Goal: Task Accomplishment & Management: Manage account settings

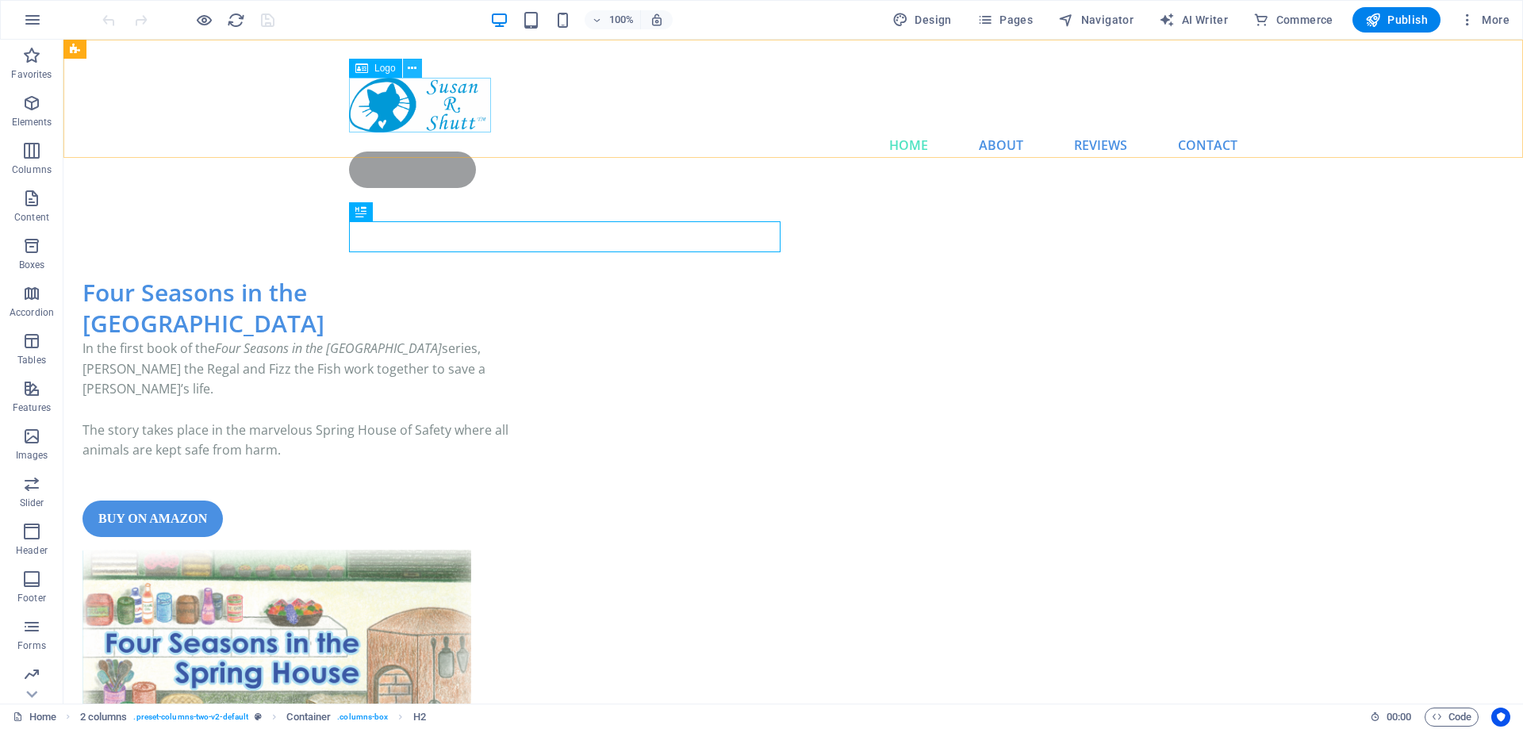
click at [414, 67] on icon at bounding box center [412, 68] width 9 height 17
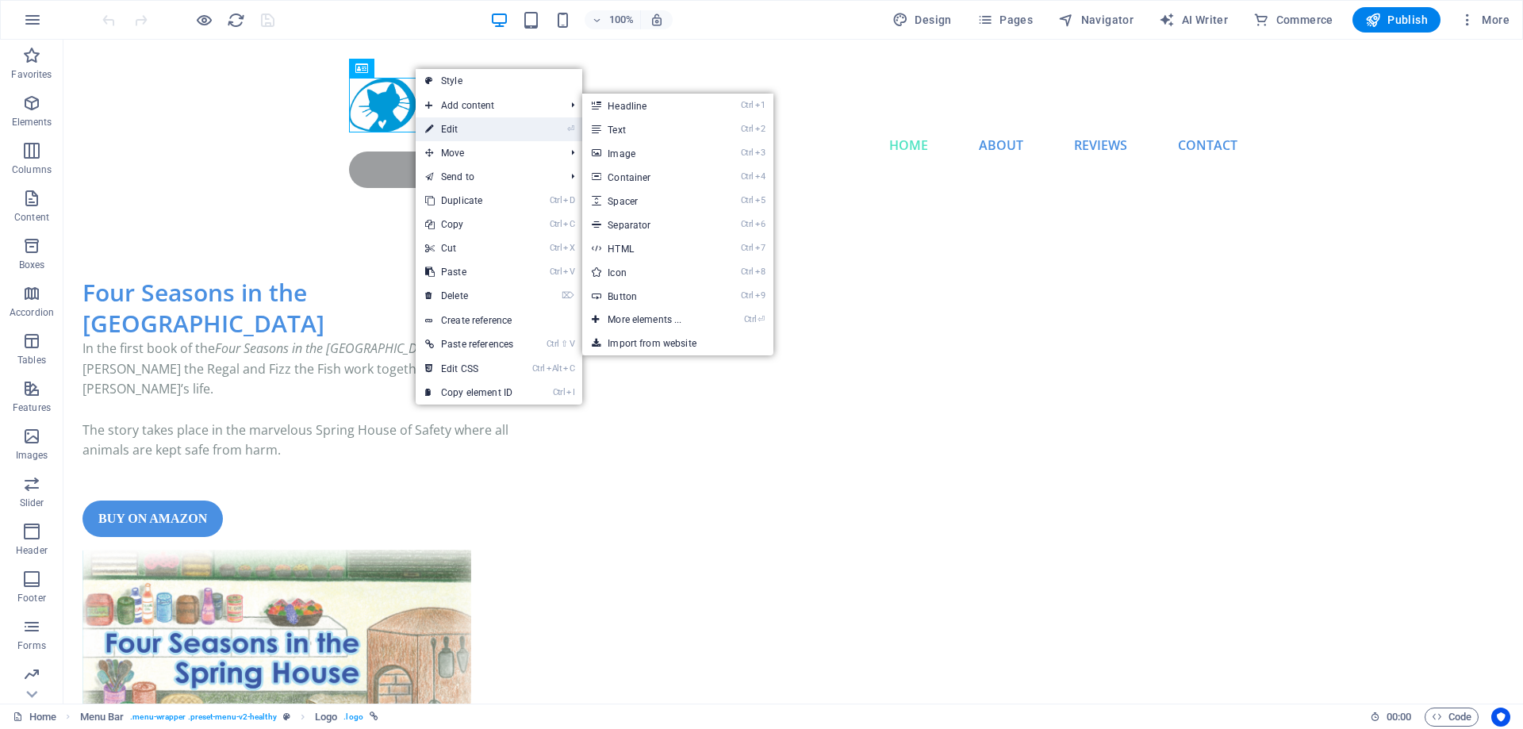
click at [463, 131] on link "⏎ Edit" at bounding box center [469, 129] width 107 height 24
select select "px"
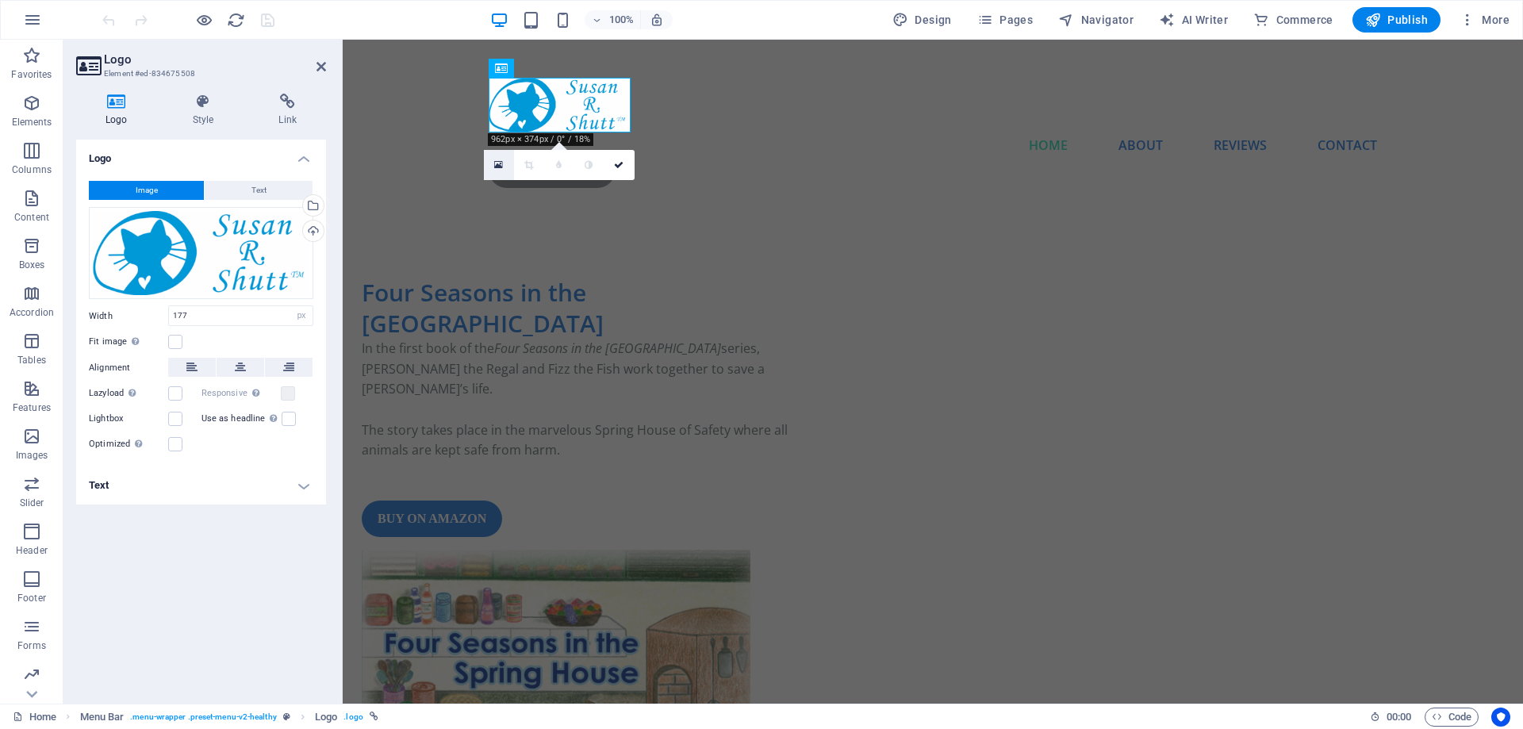
click at [499, 160] on icon at bounding box center [498, 164] width 9 height 11
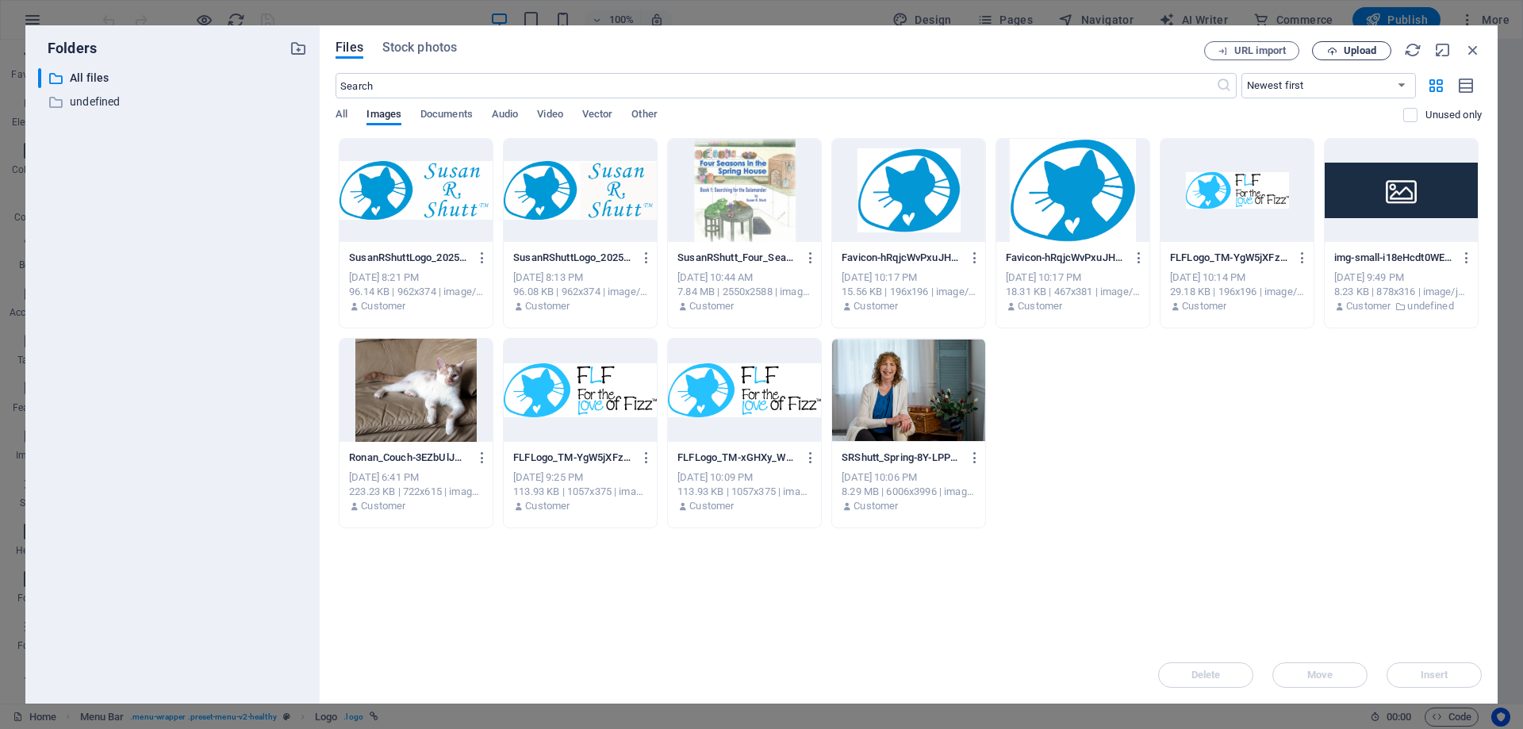
click at [1359, 46] on span "Upload" at bounding box center [1359, 51] width 33 height 10
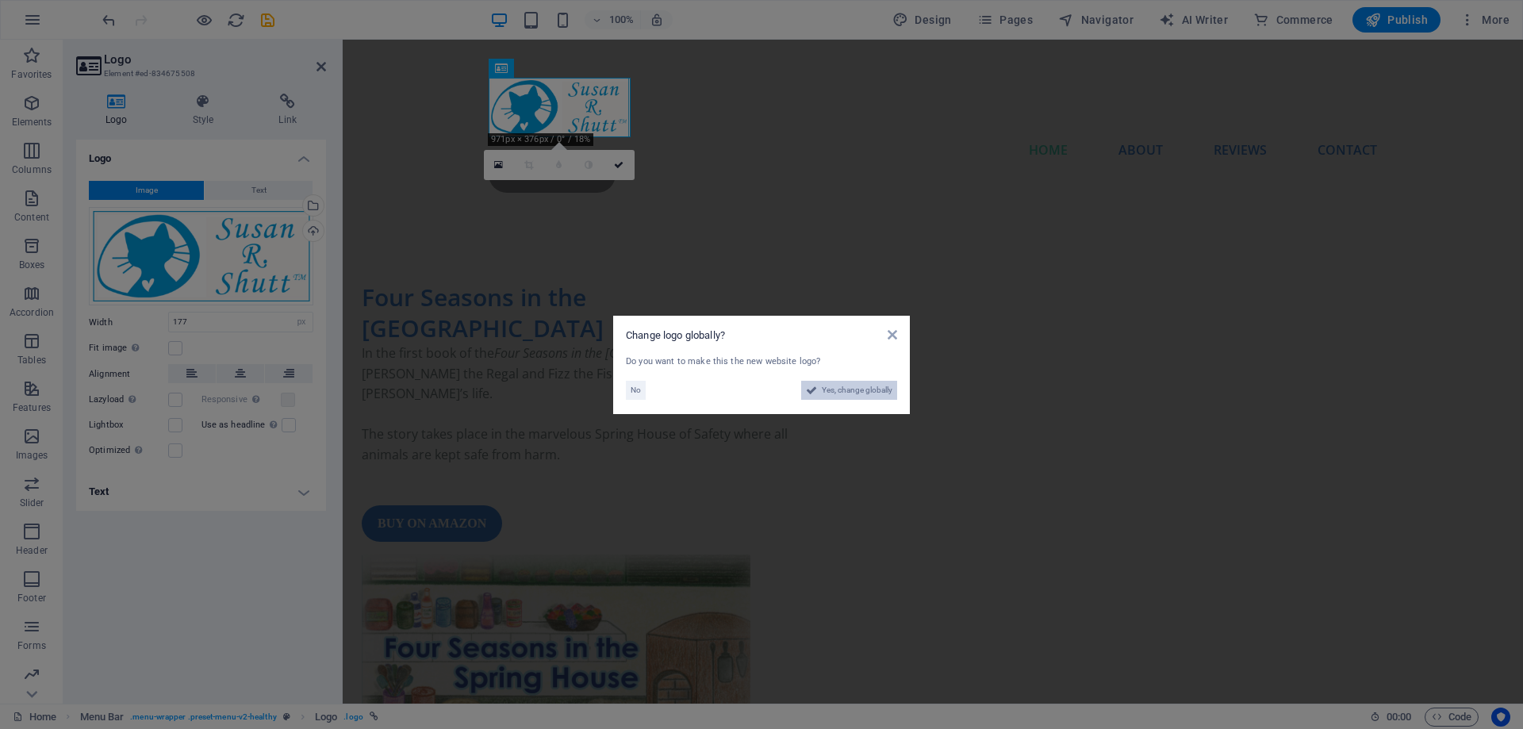
click at [861, 393] on span "Yes, change globally" at bounding box center [857, 390] width 71 height 19
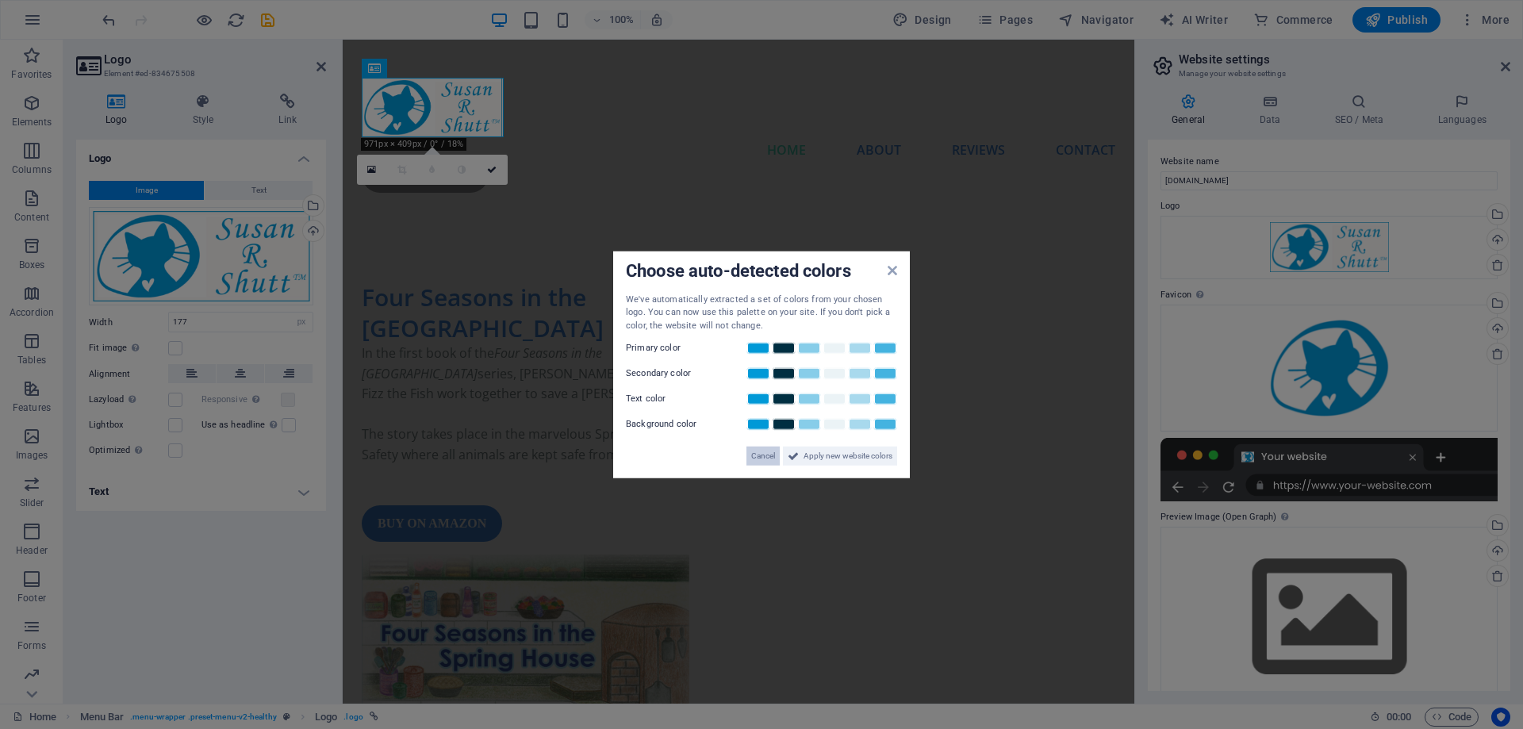
click at [760, 455] on span "Cancel" at bounding box center [763, 455] width 24 height 19
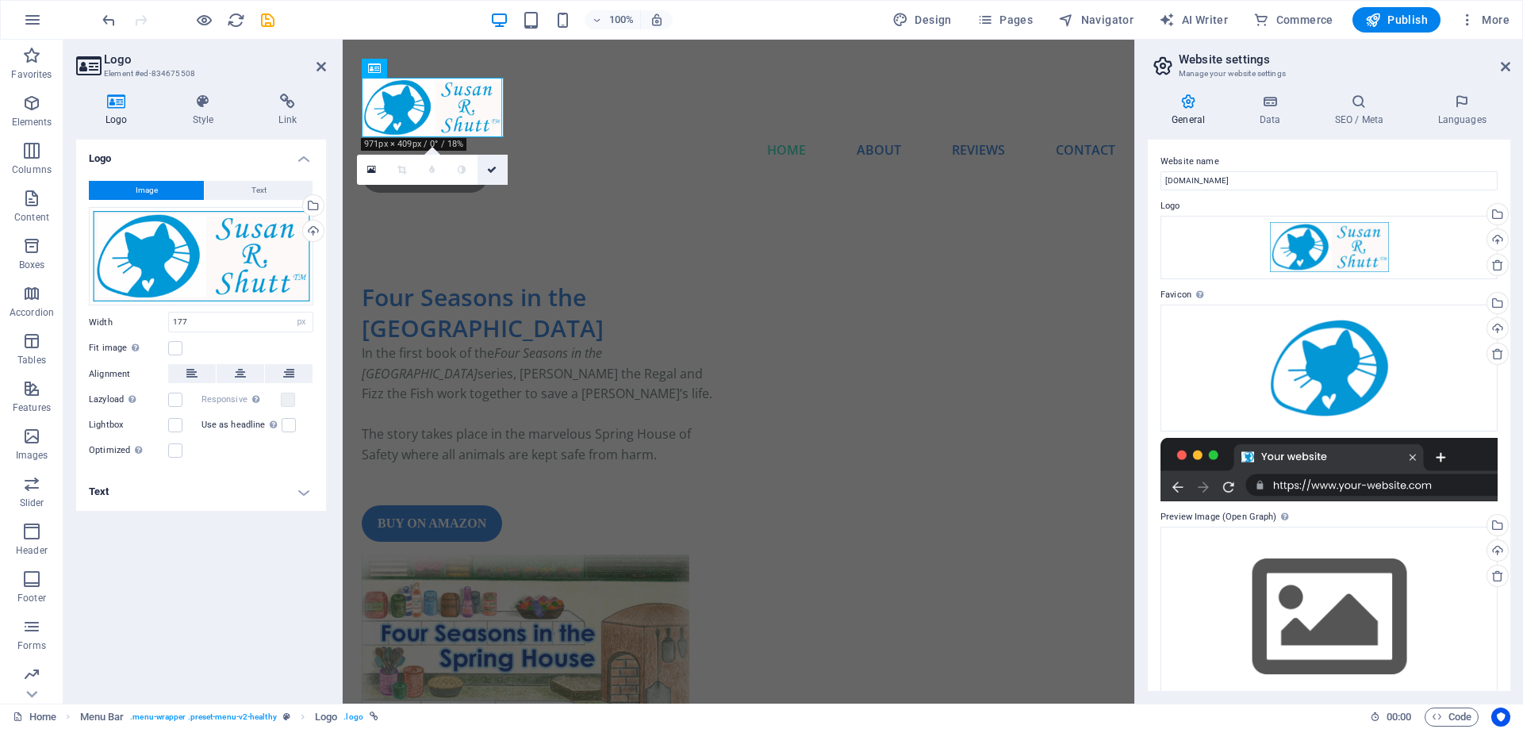
click at [492, 168] on icon at bounding box center [492, 170] width 10 height 10
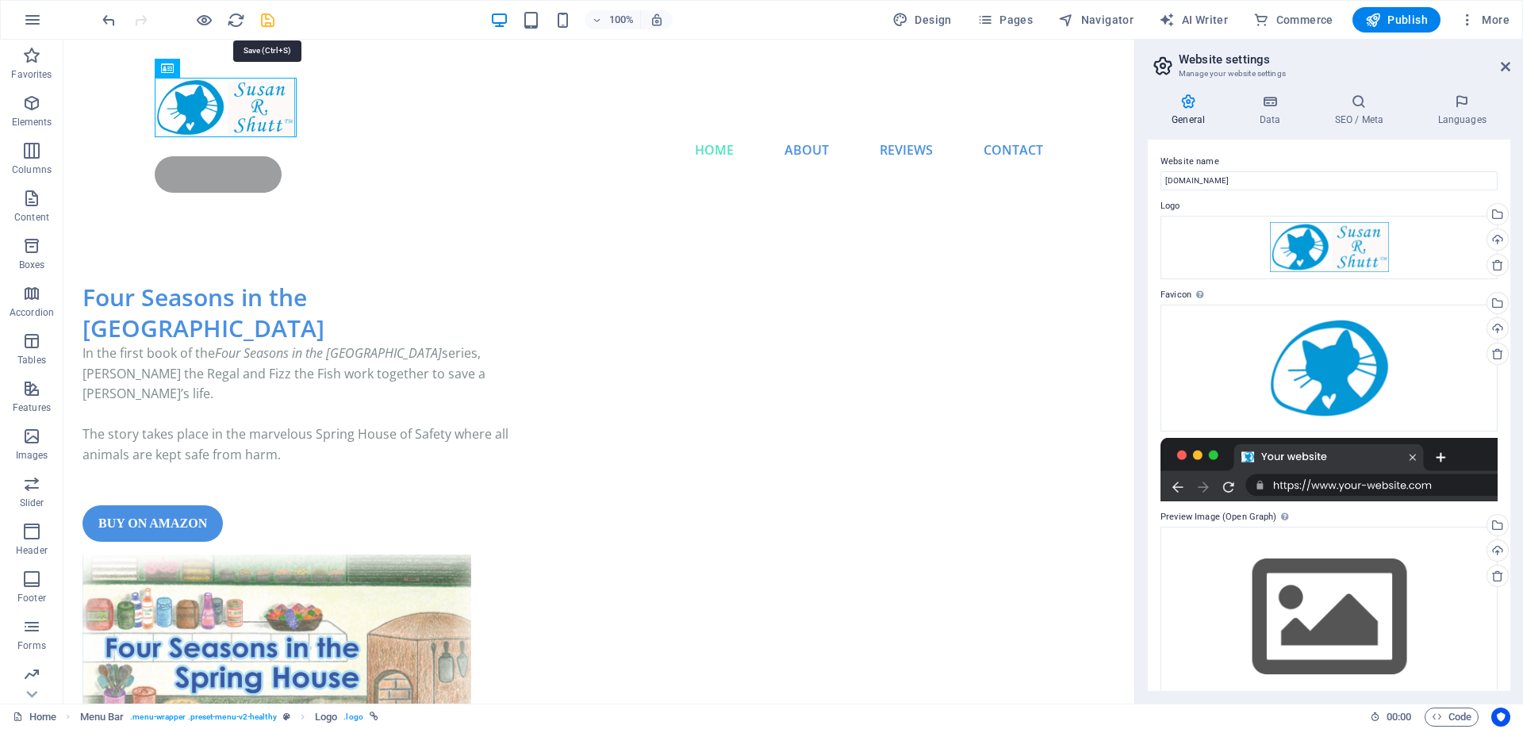
click at [268, 21] on icon "save" at bounding box center [268, 20] width 18 height 18
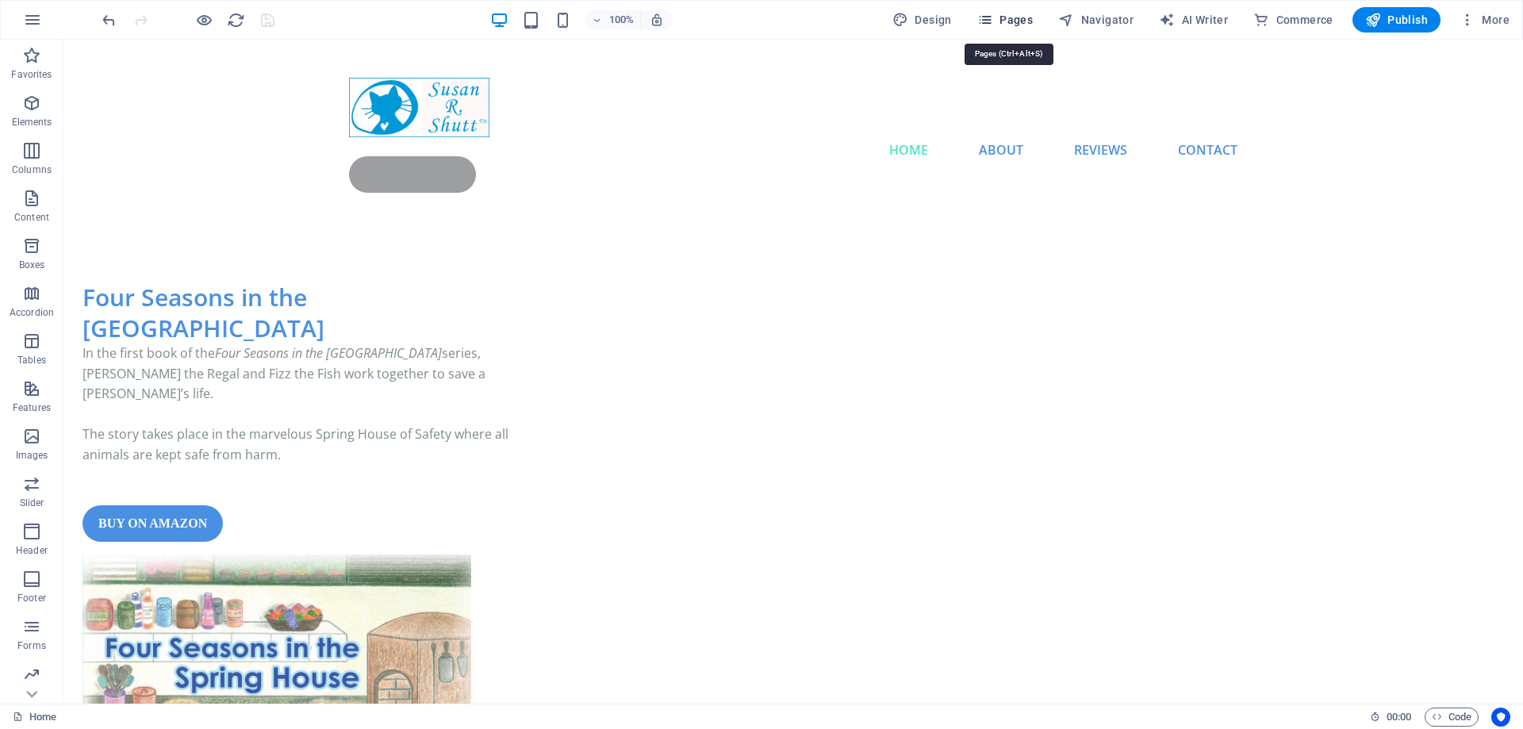
click at [1011, 15] on span "Pages" at bounding box center [1005, 20] width 56 height 16
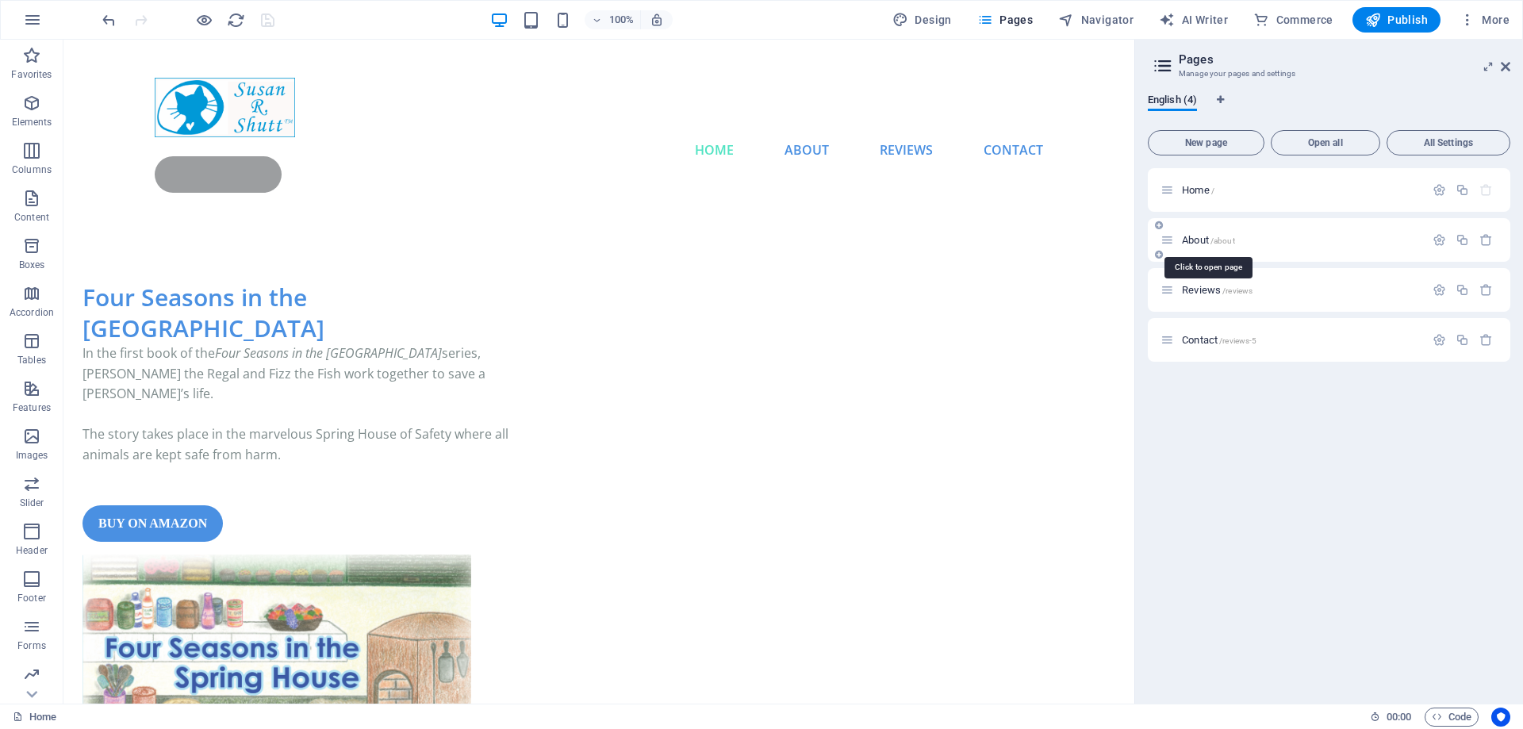
click at [1200, 236] on span "About /about" at bounding box center [1208, 240] width 53 height 12
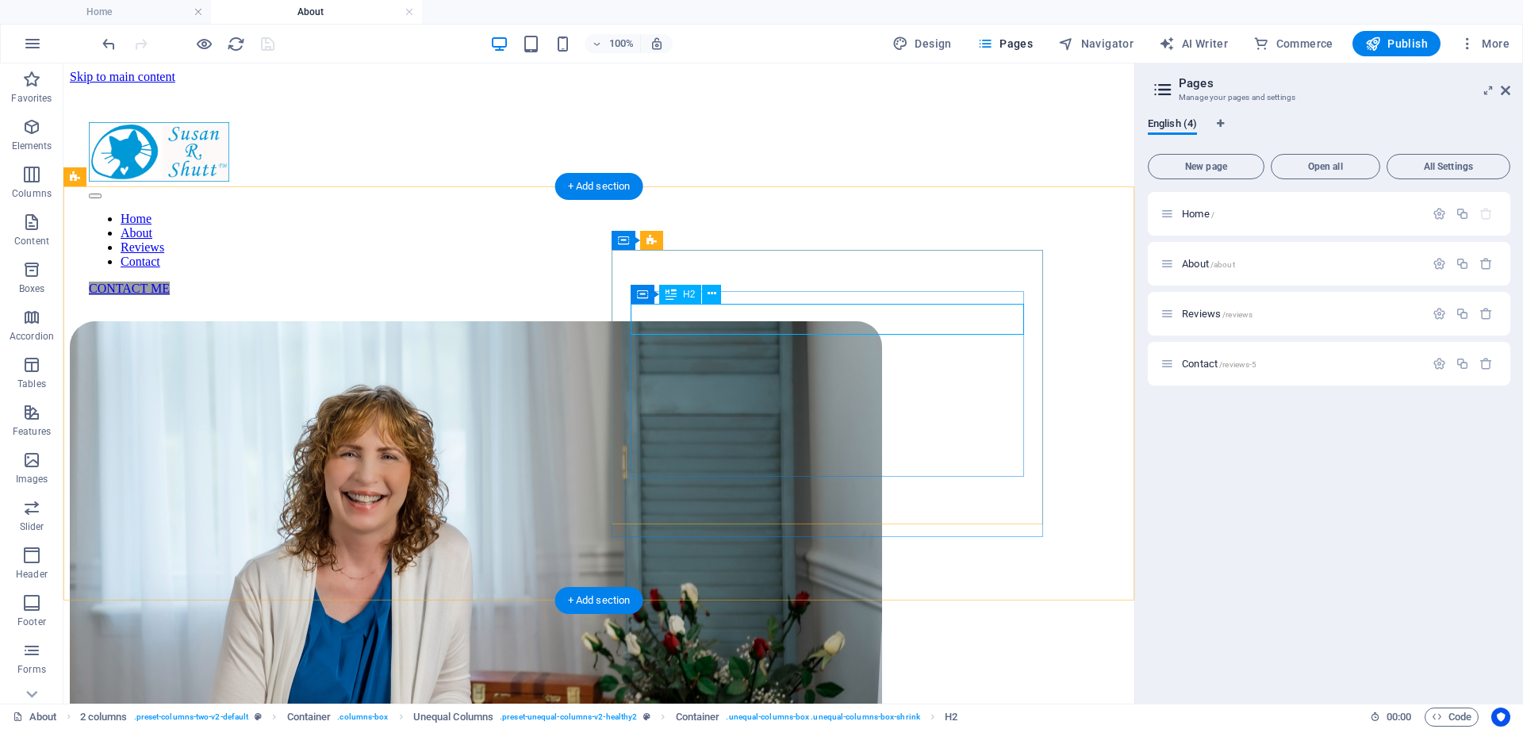
click at [715, 294] on icon at bounding box center [711, 293] width 9 height 17
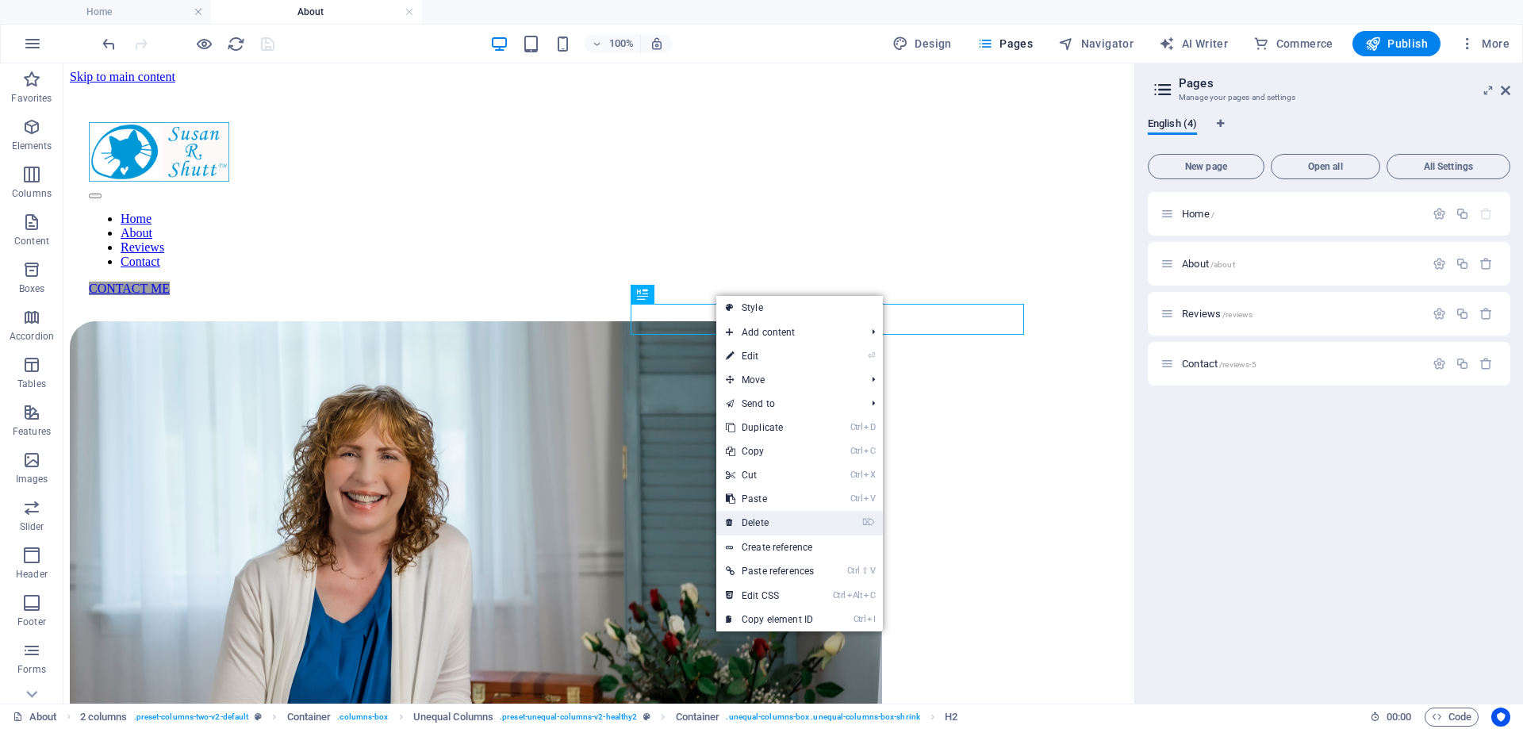
click at [775, 521] on link "⌦ Delete" at bounding box center [769, 523] width 107 height 24
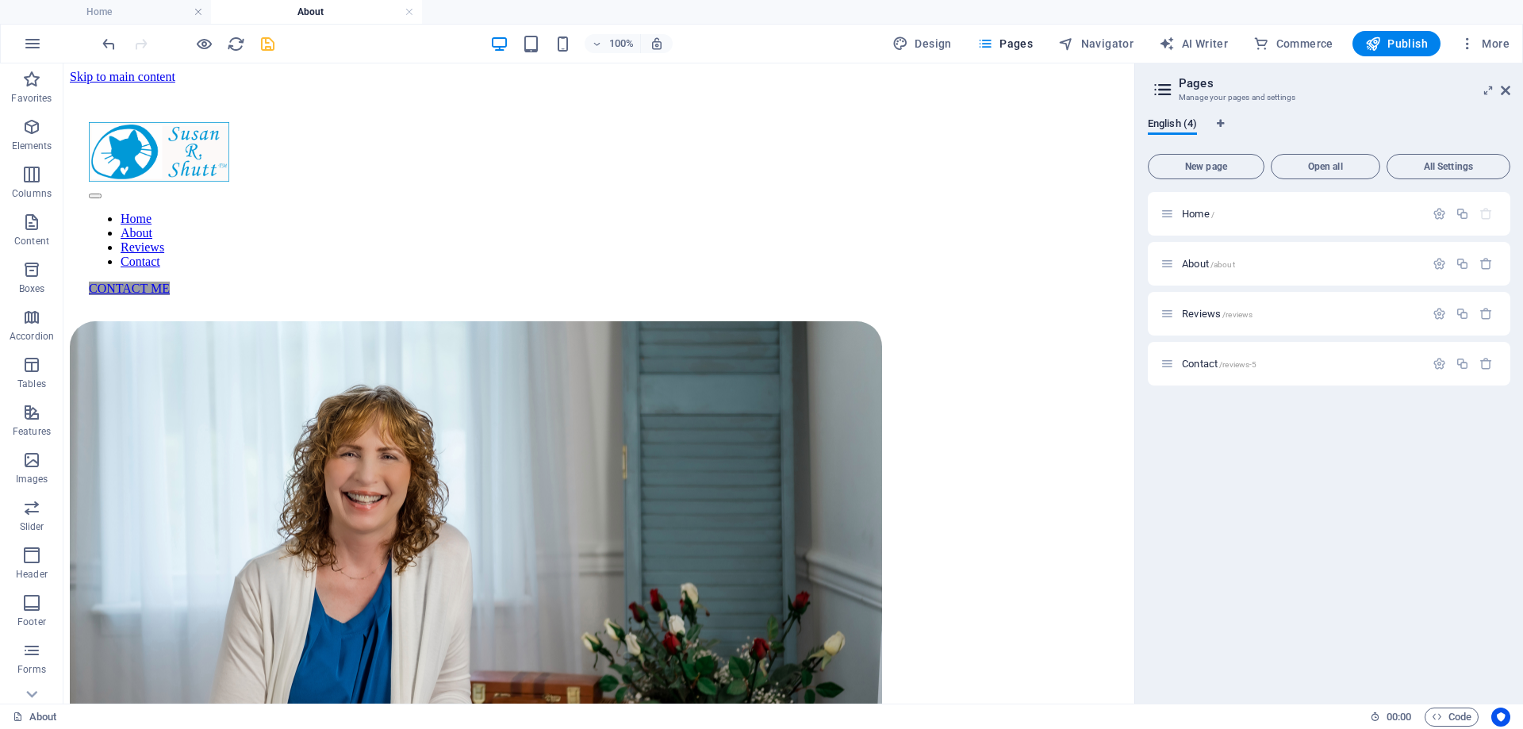
click at [264, 49] on icon "save" at bounding box center [268, 44] width 18 height 18
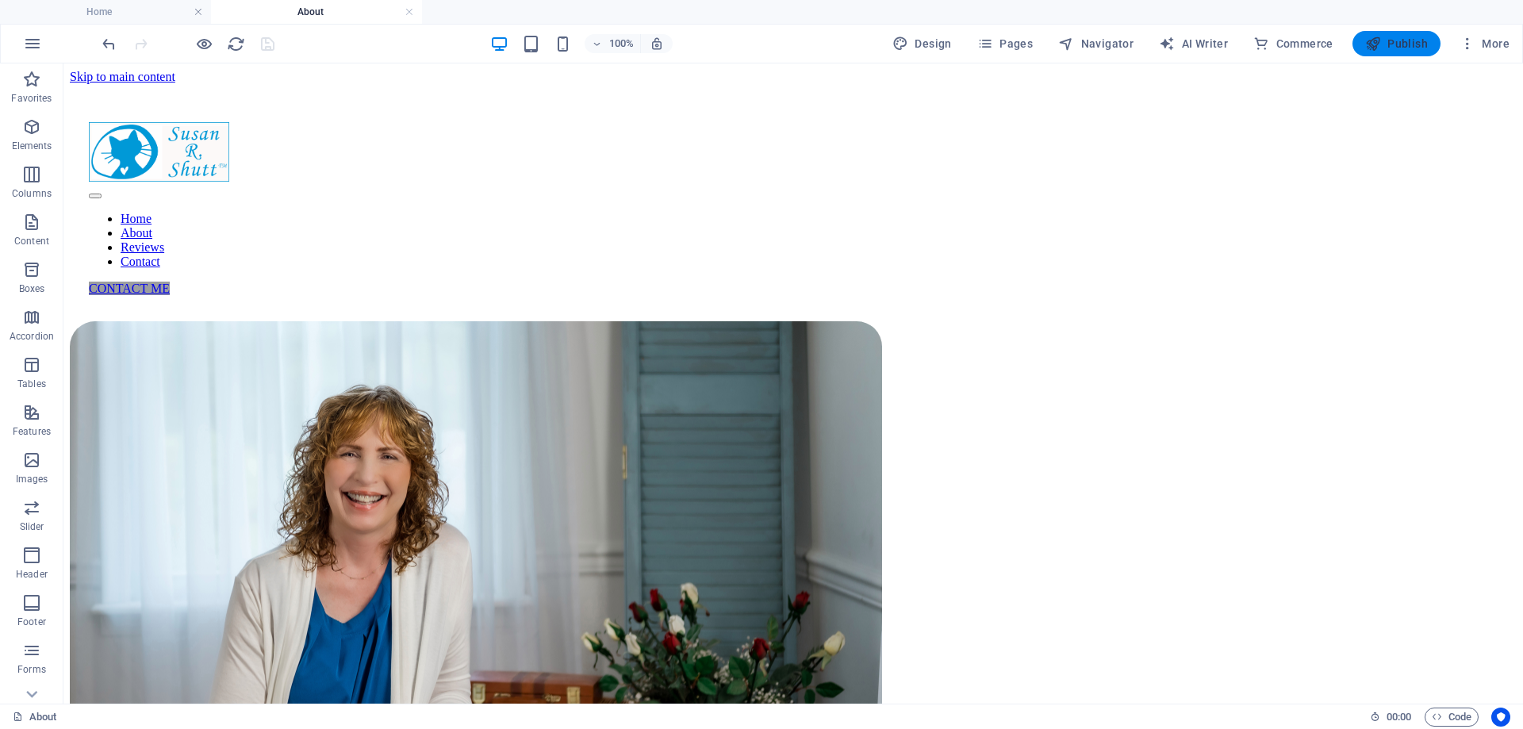
click at [1389, 44] on span "Publish" at bounding box center [1396, 44] width 63 height 16
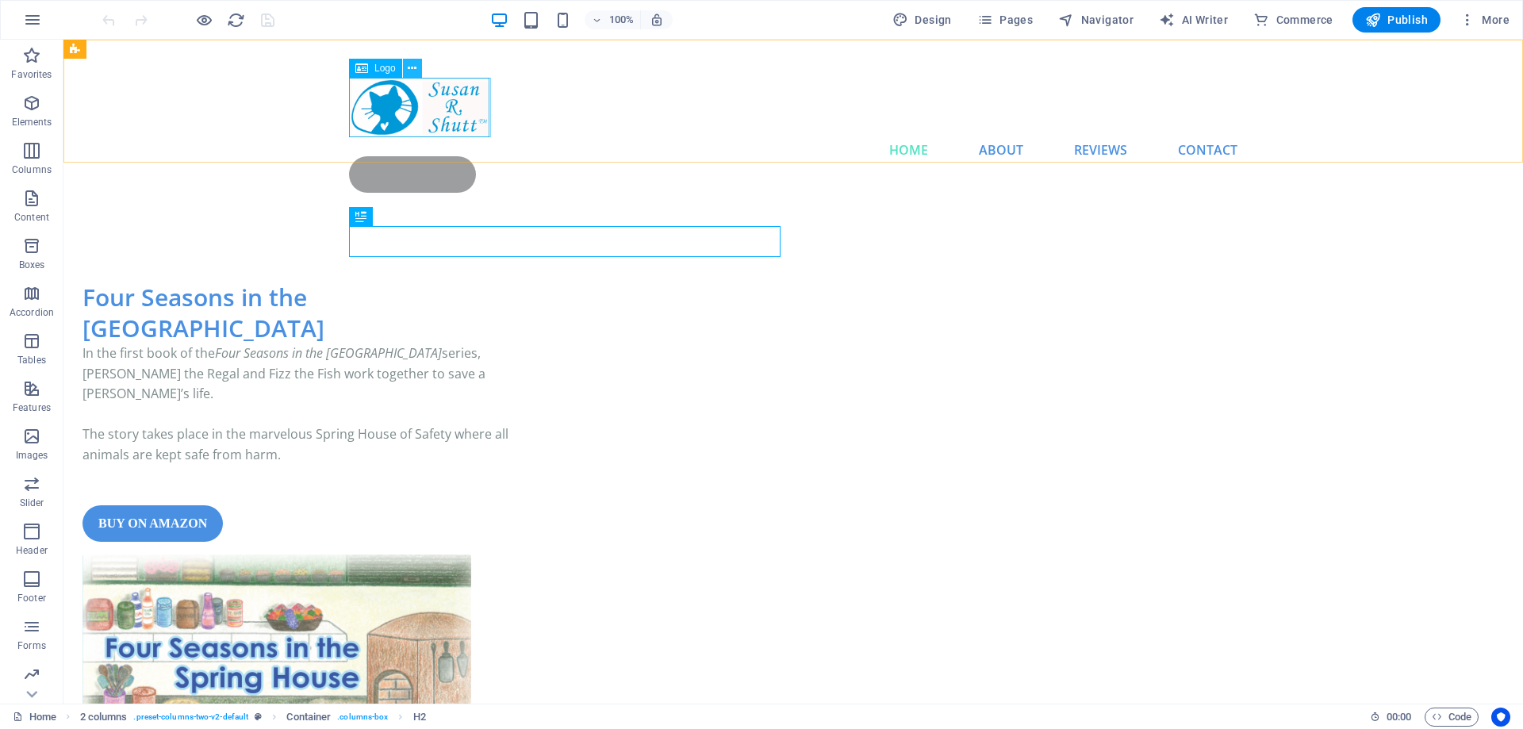
click at [412, 68] on icon at bounding box center [412, 68] width 9 height 17
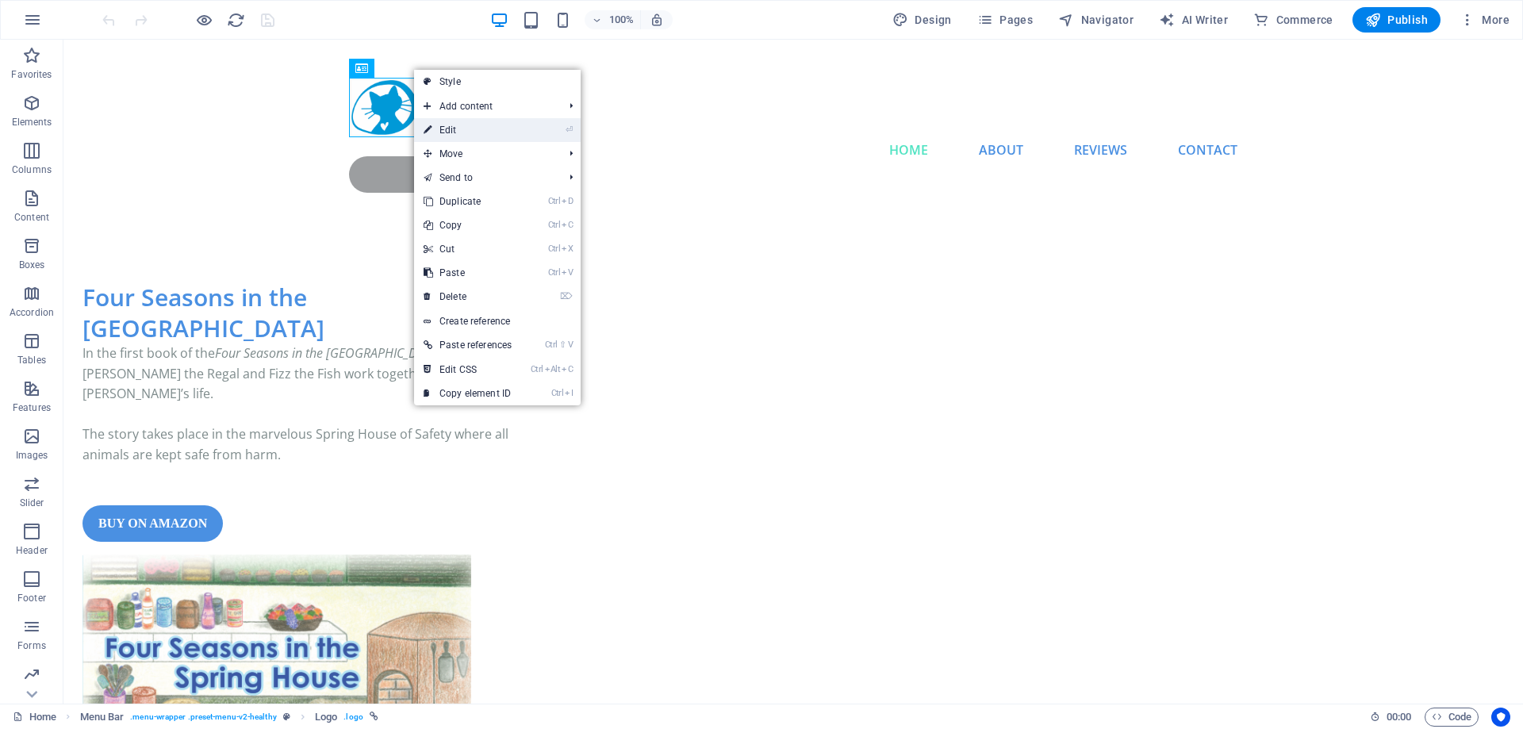
click at [446, 125] on link "⏎ Edit" at bounding box center [467, 130] width 107 height 24
select select "px"
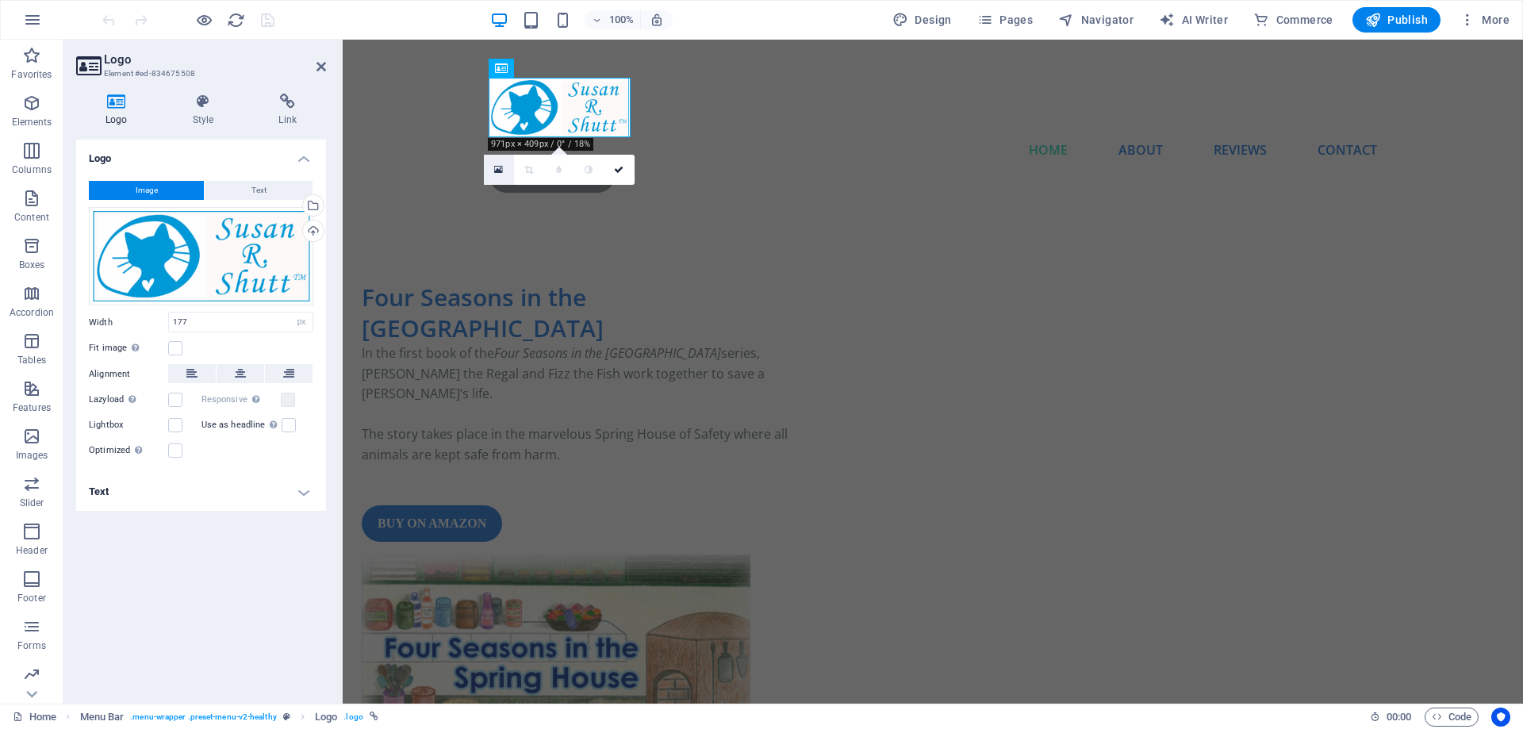
click at [497, 170] on icon at bounding box center [498, 169] width 9 height 11
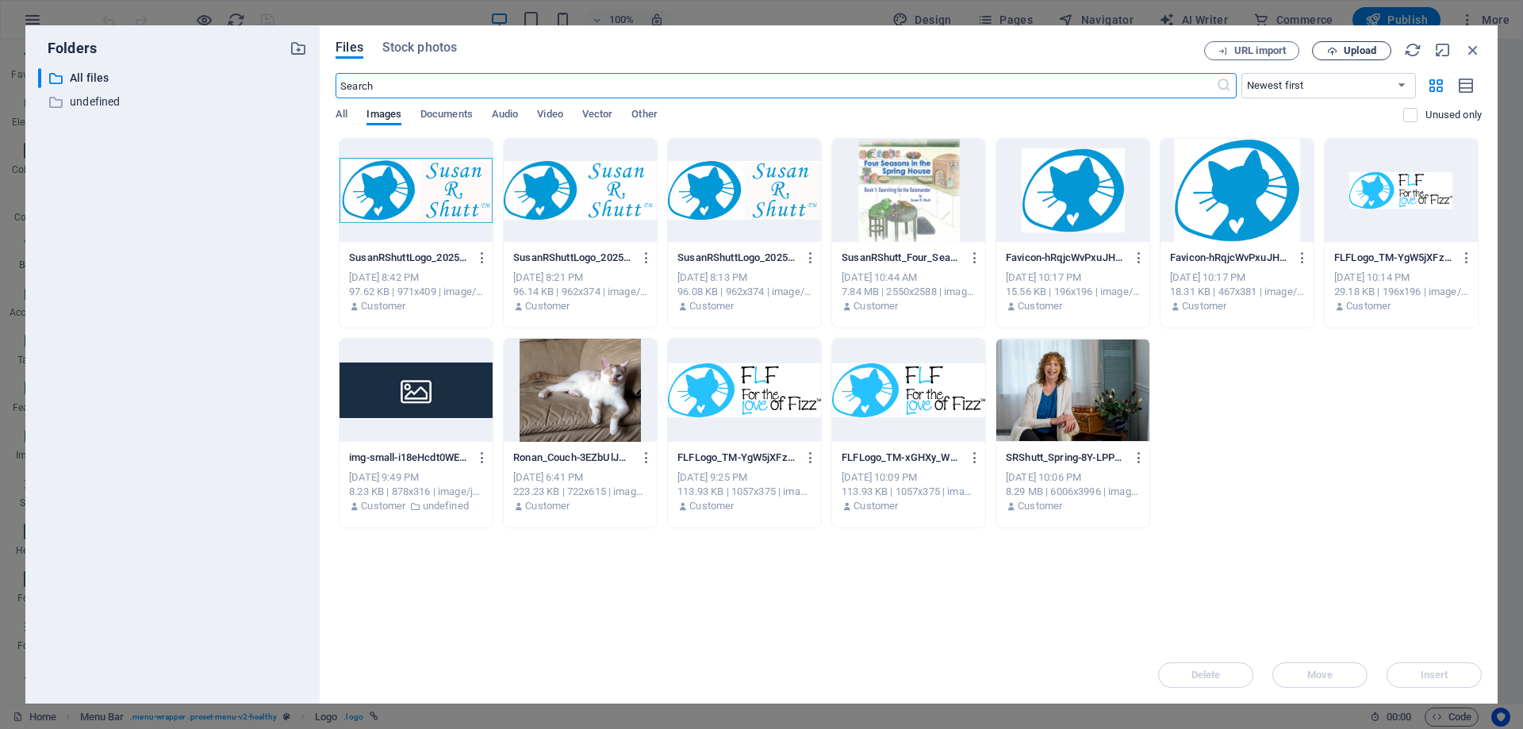
click at [1355, 44] on button "Upload" at bounding box center [1351, 50] width 79 height 19
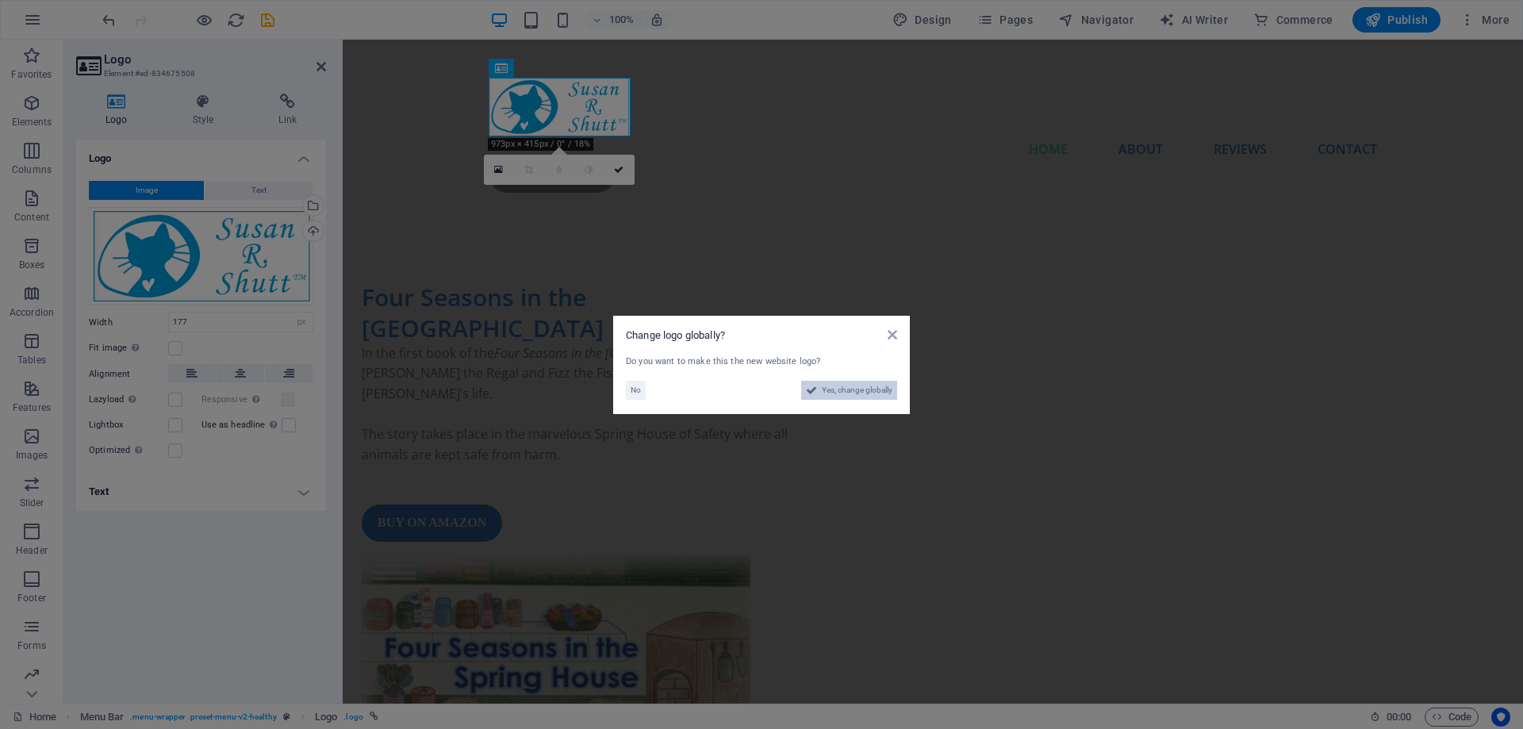
click at [845, 391] on span "Yes, change globally" at bounding box center [857, 390] width 71 height 19
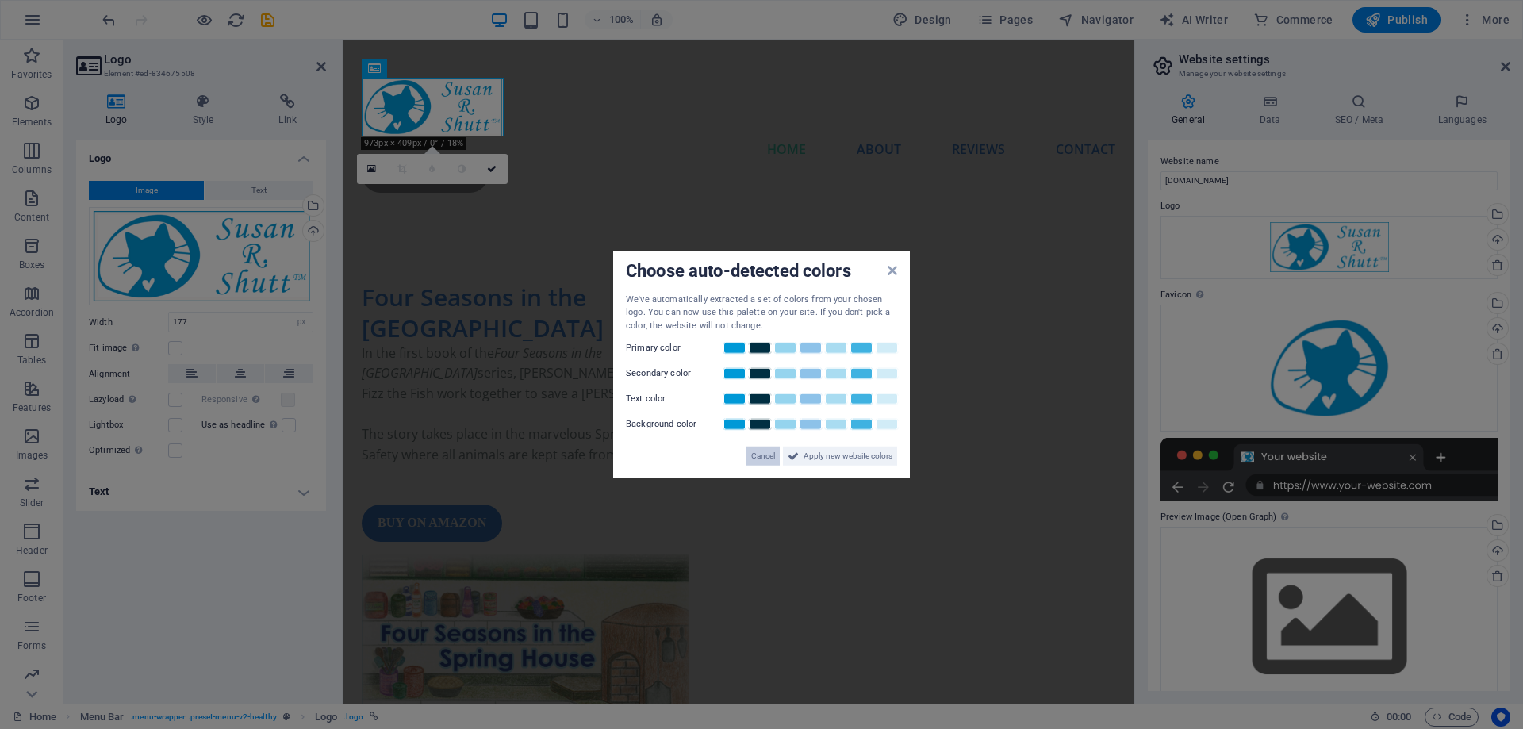
click at [764, 458] on span "Cancel" at bounding box center [763, 455] width 24 height 19
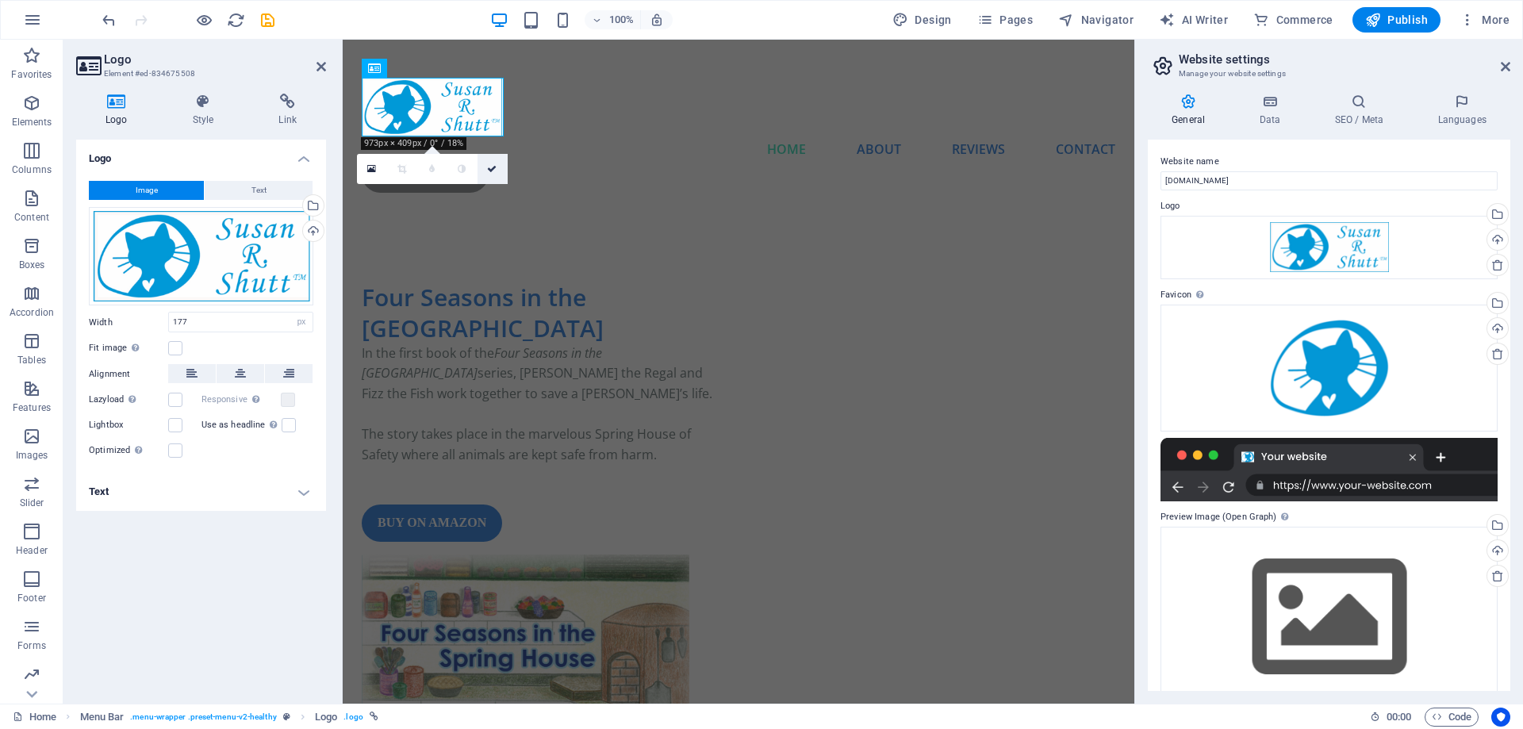
click at [496, 167] on icon at bounding box center [492, 169] width 10 height 10
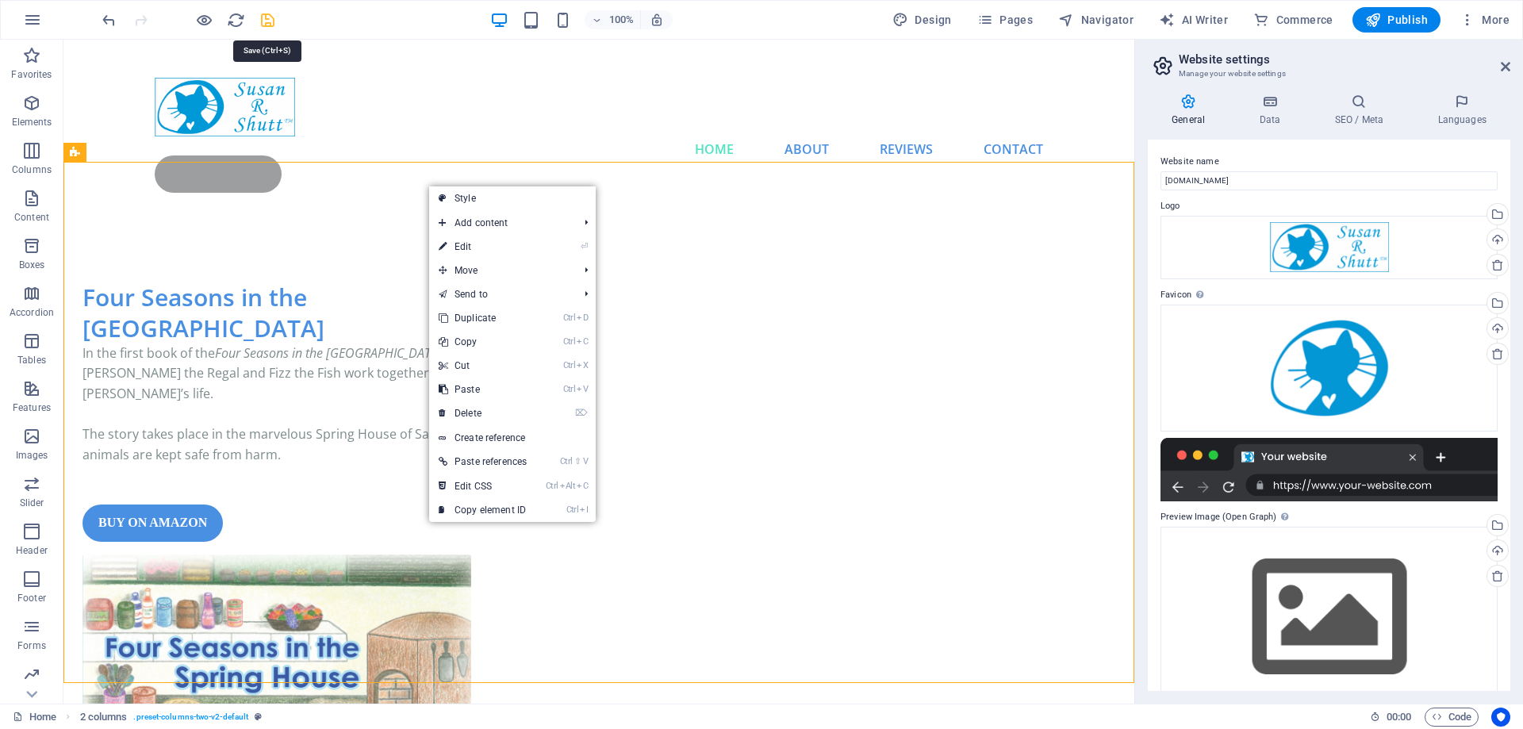
click at [268, 23] on icon "save" at bounding box center [268, 20] width 18 height 18
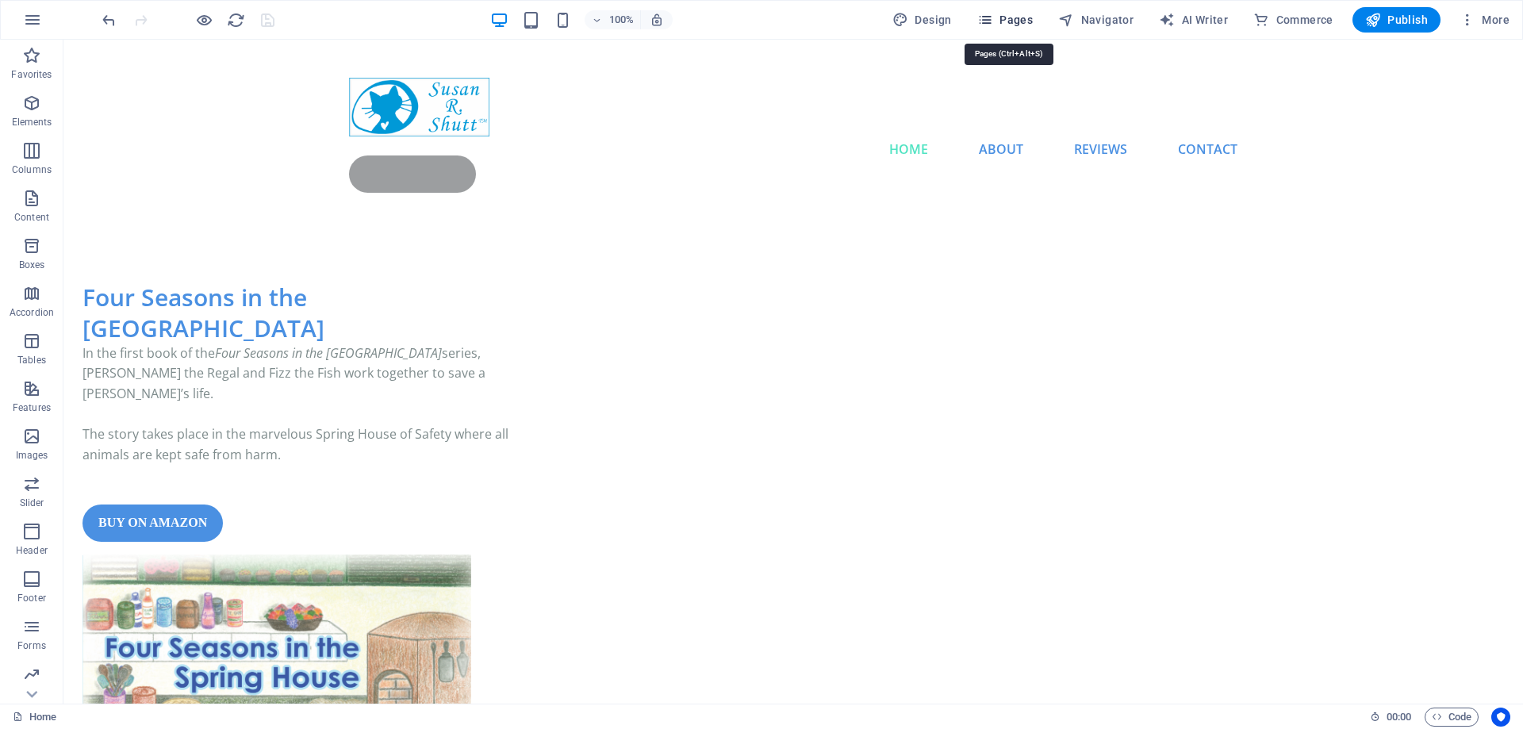
click at [1015, 21] on span "Pages" at bounding box center [1005, 20] width 56 height 16
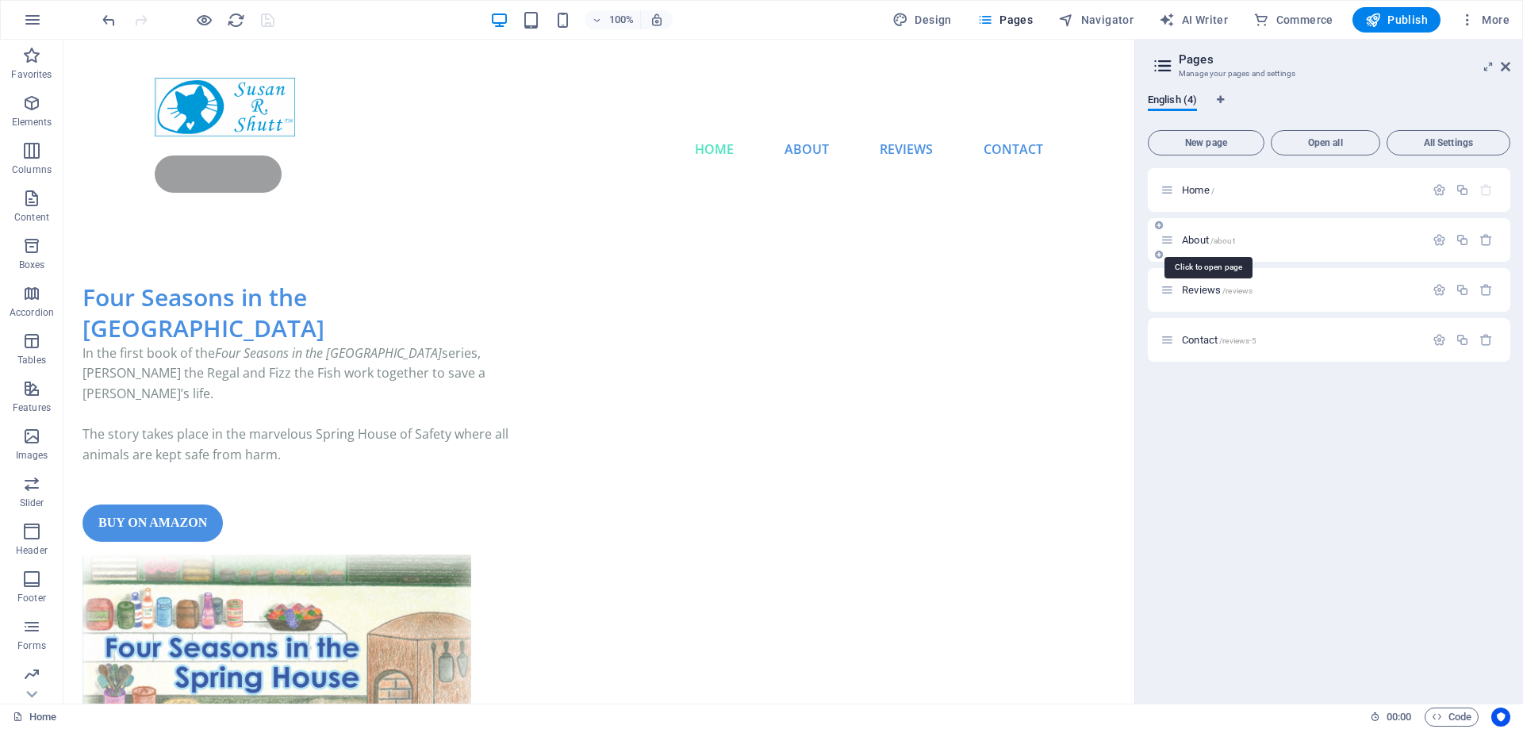
click at [1210, 237] on span "About /about" at bounding box center [1208, 240] width 53 height 12
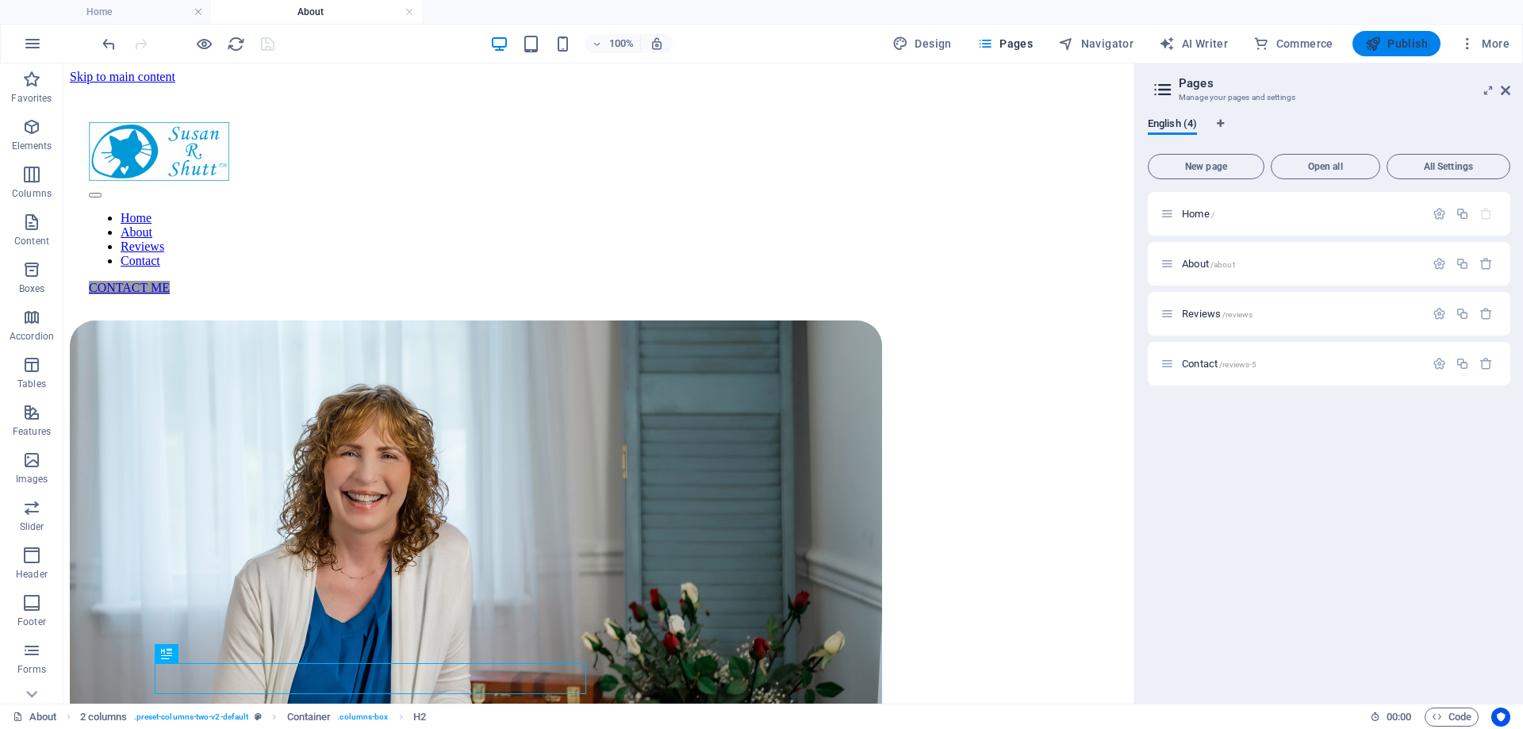
click at [1411, 48] on span "Publish" at bounding box center [1396, 44] width 63 height 16
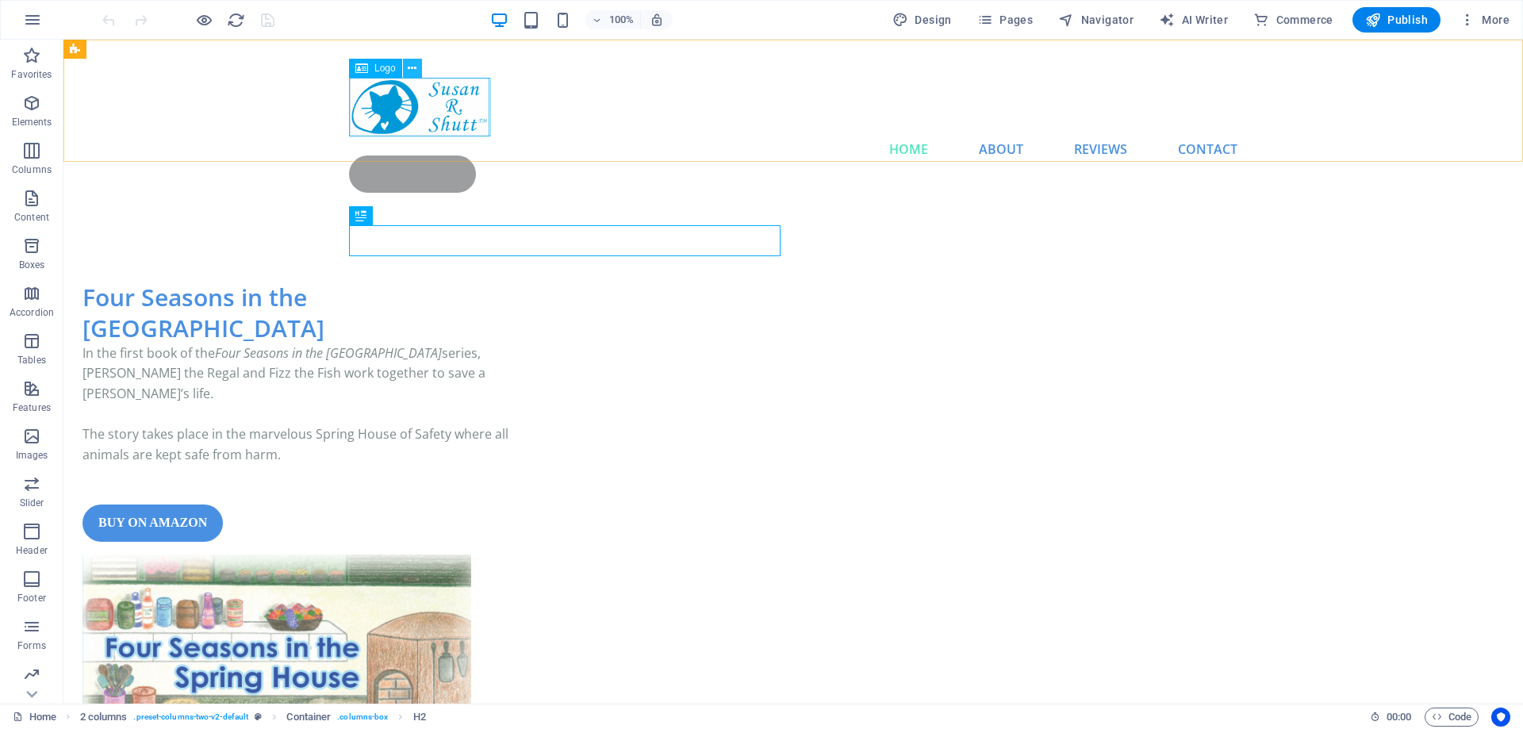
click at [411, 68] on icon at bounding box center [412, 68] width 9 height 17
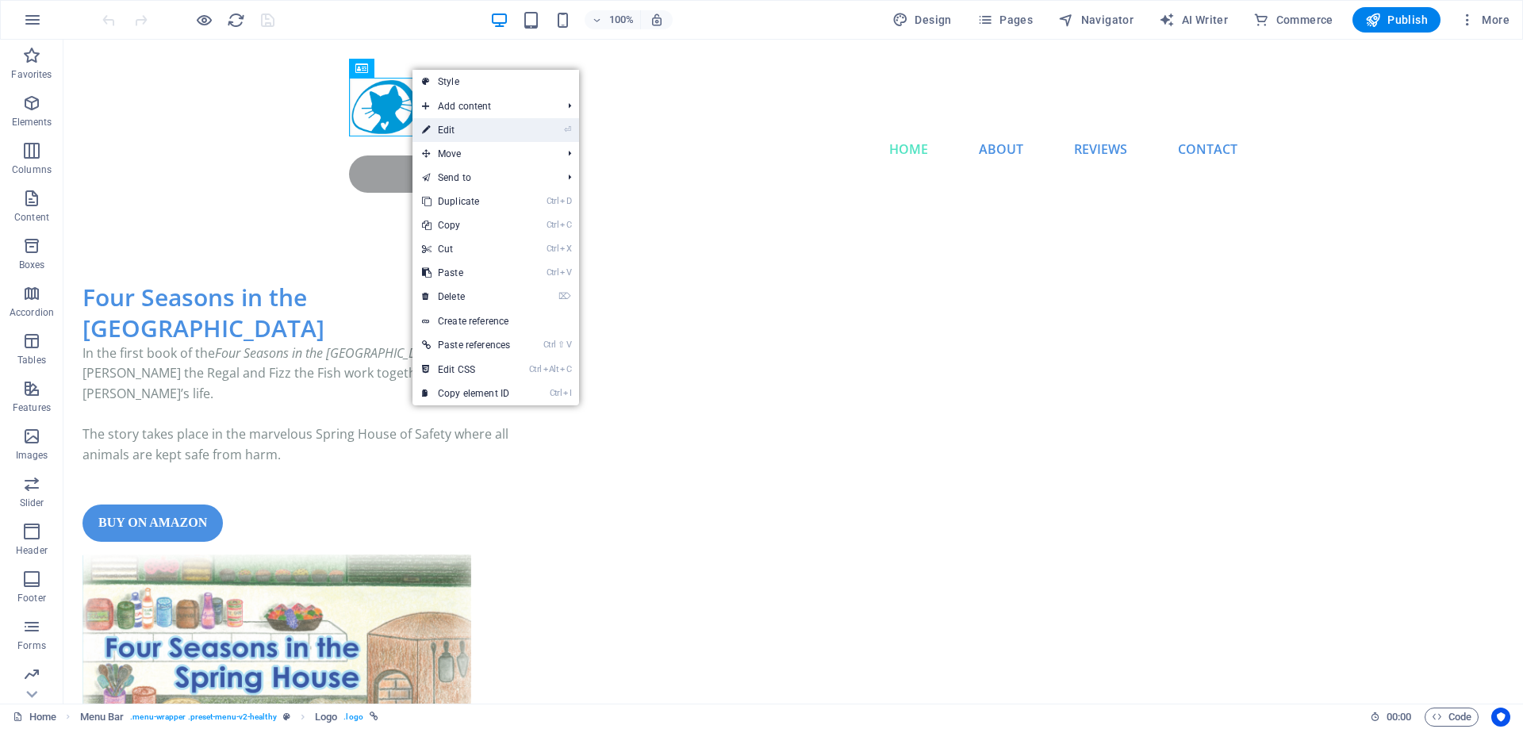
click at [454, 129] on link "⏎ Edit" at bounding box center [465, 130] width 107 height 24
select select "px"
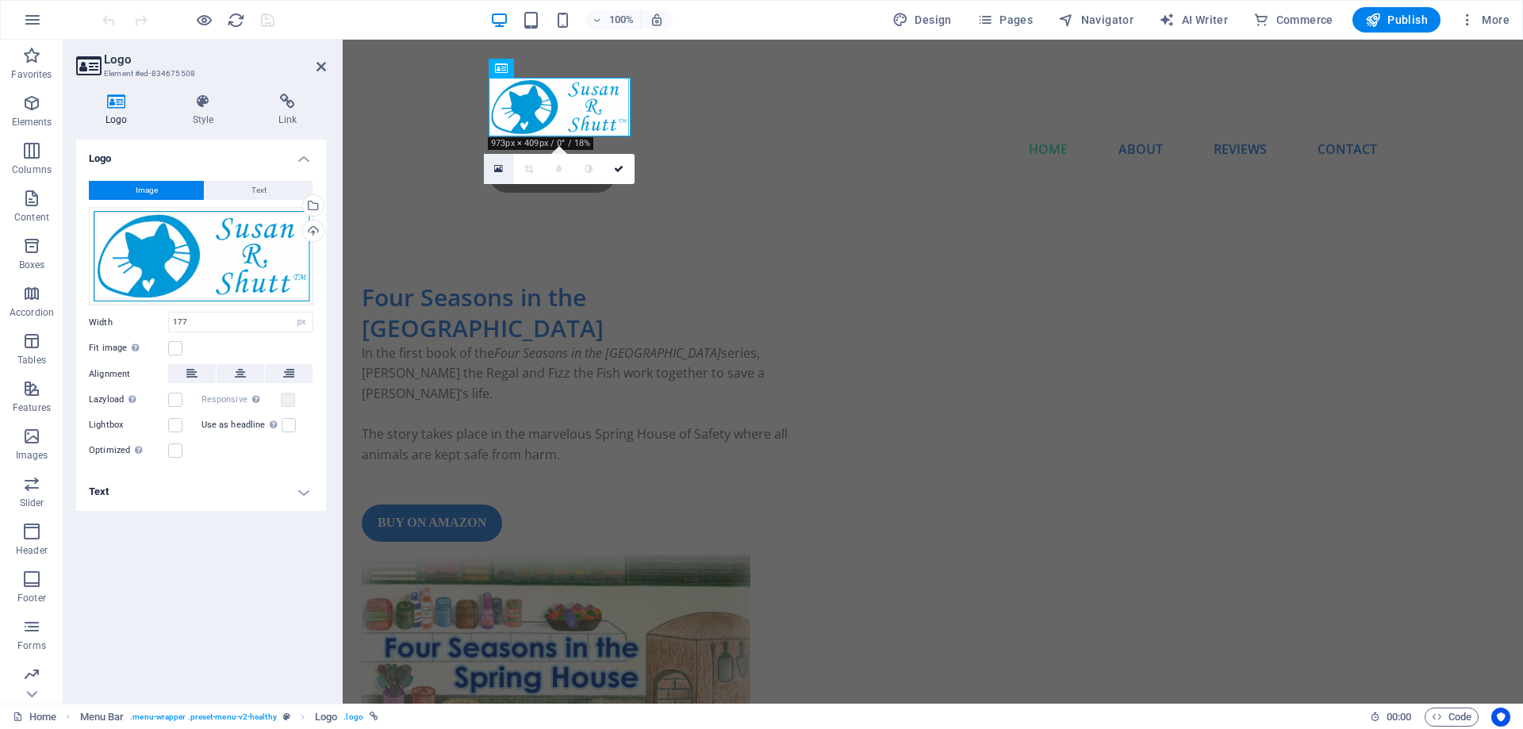
click at [498, 173] on icon at bounding box center [498, 168] width 9 height 11
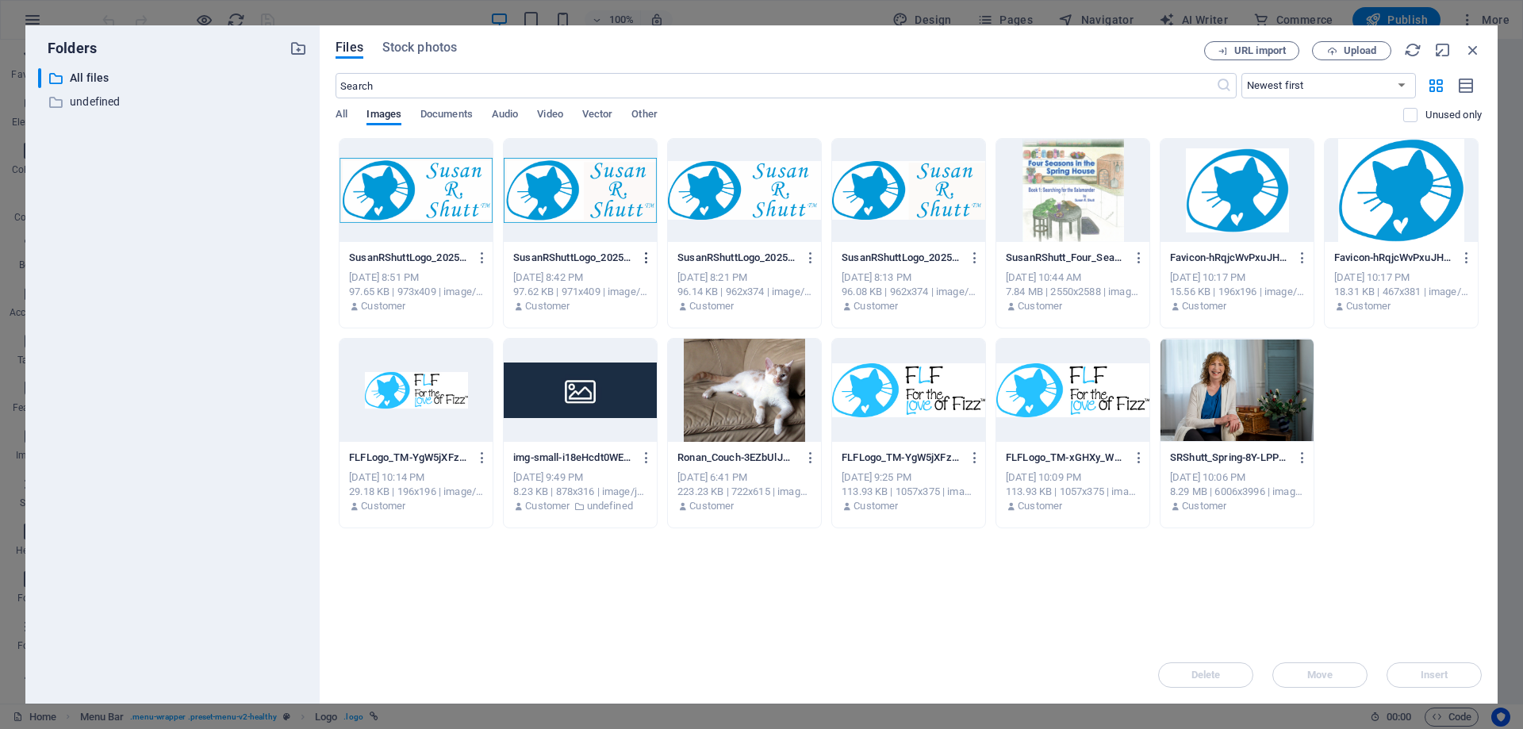
click at [647, 256] on icon "button" at bounding box center [646, 258] width 15 height 14
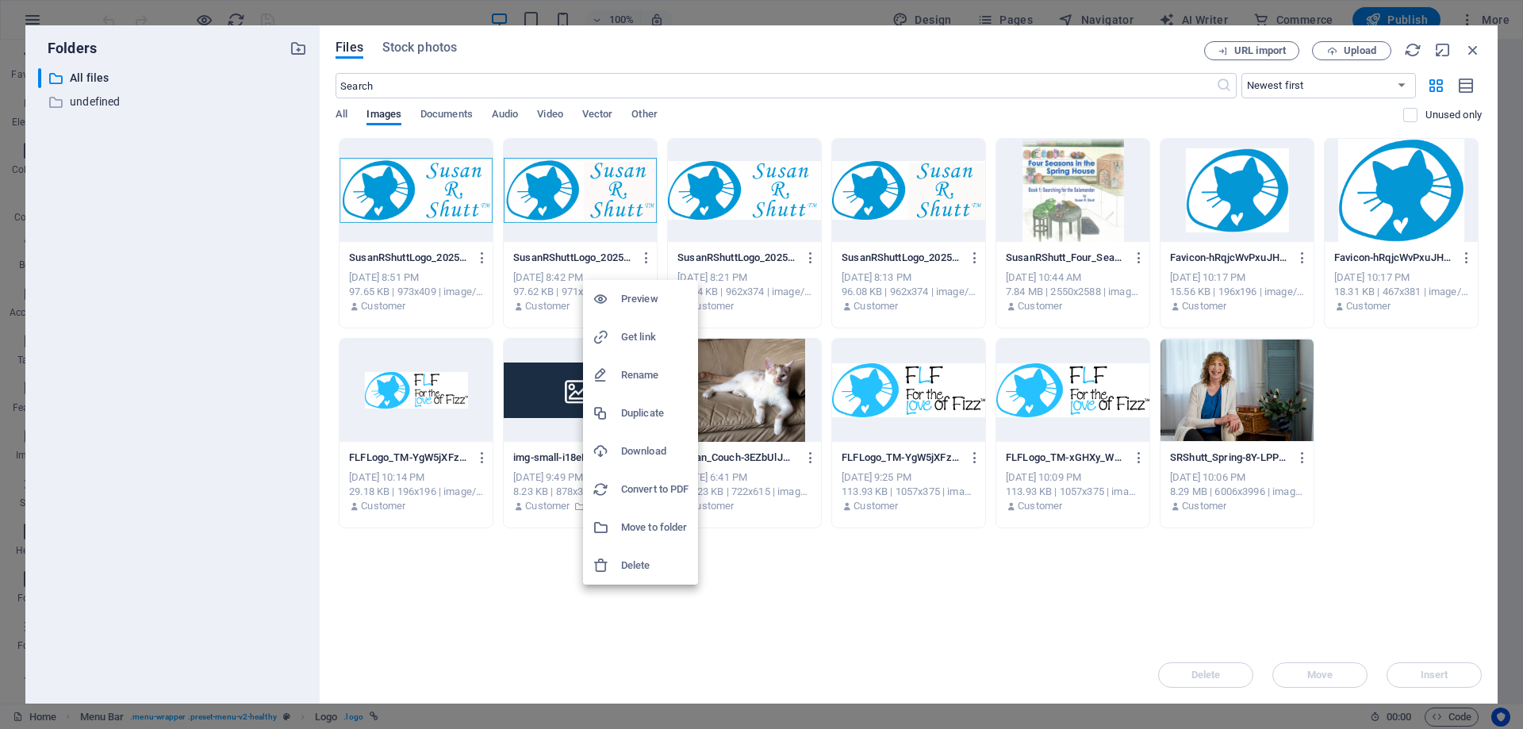
click at [653, 563] on h6 "Delete" at bounding box center [654, 565] width 67 height 19
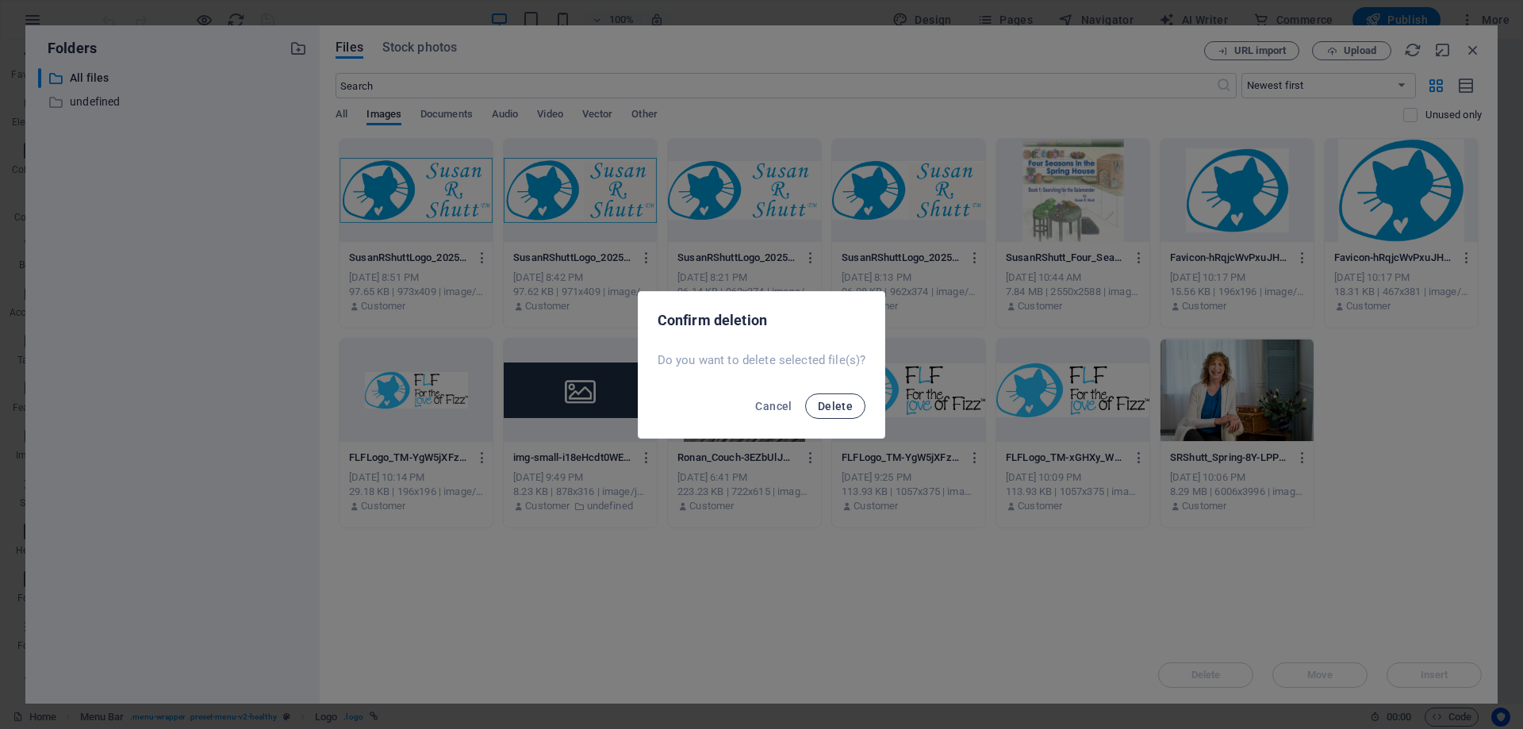
click at [841, 405] on span "Delete" at bounding box center [835, 406] width 35 height 13
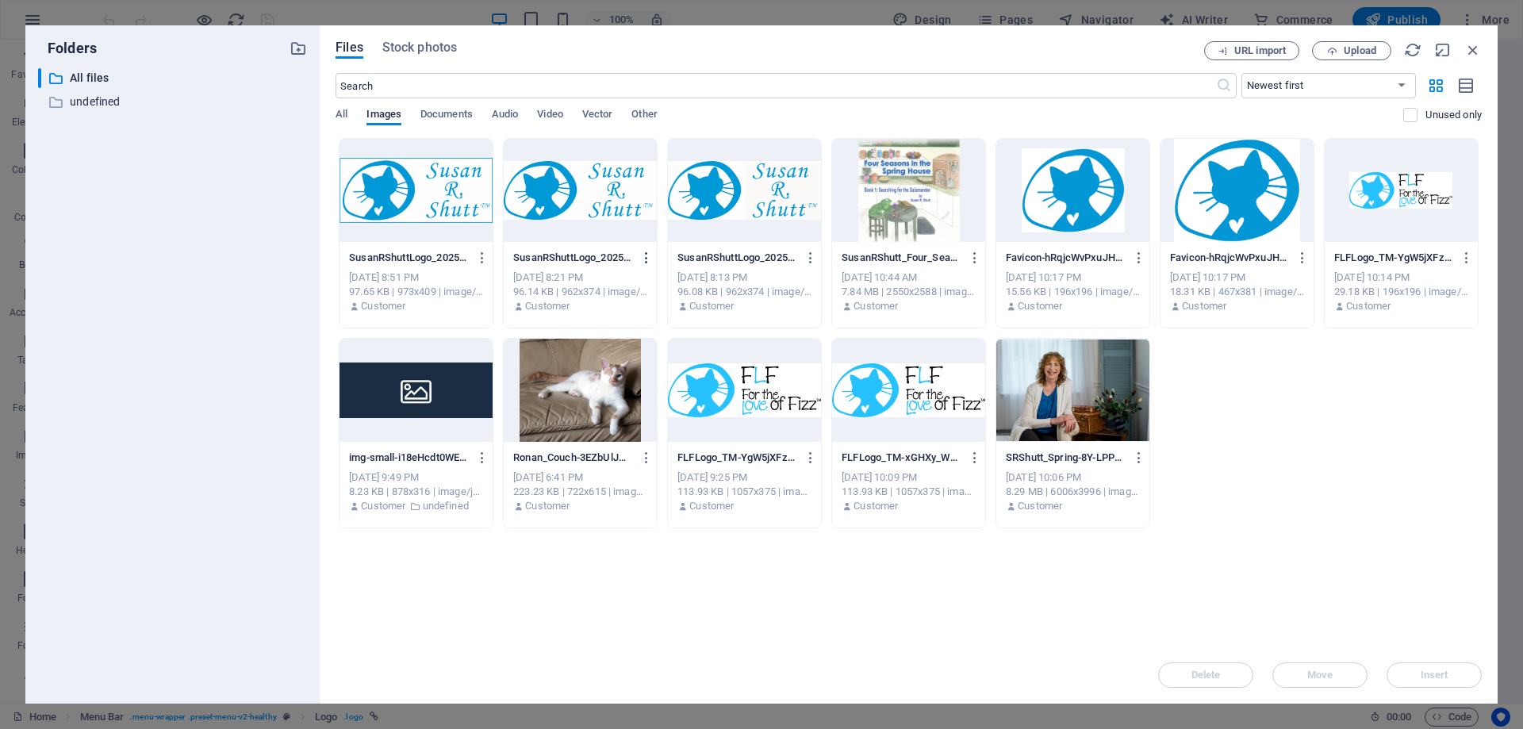
click at [644, 255] on icon "button" at bounding box center [646, 258] width 15 height 14
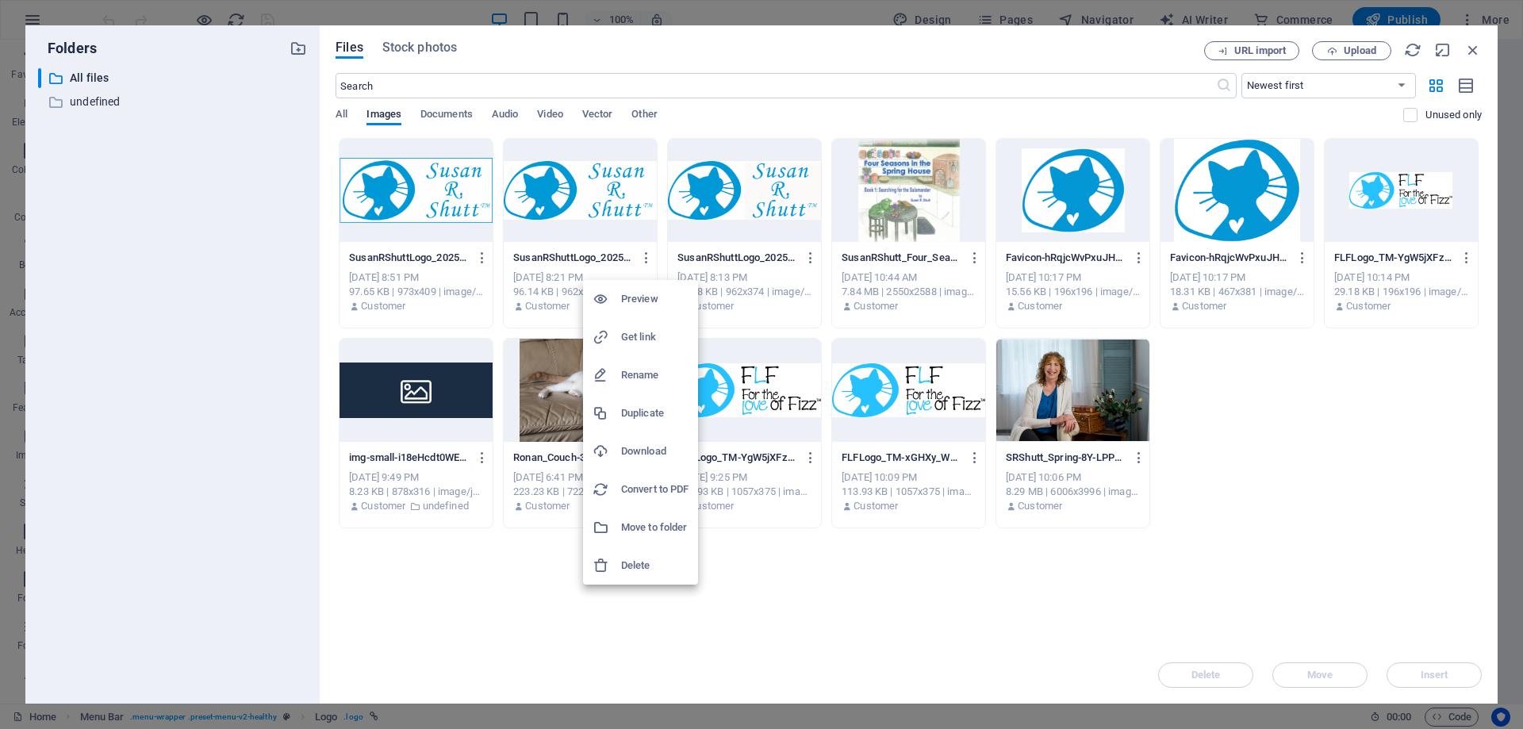
click at [644, 561] on h6 "Delete" at bounding box center [654, 565] width 67 height 19
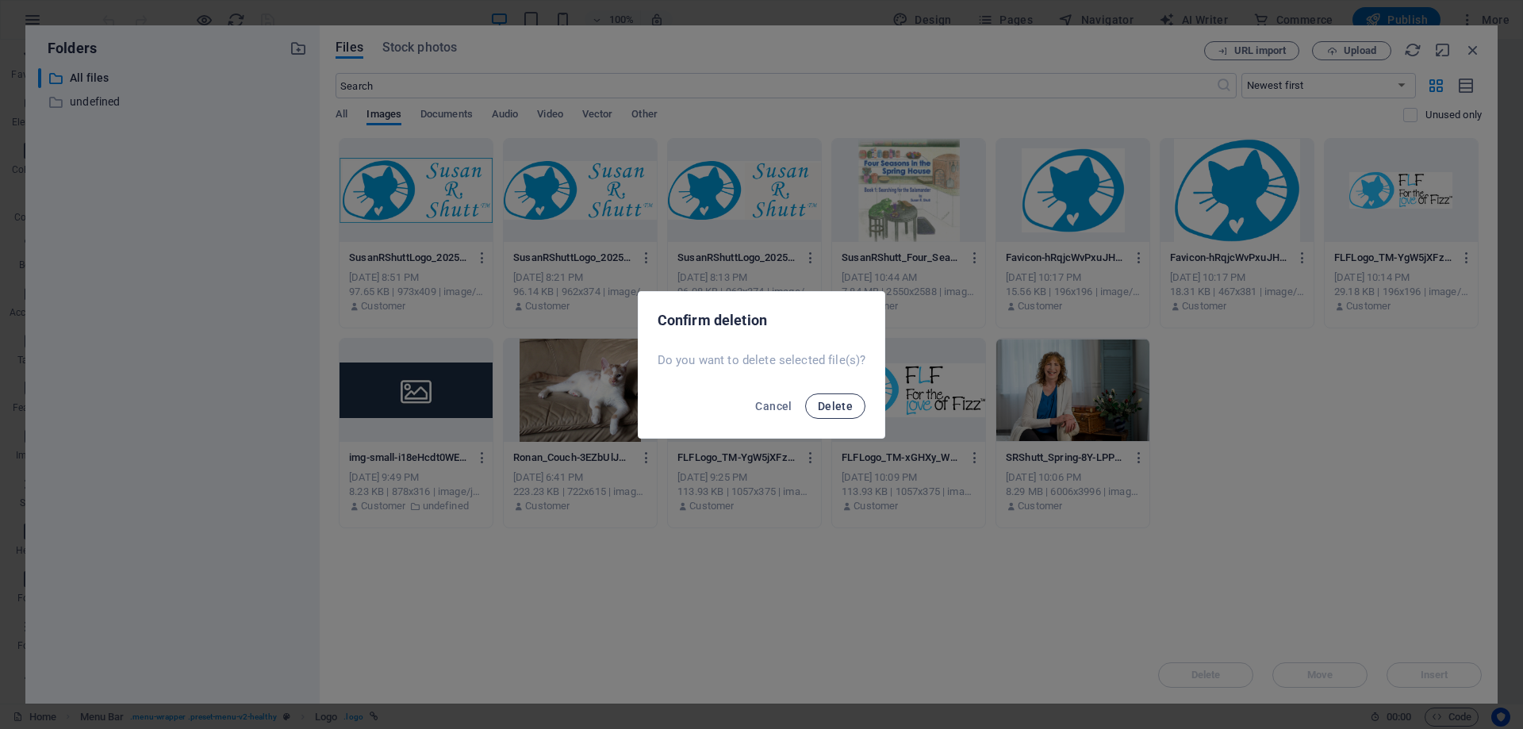
click at [852, 404] on button "Delete" at bounding box center [835, 405] width 60 height 25
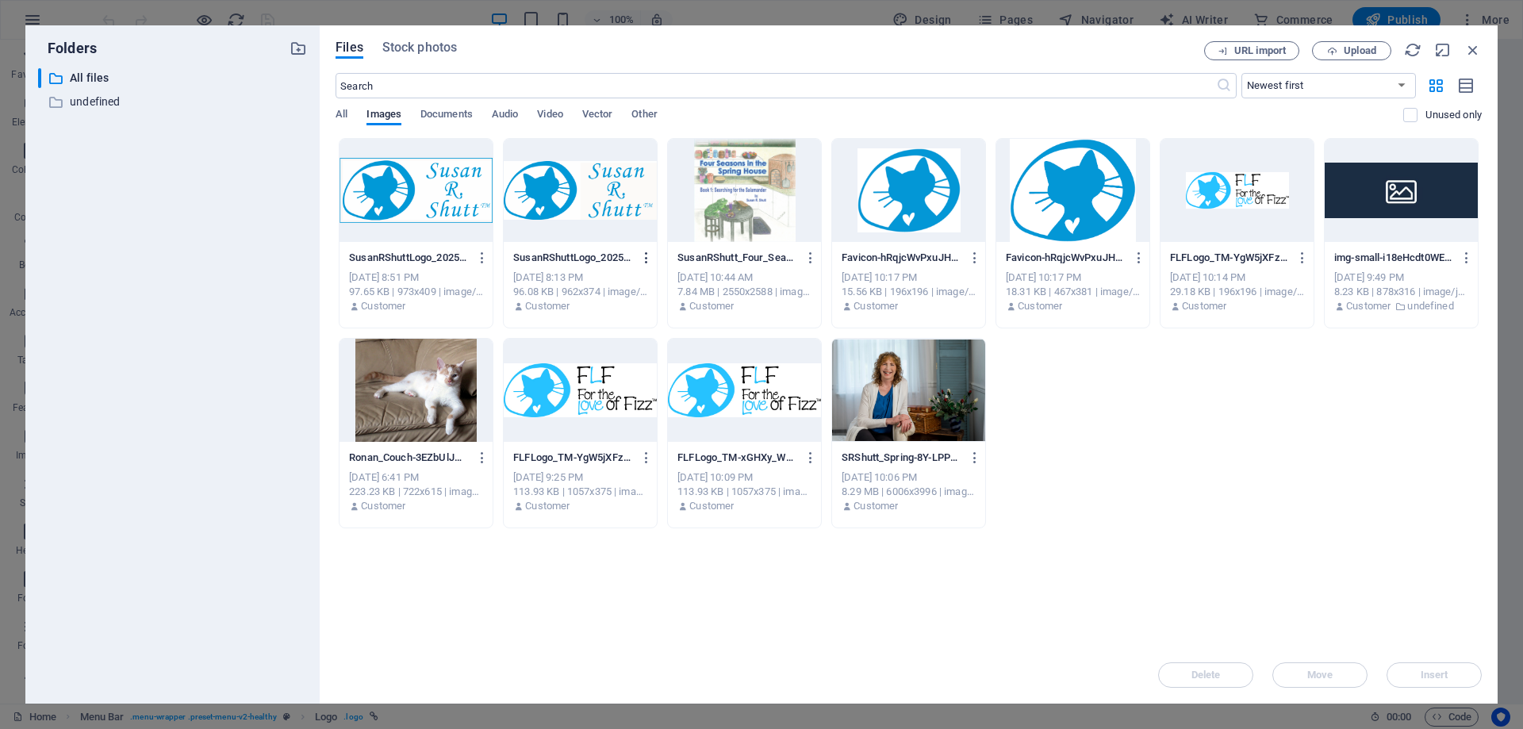
click at [641, 256] on icon "button" at bounding box center [646, 258] width 15 height 14
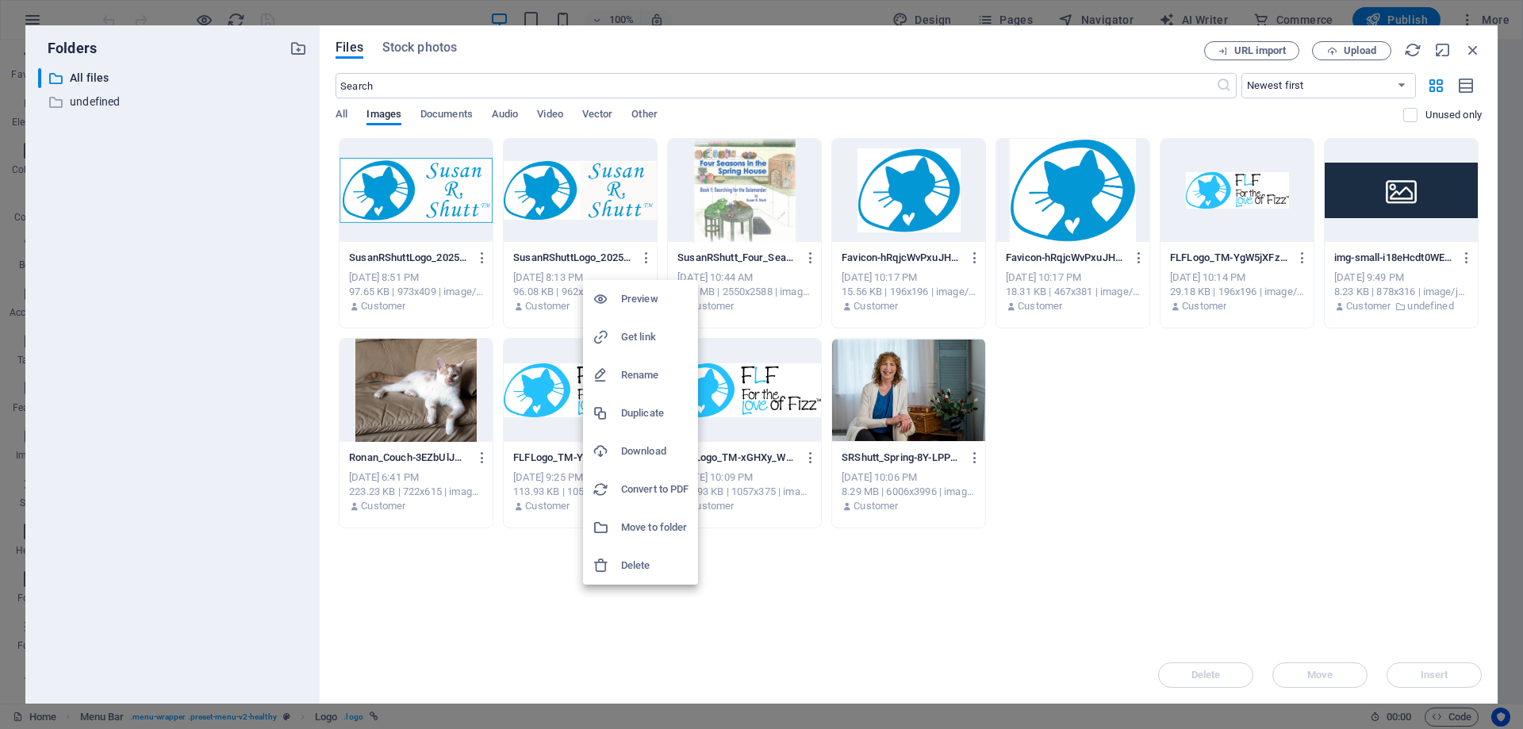
click at [645, 563] on h6 "Delete" at bounding box center [654, 565] width 67 height 19
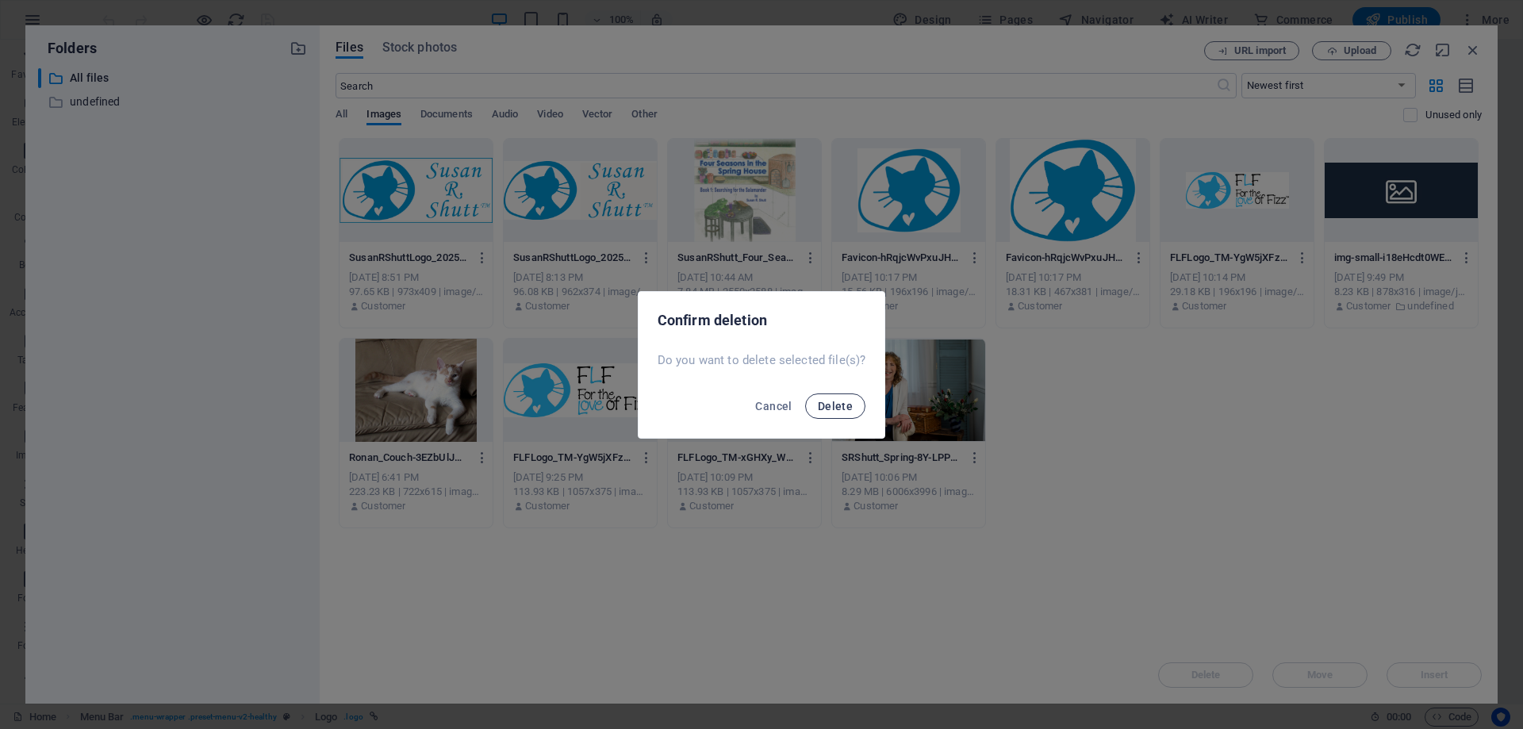
click at [843, 402] on span "Delete" at bounding box center [835, 406] width 35 height 13
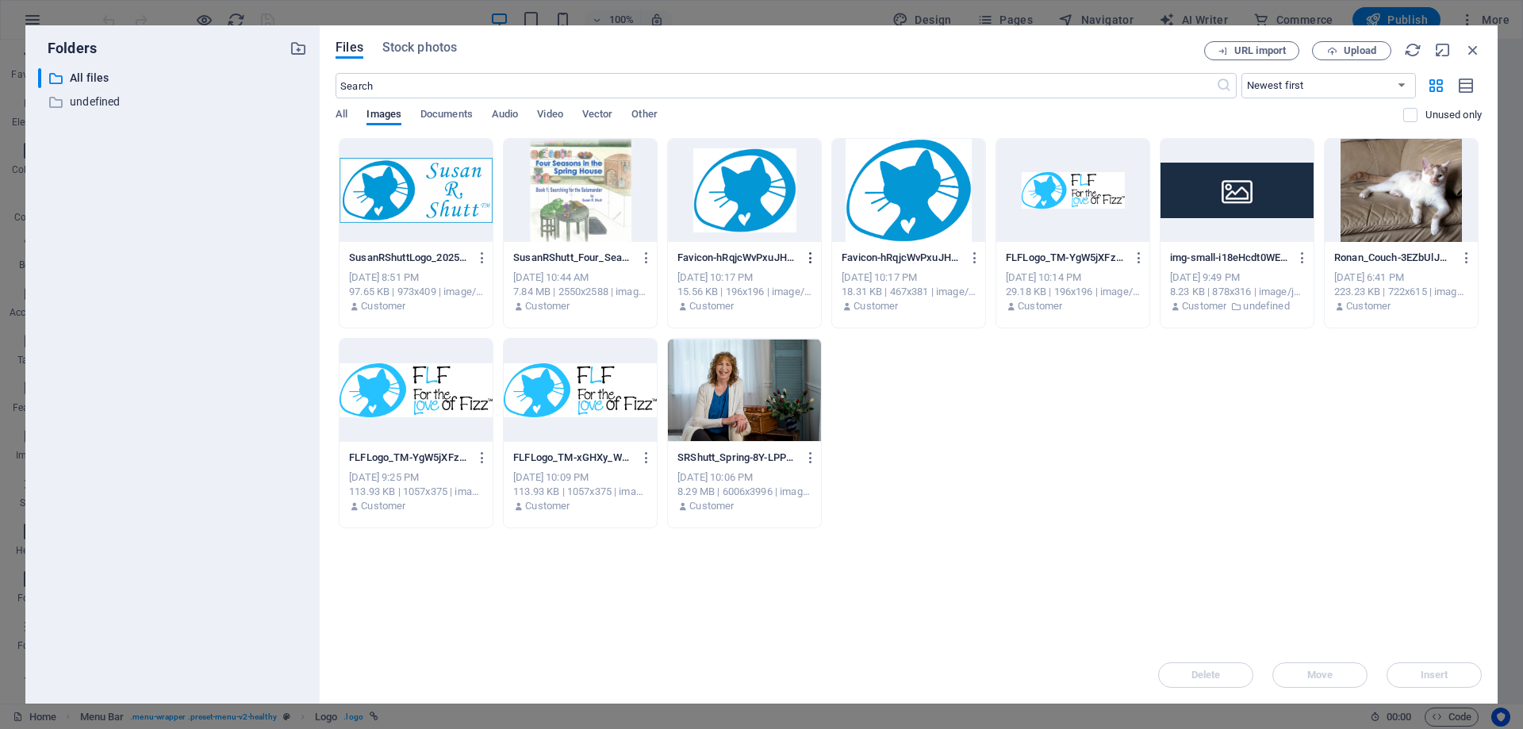
click at [812, 258] on icon "button" at bounding box center [810, 258] width 15 height 14
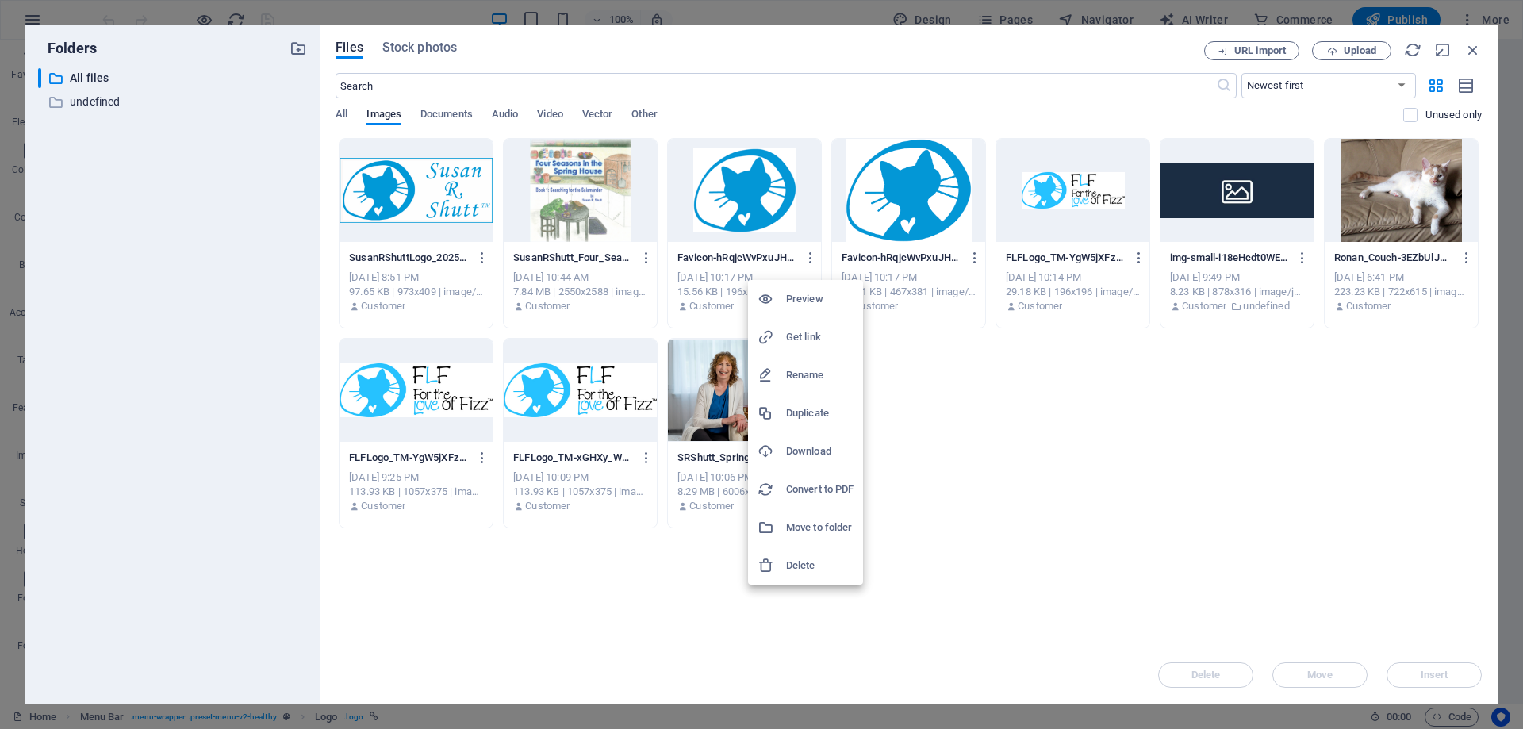
click at [973, 369] on div at bounding box center [761, 364] width 1523 height 729
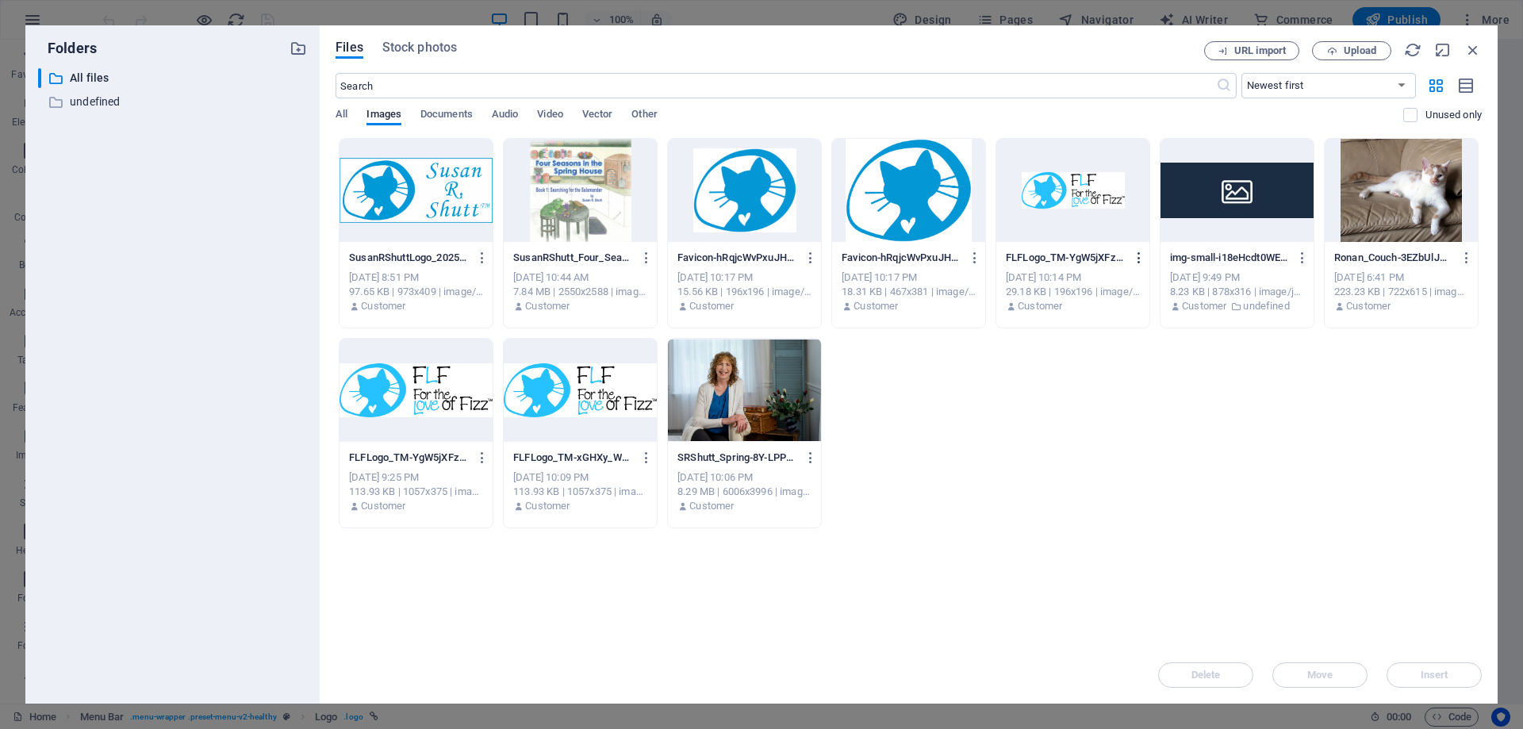
click at [1139, 256] on icon "button" at bounding box center [1139, 258] width 15 height 14
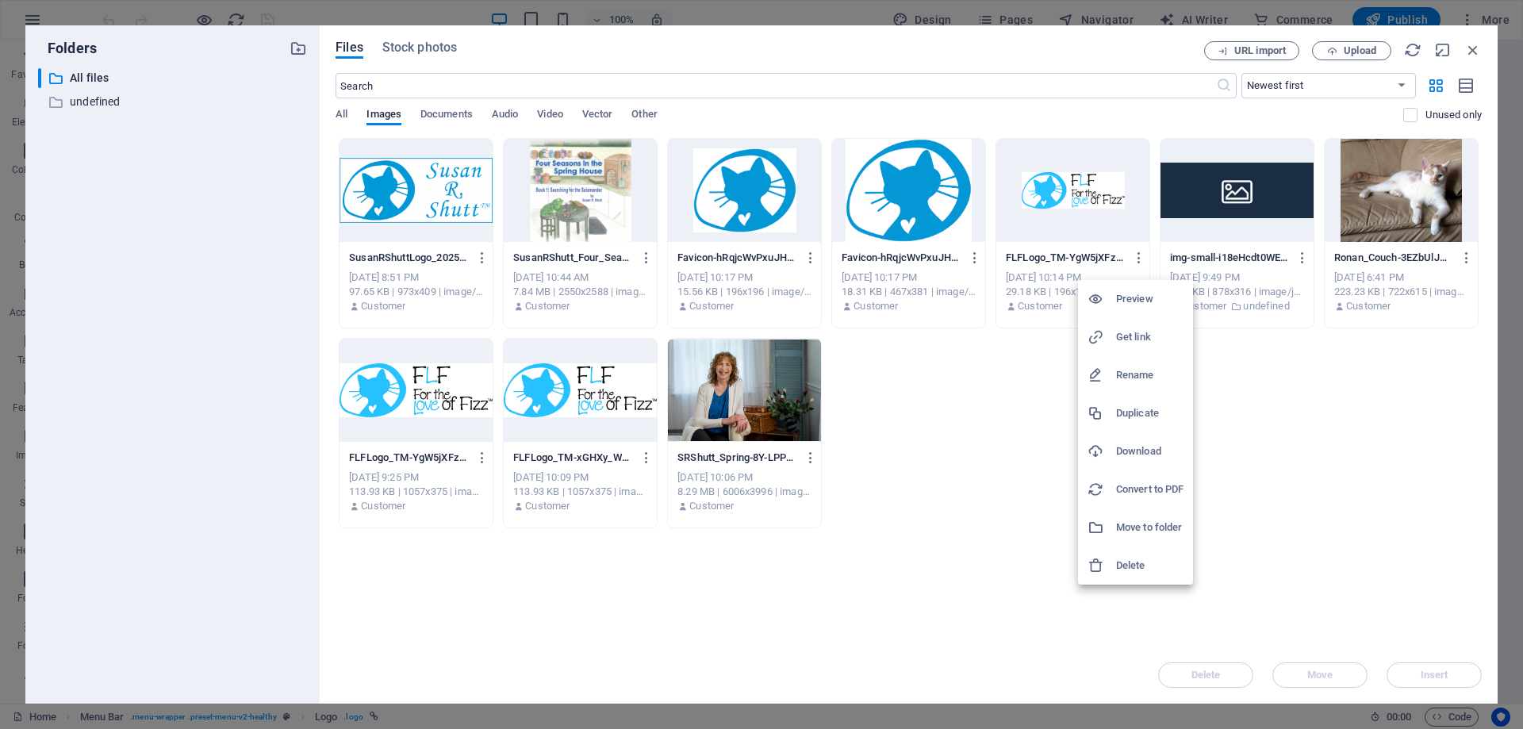
click at [1124, 565] on h6 "Delete" at bounding box center [1149, 565] width 67 height 19
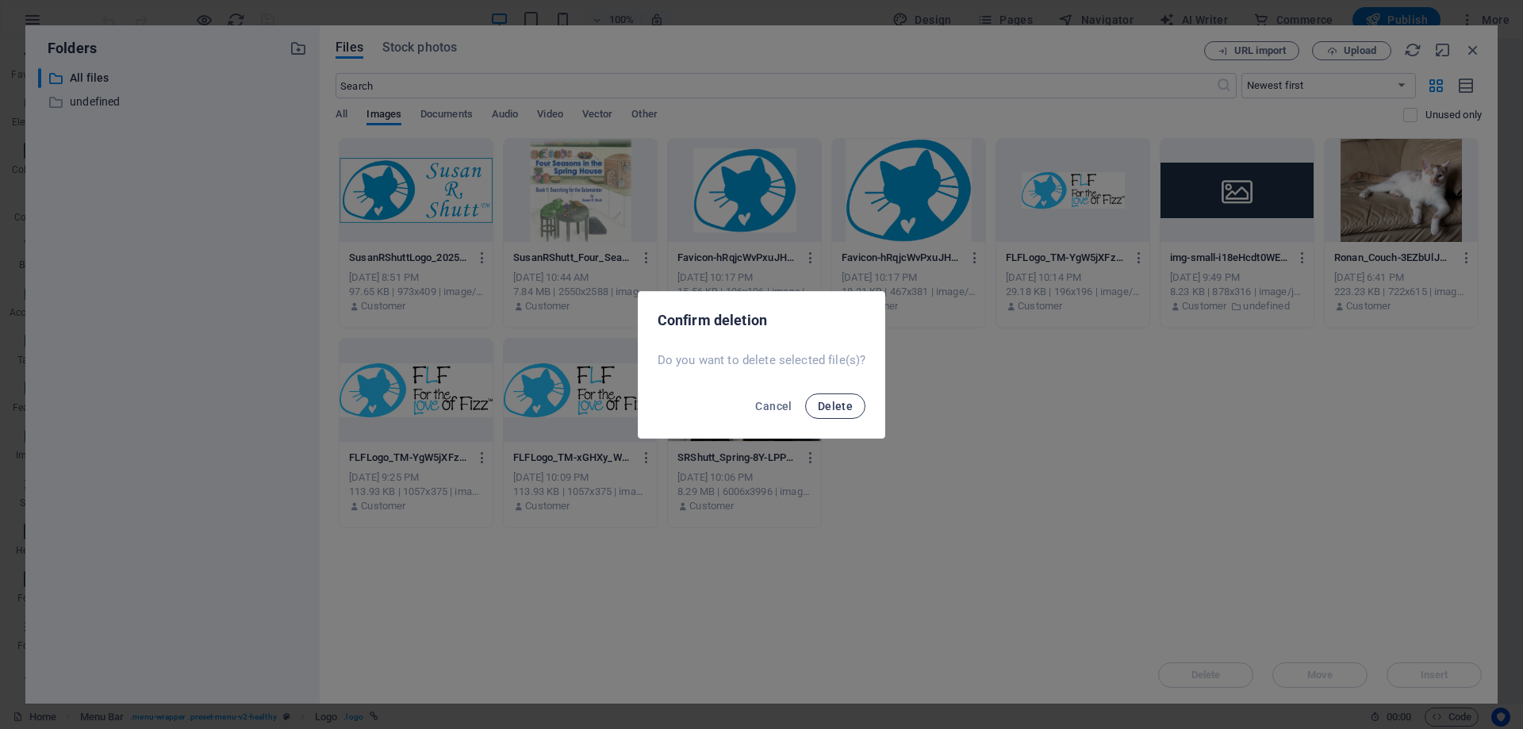
click at [837, 408] on span "Delete" at bounding box center [835, 406] width 35 height 13
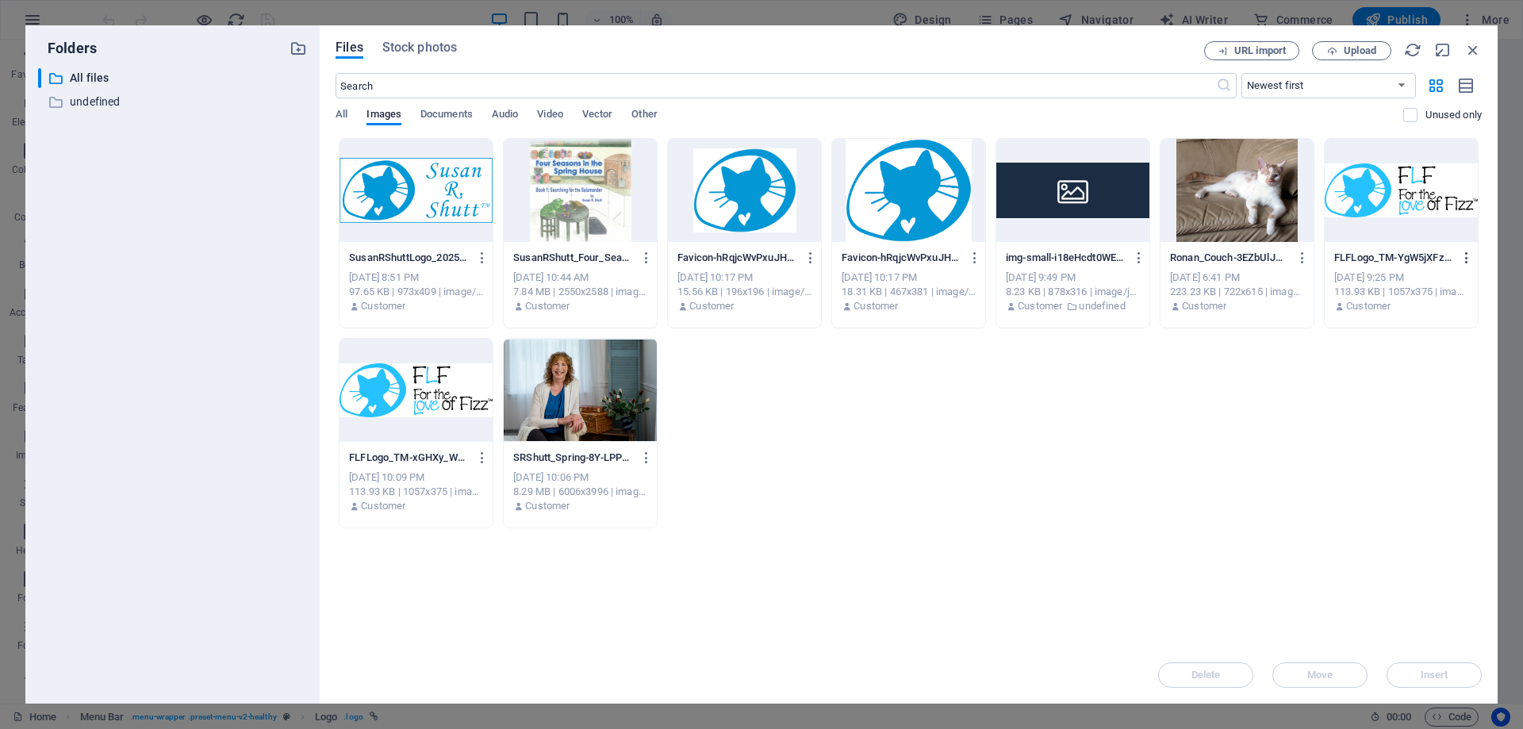
click at [1471, 255] on icon "button" at bounding box center [1466, 258] width 15 height 14
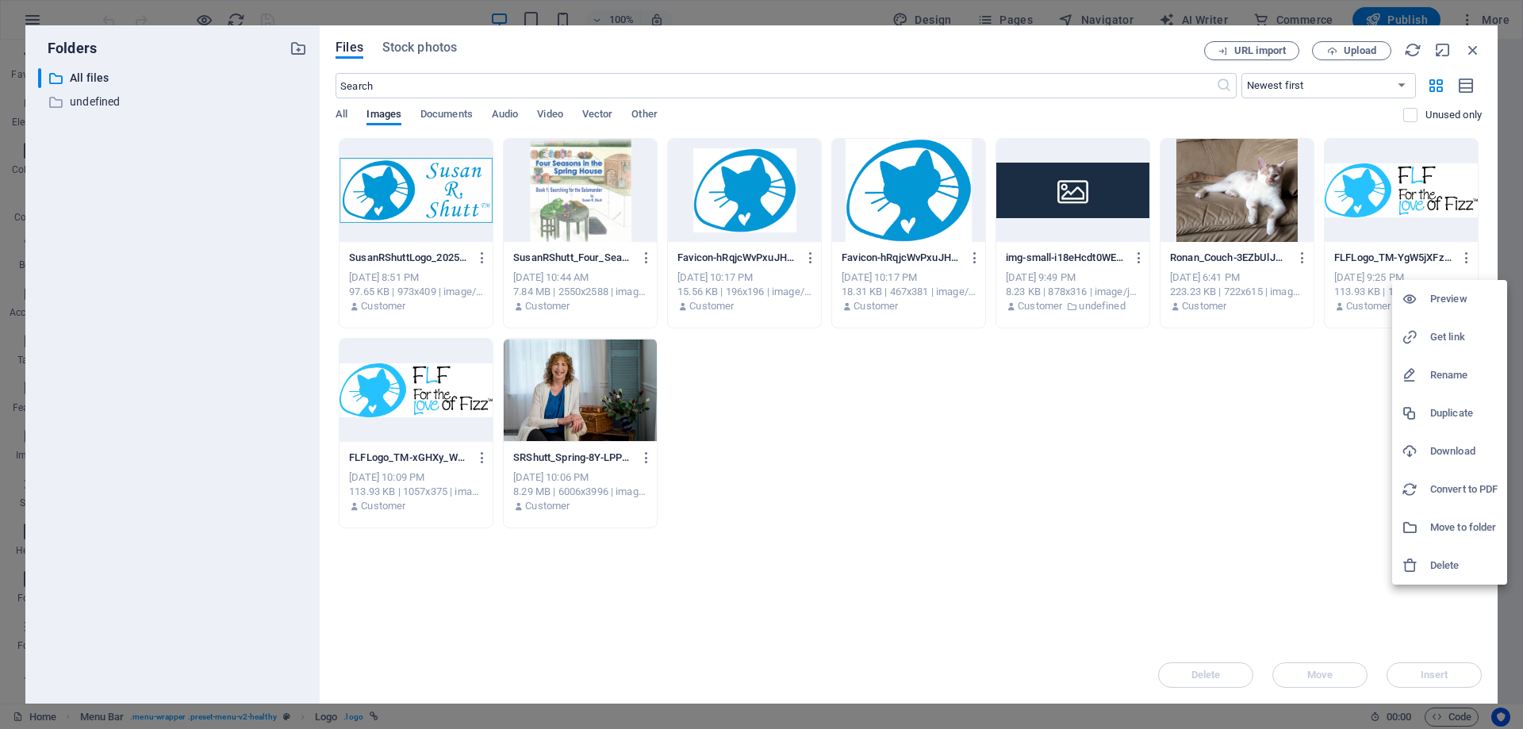
click at [1451, 564] on h6 "Delete" at bounding box center [1463, 565] width 67 height 19
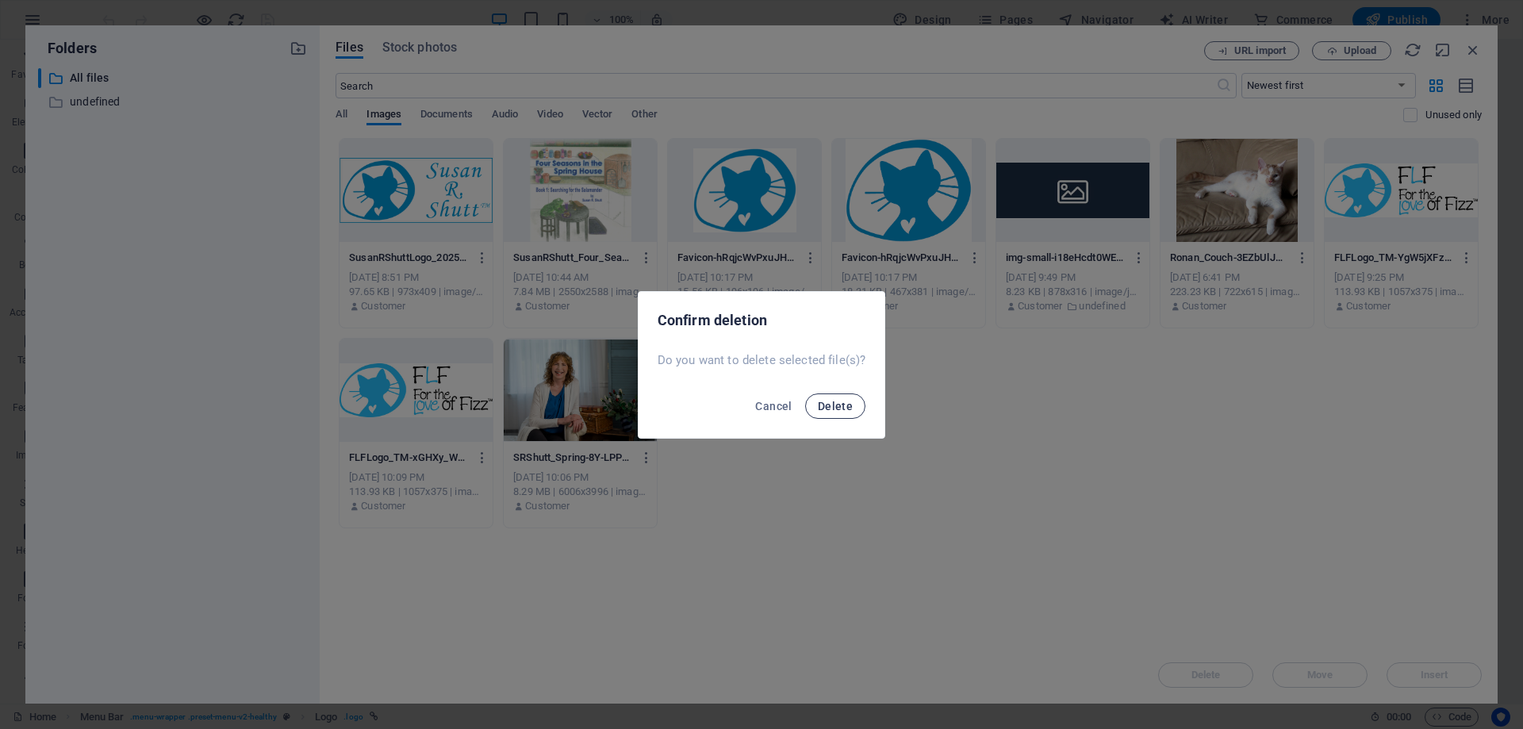
drag, startPoint x: 836, startPoint y: 403, endPoint x: 837, endPoint y: 394, distance: 8.9
click at [836, 402] on span "Delete" at bounding box center [835, 406] width 35 height 13
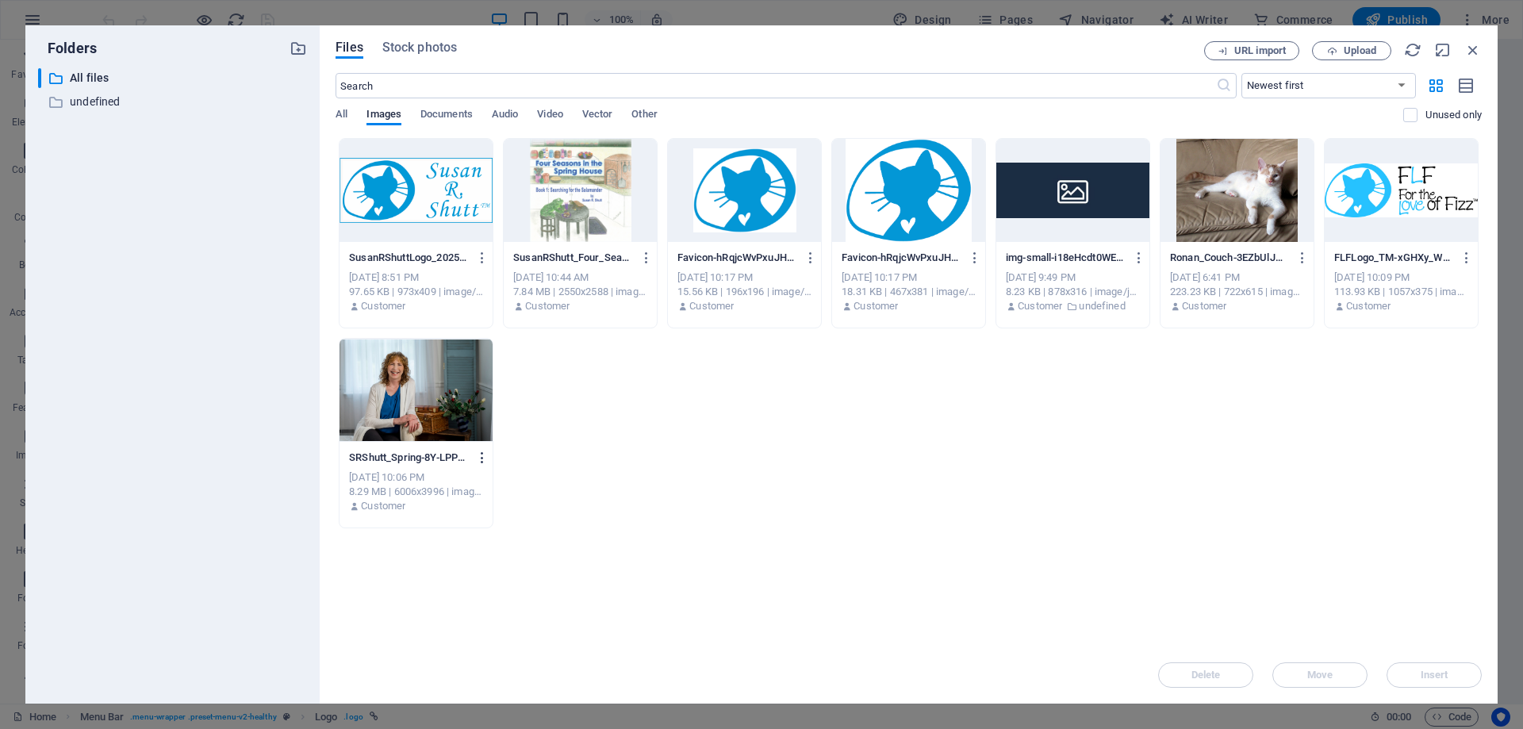
click at [481, 456] on icon "button" at bounding box center [482, 457] width 15 height 14
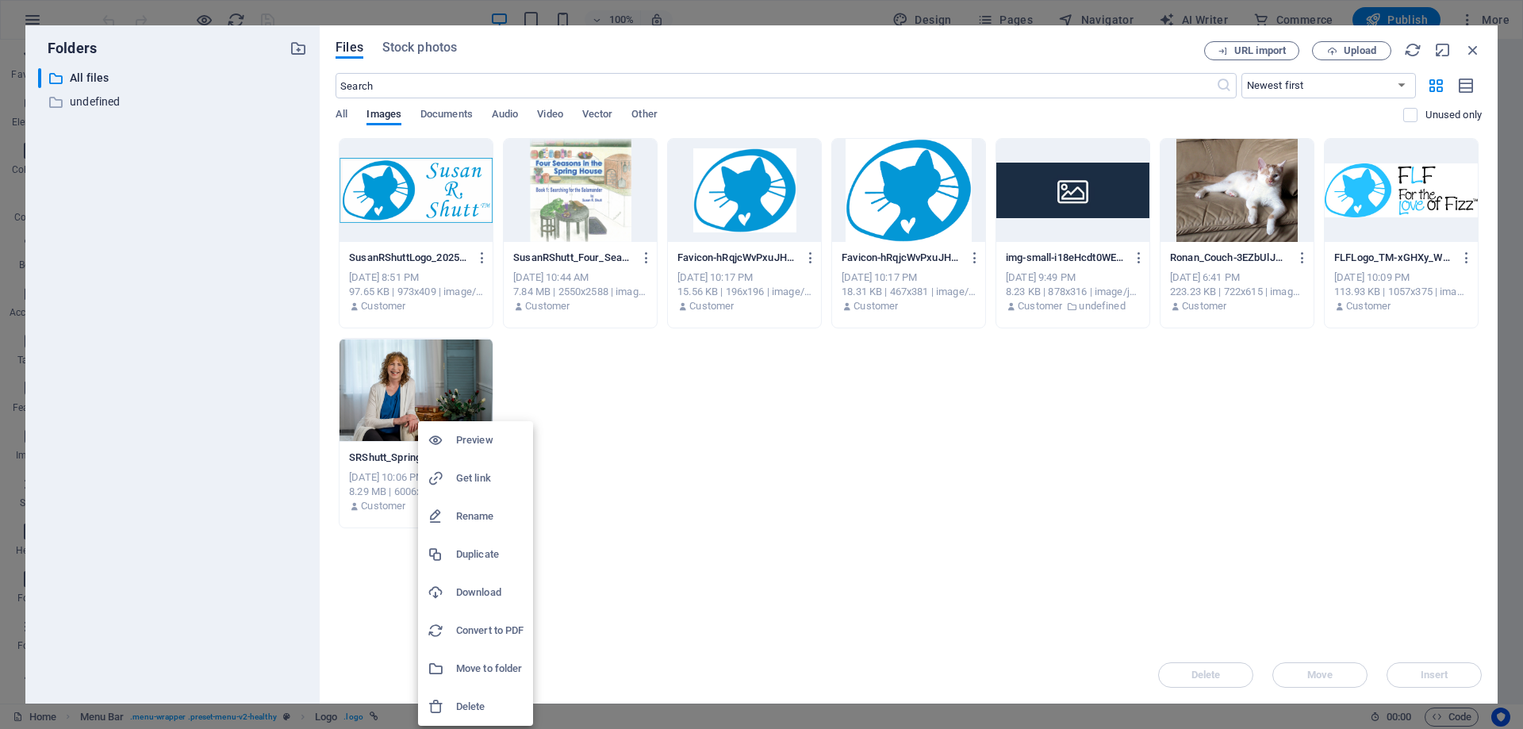
click at [471, 701] on h6 "Delete" at bounding box center [489, 706] width 67 height 19
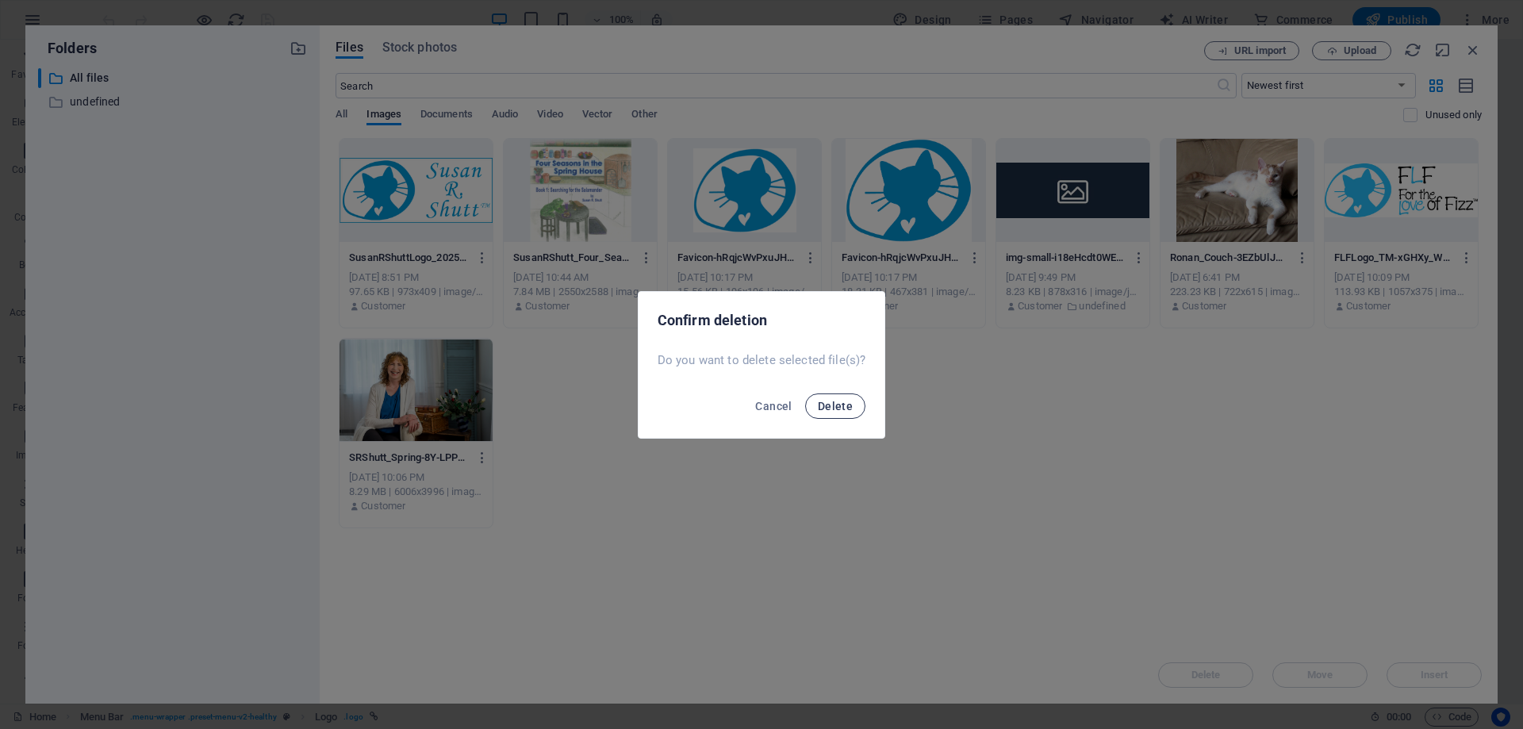
click at [842, 404] on span "Delete" at bounding box center [835, 406] width 35 height 13
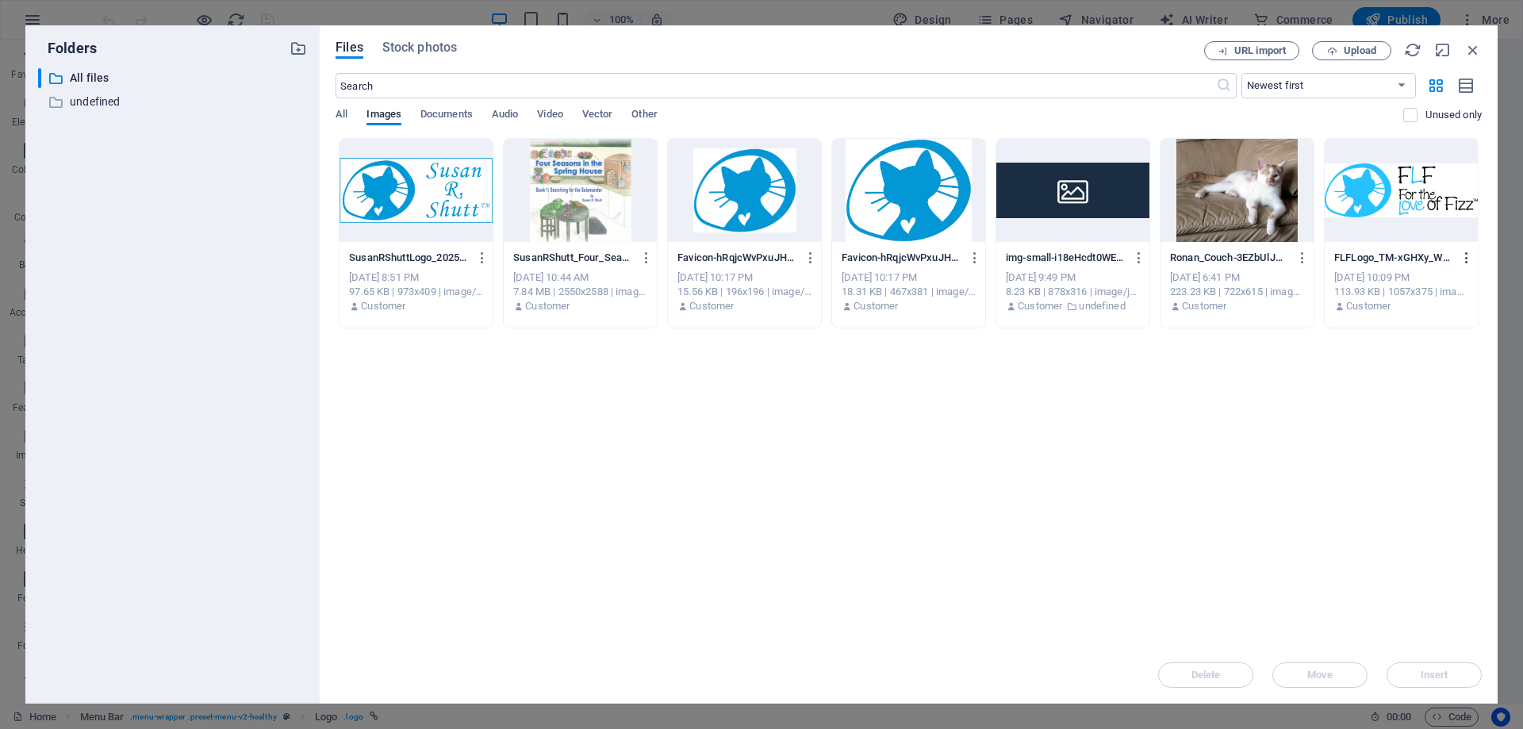
click at [1474, 256] on icon "button" at bounding box center [1466, 258] width 15 height 14
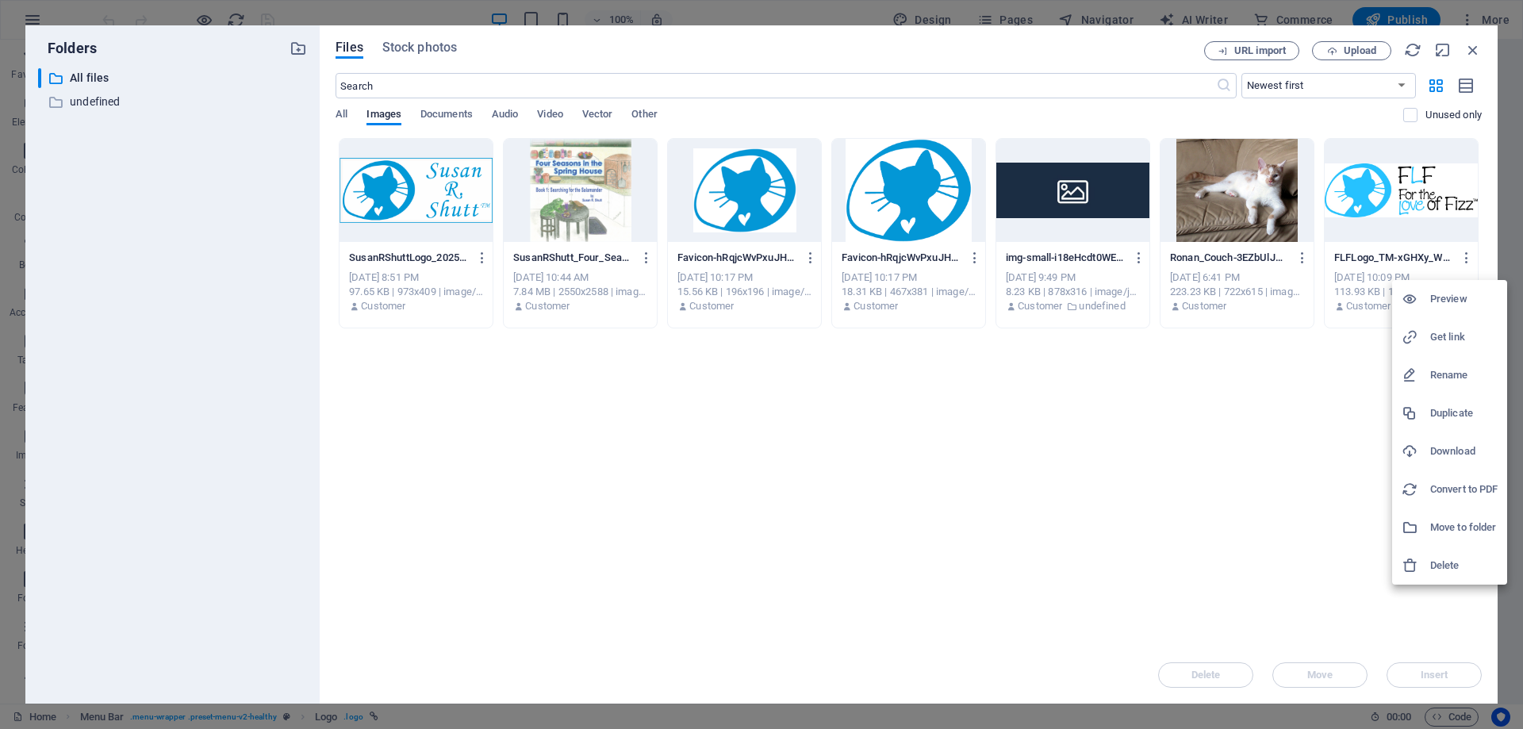
click at [1446, 561] on h6 "Delete" at bounding box center [1463, 565] width 67 height 19
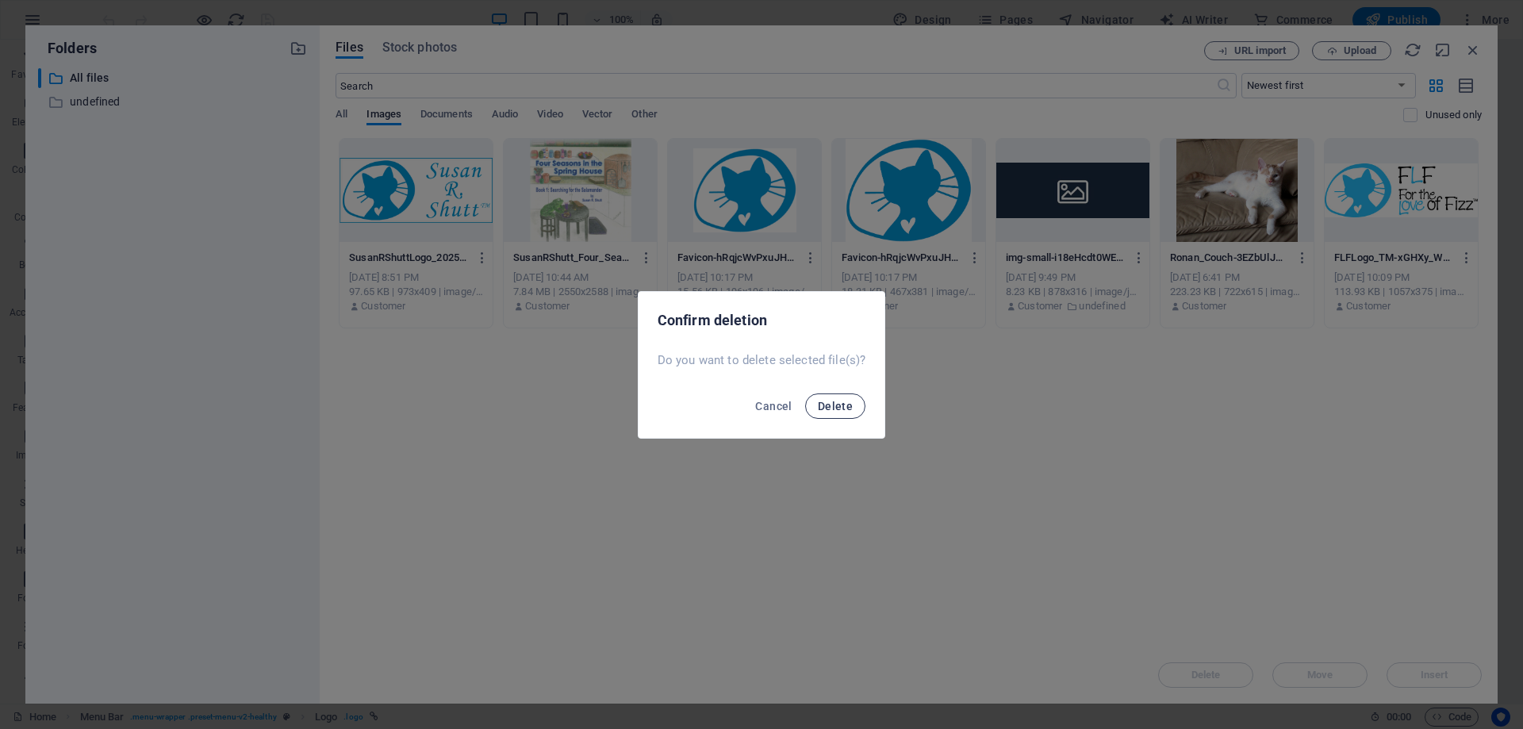
click at [841, 411] on span "Delete" at bounding box center [835, 406] width 35 height 13
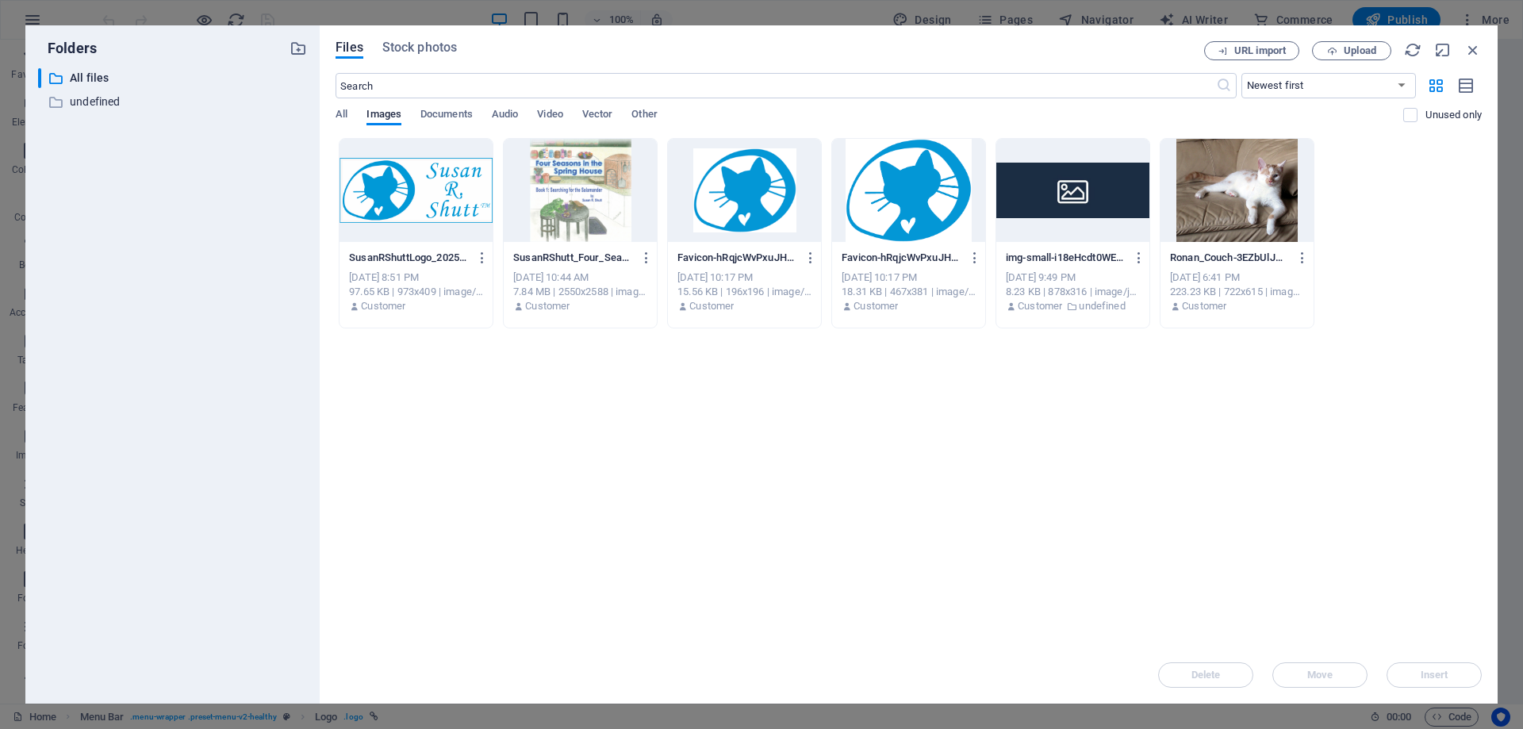
click at [1089, 188] on div at bounding box center [1072, 190] width 153 height 103
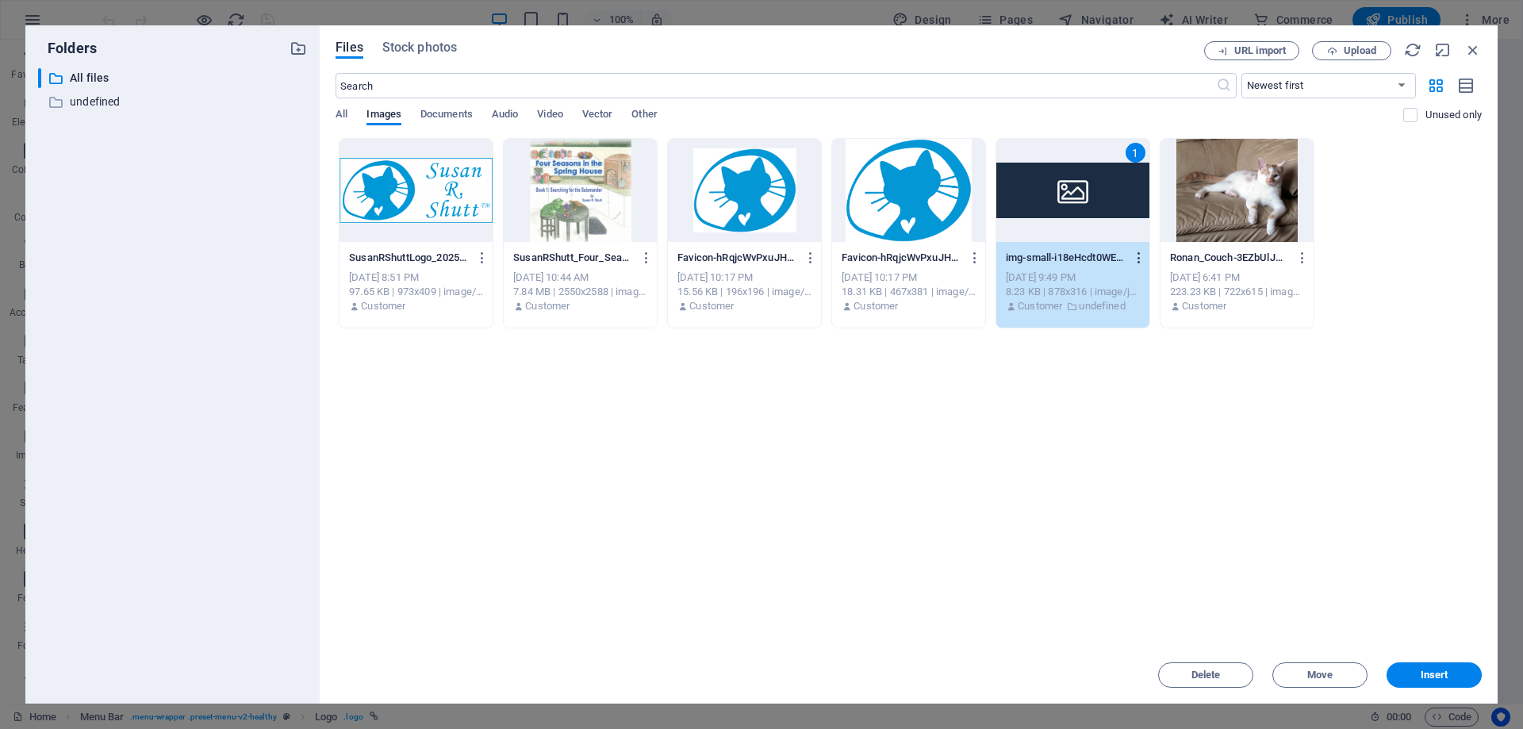
click at [1140, 253] on icon "button" at bounding box center [1139, 258] width 15 height 14
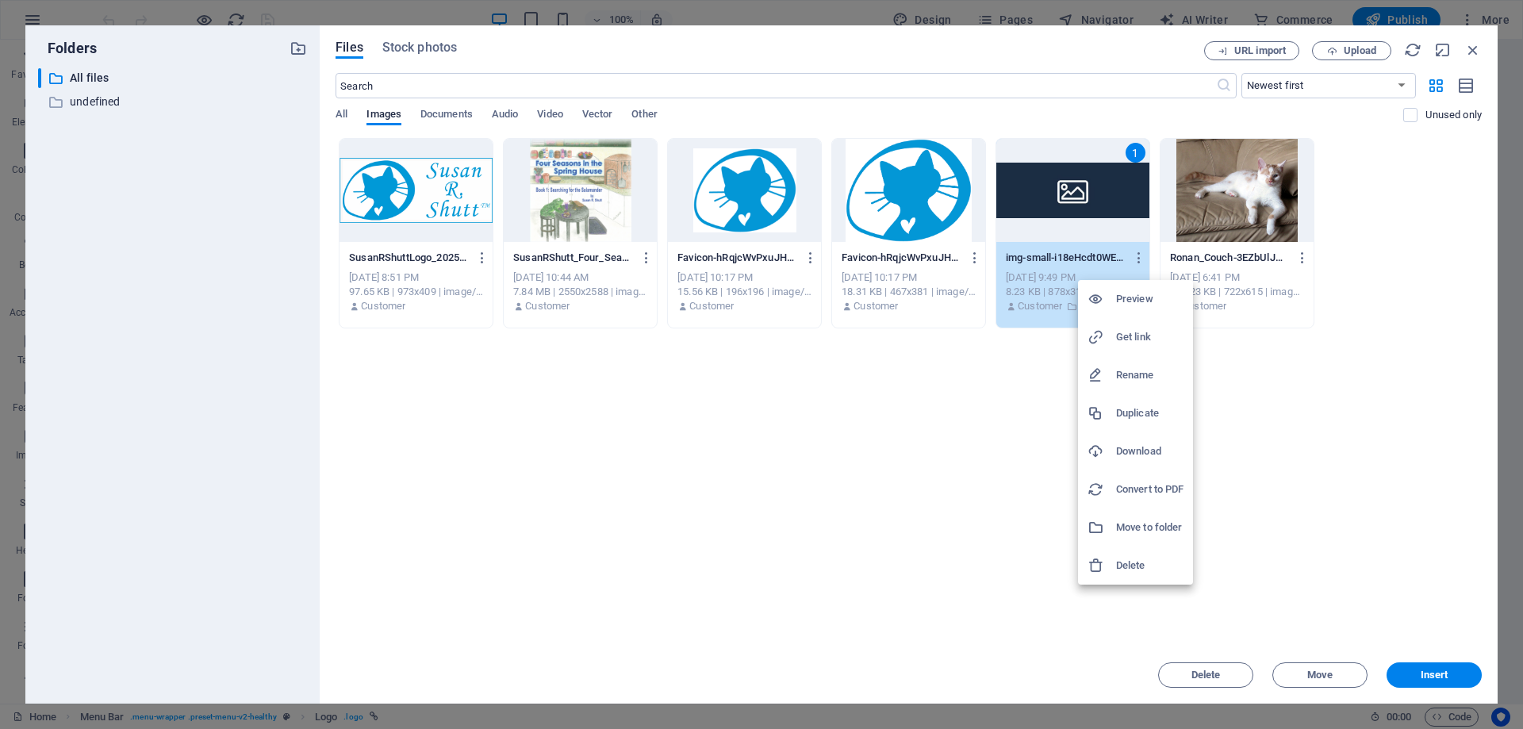
click at [1121, 563] on h6 "Delete" at bounding box center [1149, 565] width 67 height 19
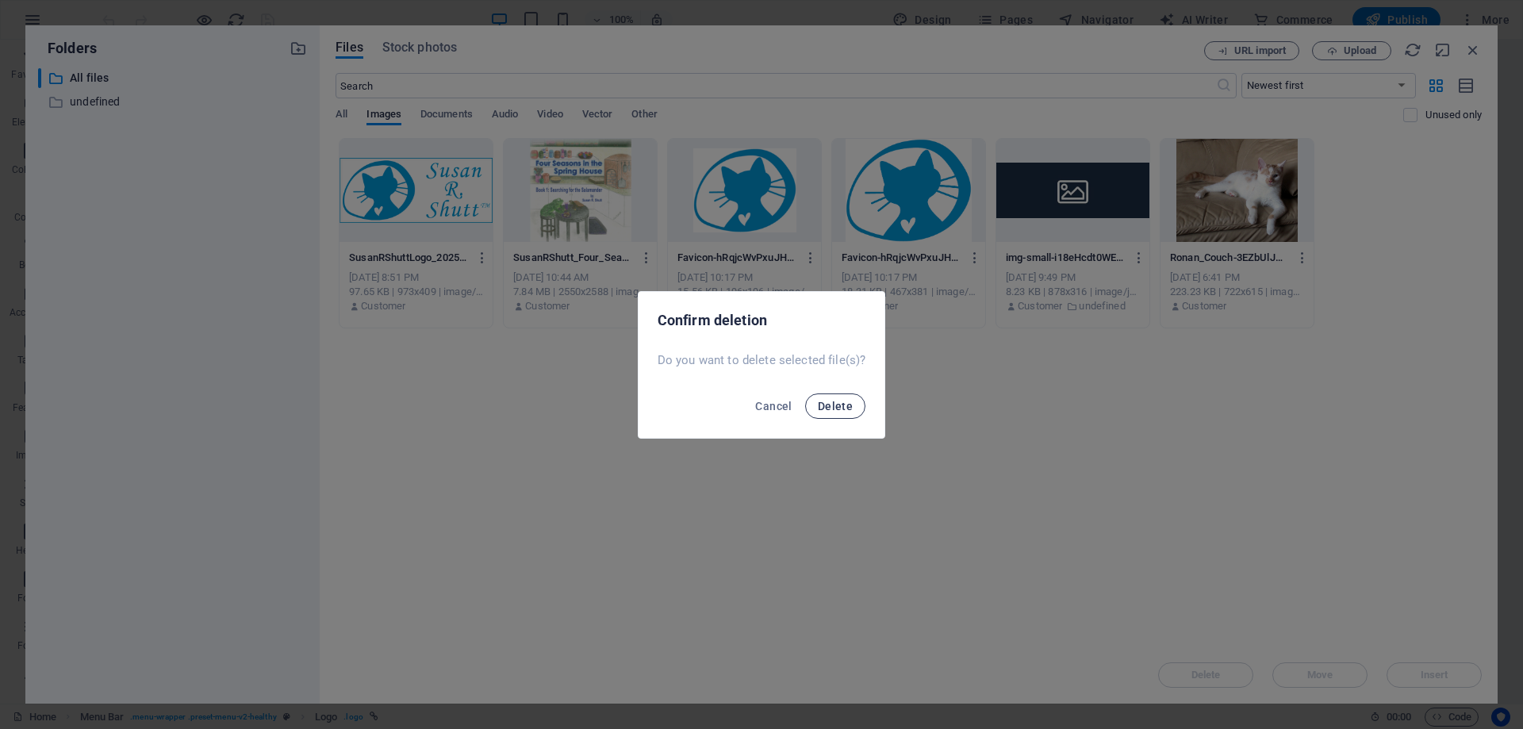
click at [831, 408] on span "Delete" at bounding box center [835, 406] width 35 height 13
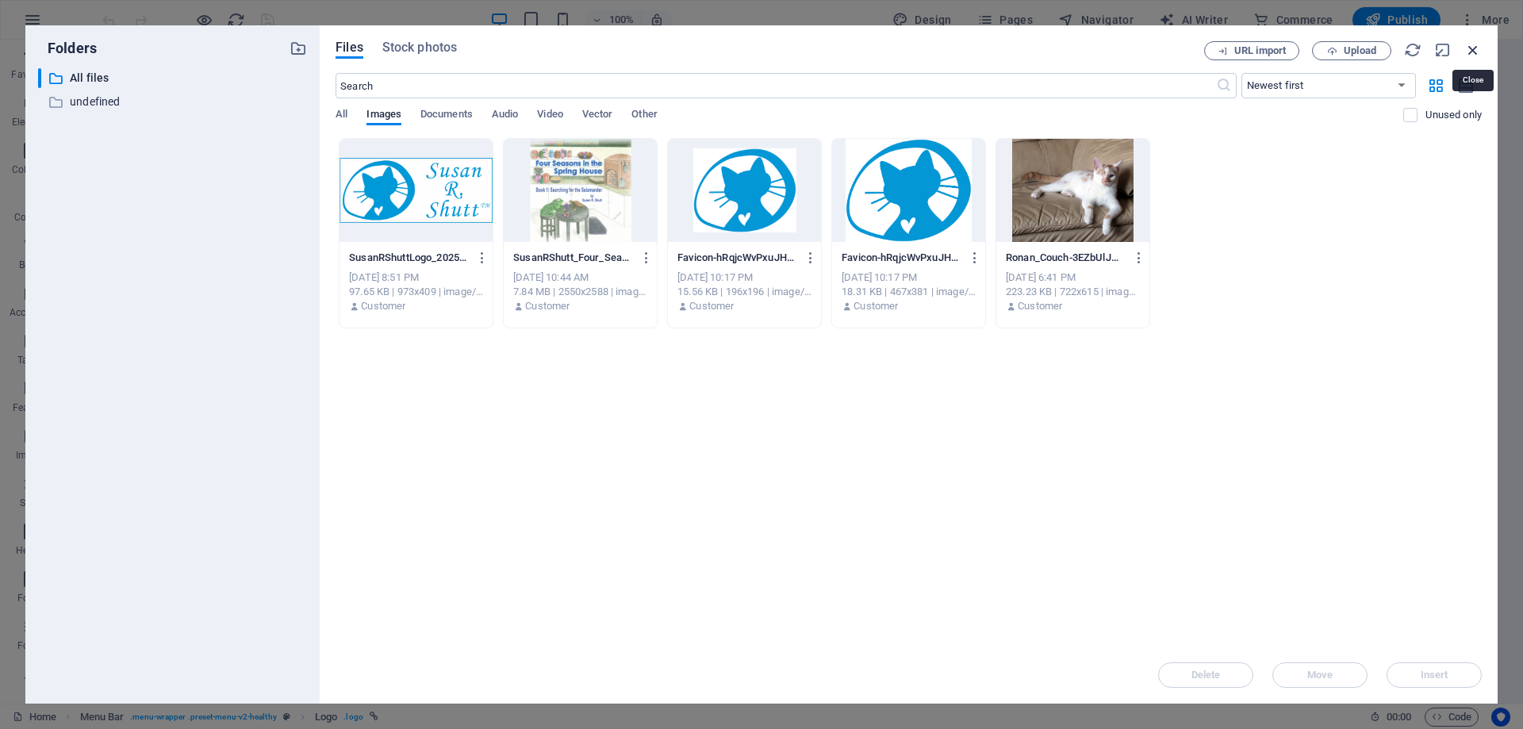
click at [1477, 45] on icon "button" at bounding box center [1472, 49] width 17 height 17
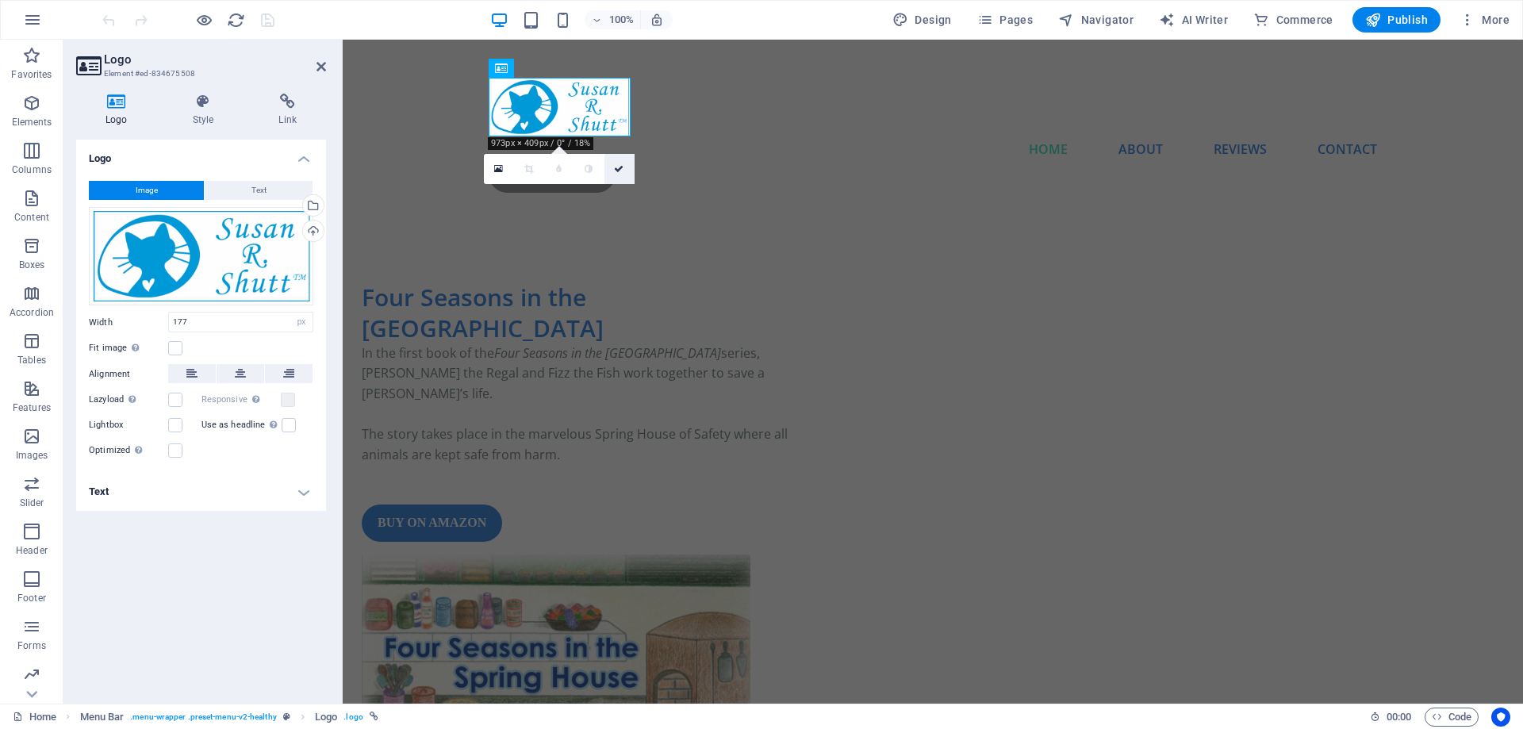
click at [618, 167] on icon at bounding box center [619, 169] width 10 height 10
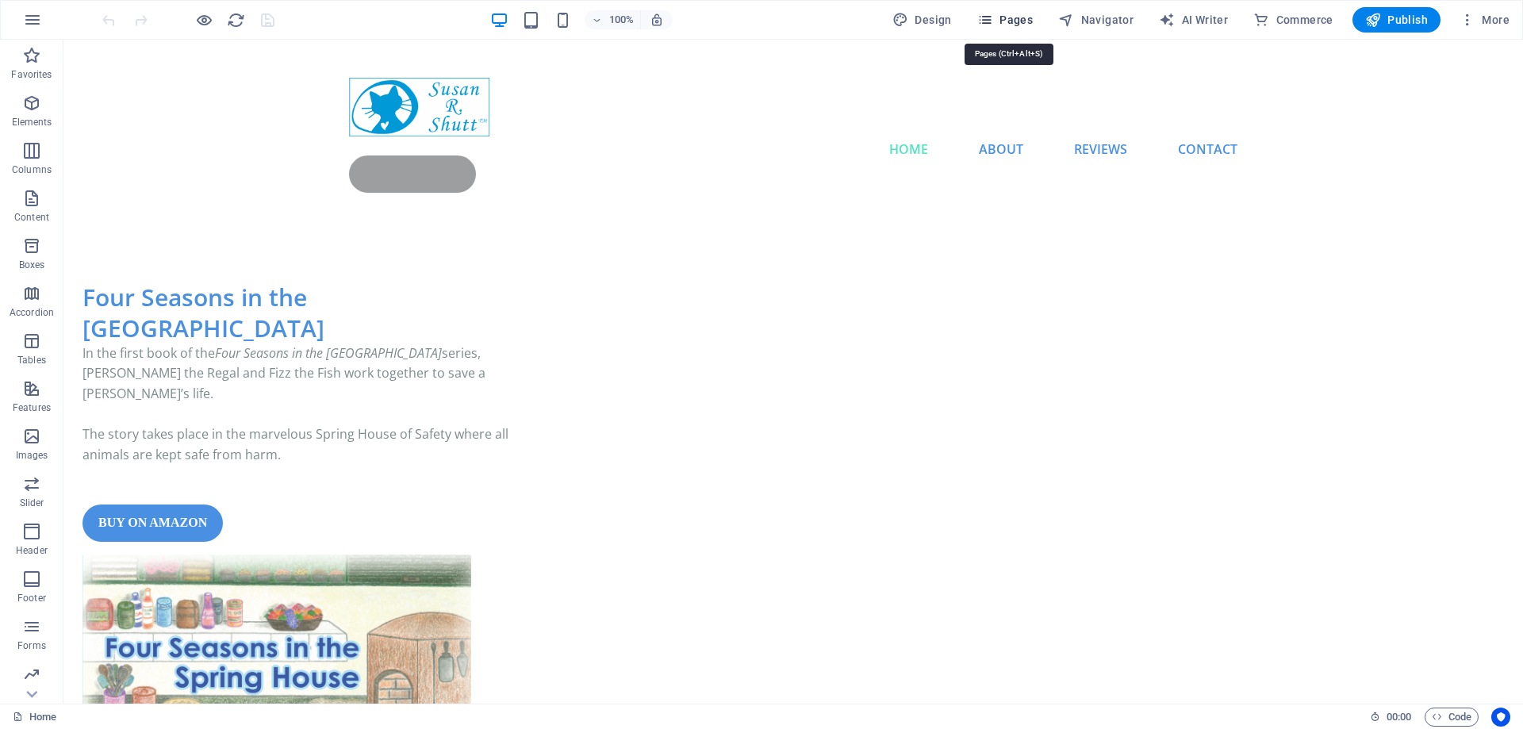
click at [1009, 18] on span "Pages" at bounding box center [1005, 20] width 56 height 16
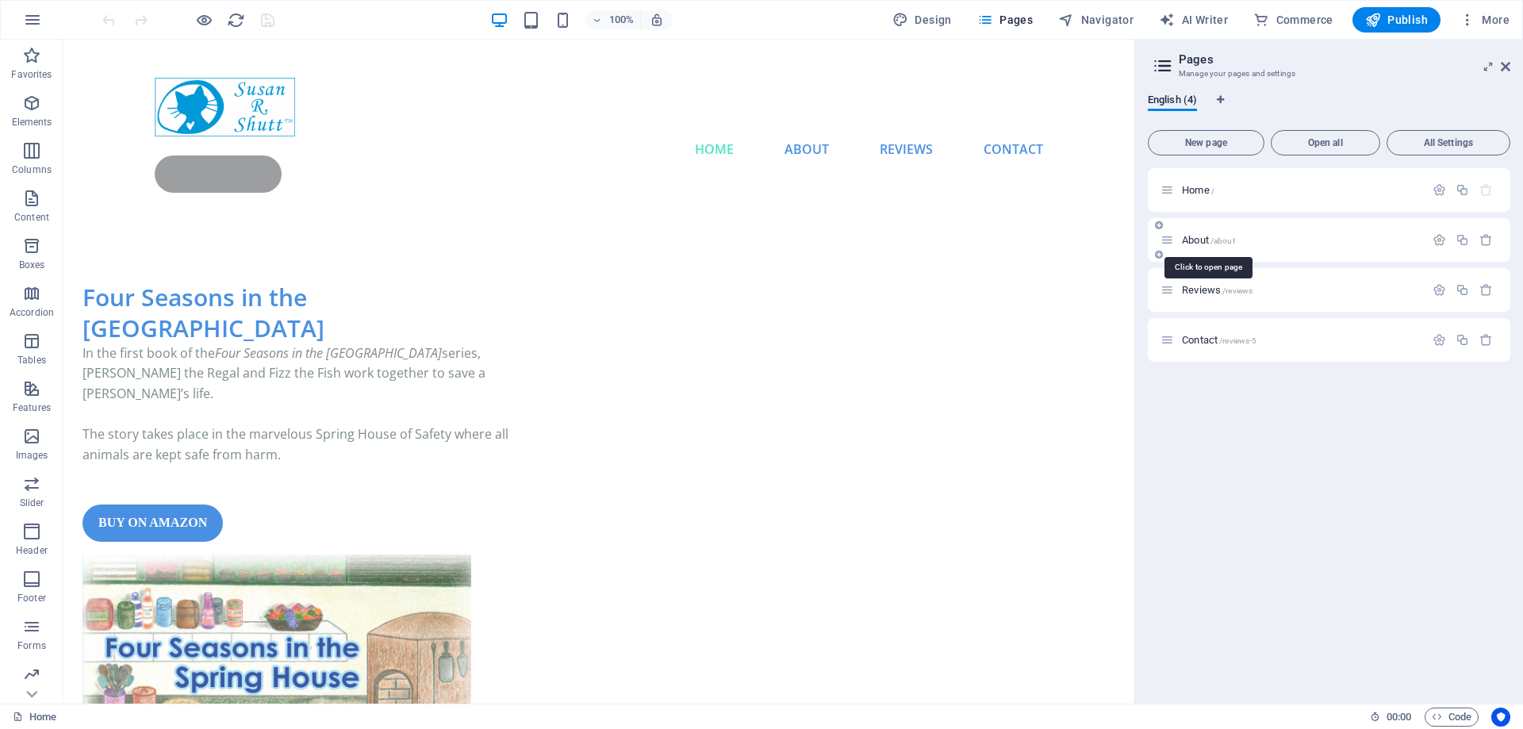
click at [1194, 235] on span "About /about" at bounding box center [1208, 240] width 53 height 12
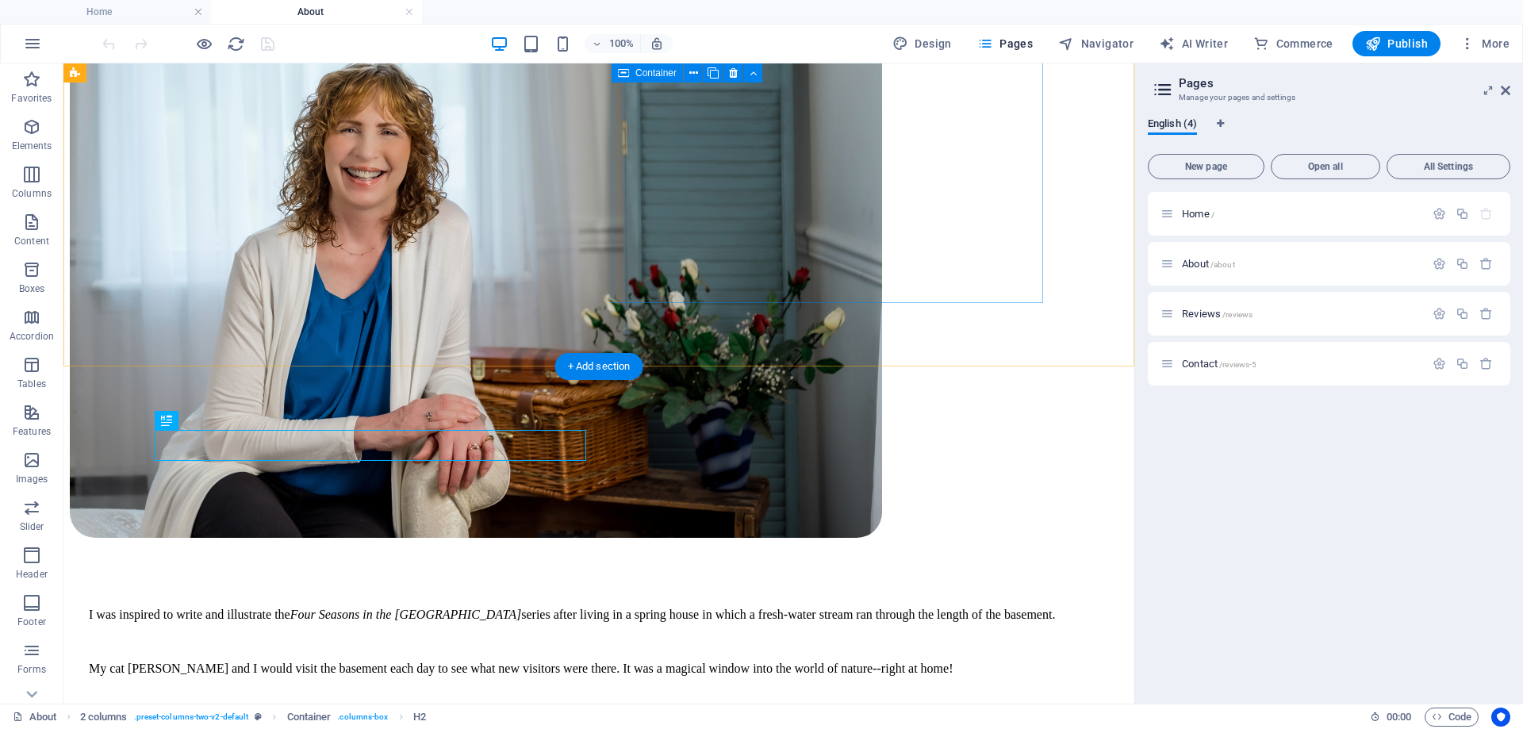
scroll to position [324, 0]
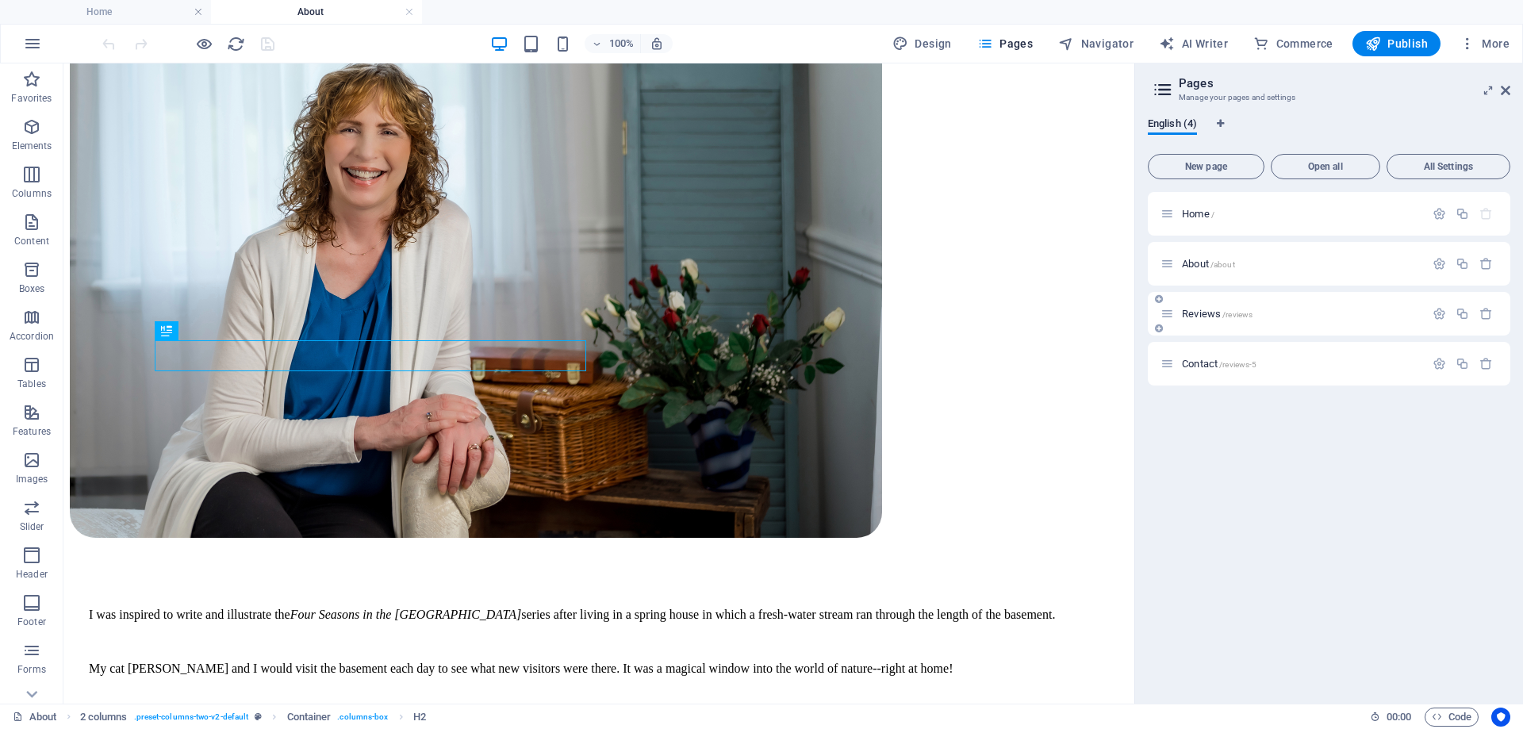
click at [1201, 306] on div "Reviews /reviews" at bounding box center [1292, 314] width 264 height 18
click at [1204, 309] on span "Reviews /reviews" at bounding box center [1217, 314] width 71 height 12
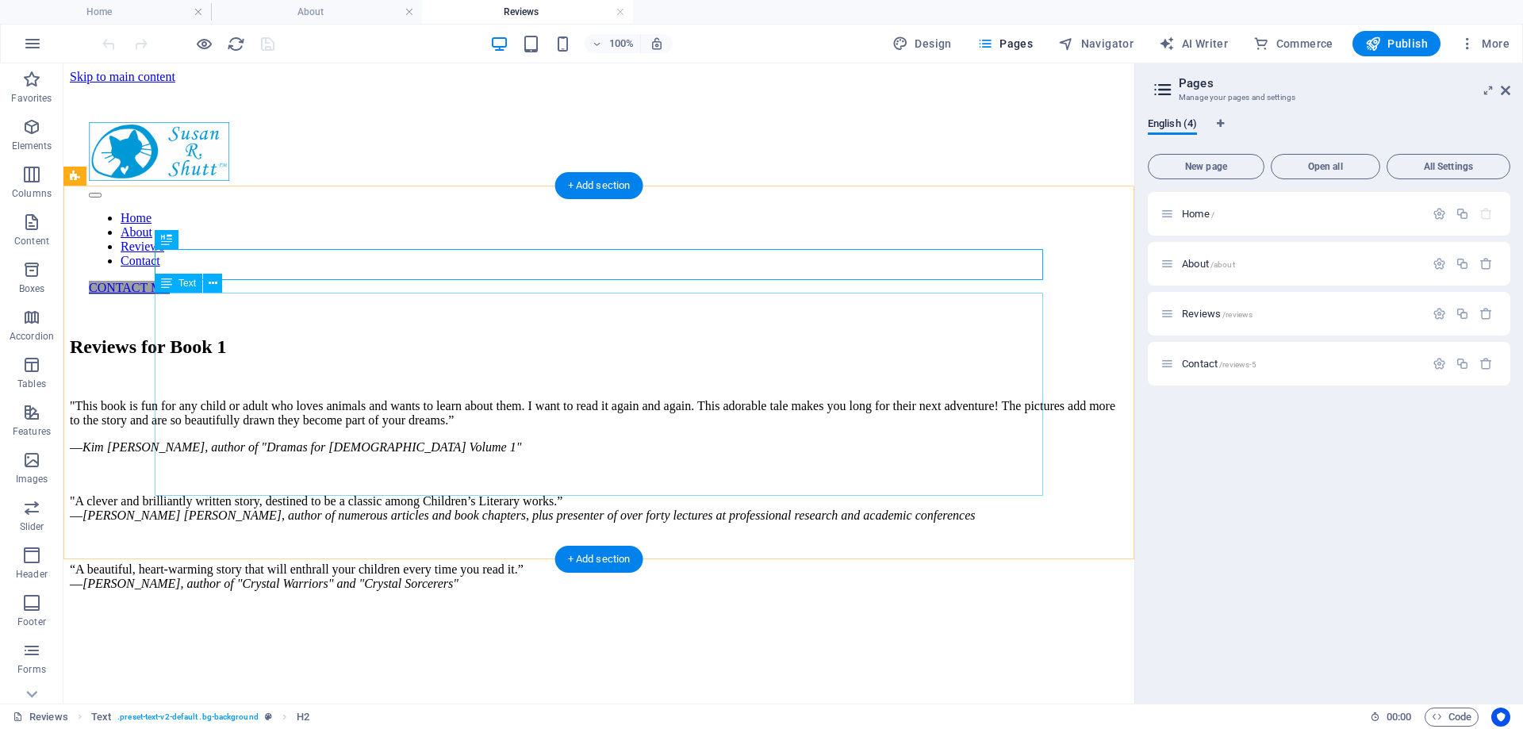
scroll to position [0, 0]
click at [1201, 360] on span "Contact /reviews-5" at bounding box center [1219, 364] width 75 height 12
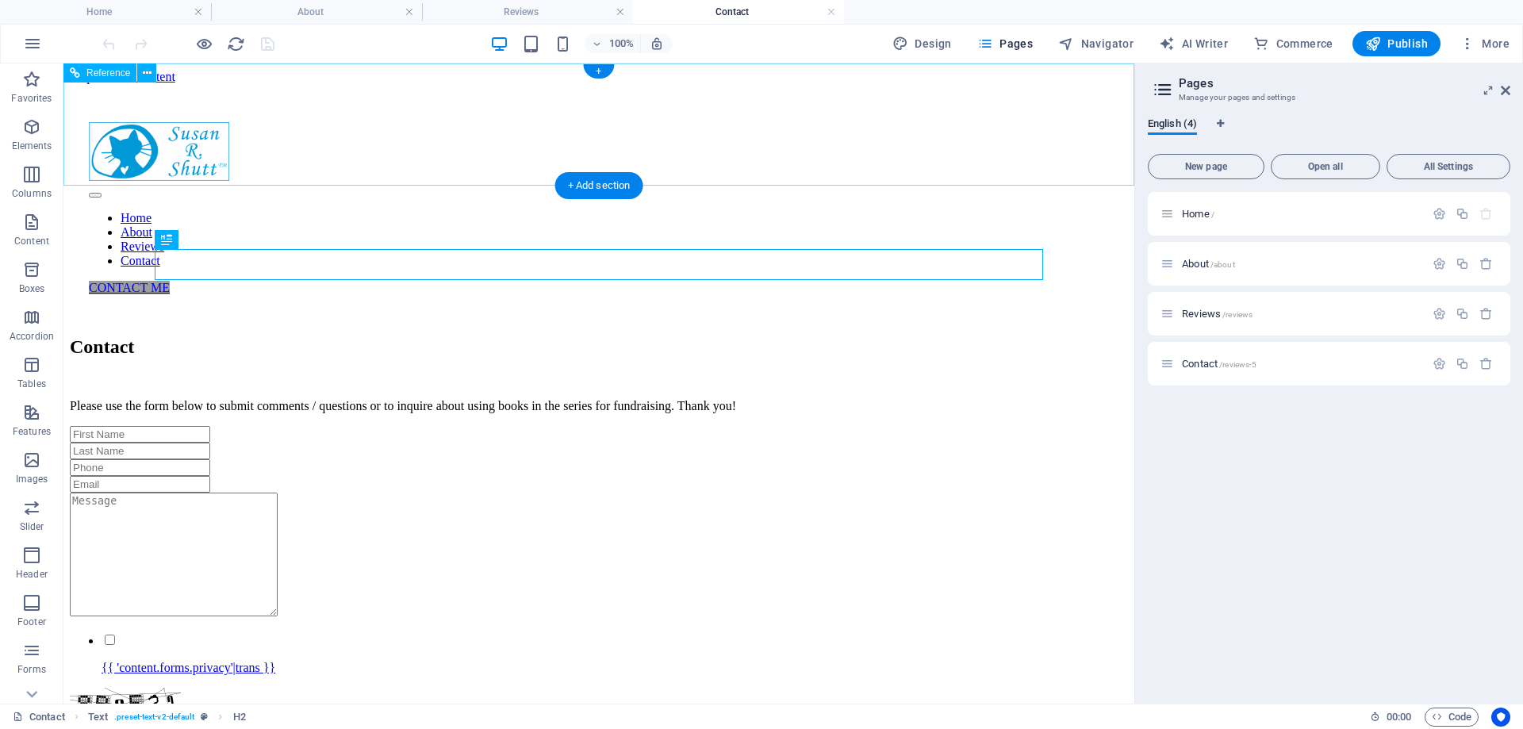
click at [992, 281] on div "CONTACT ME" at bounding box center [599, 288] width 1020 height 14
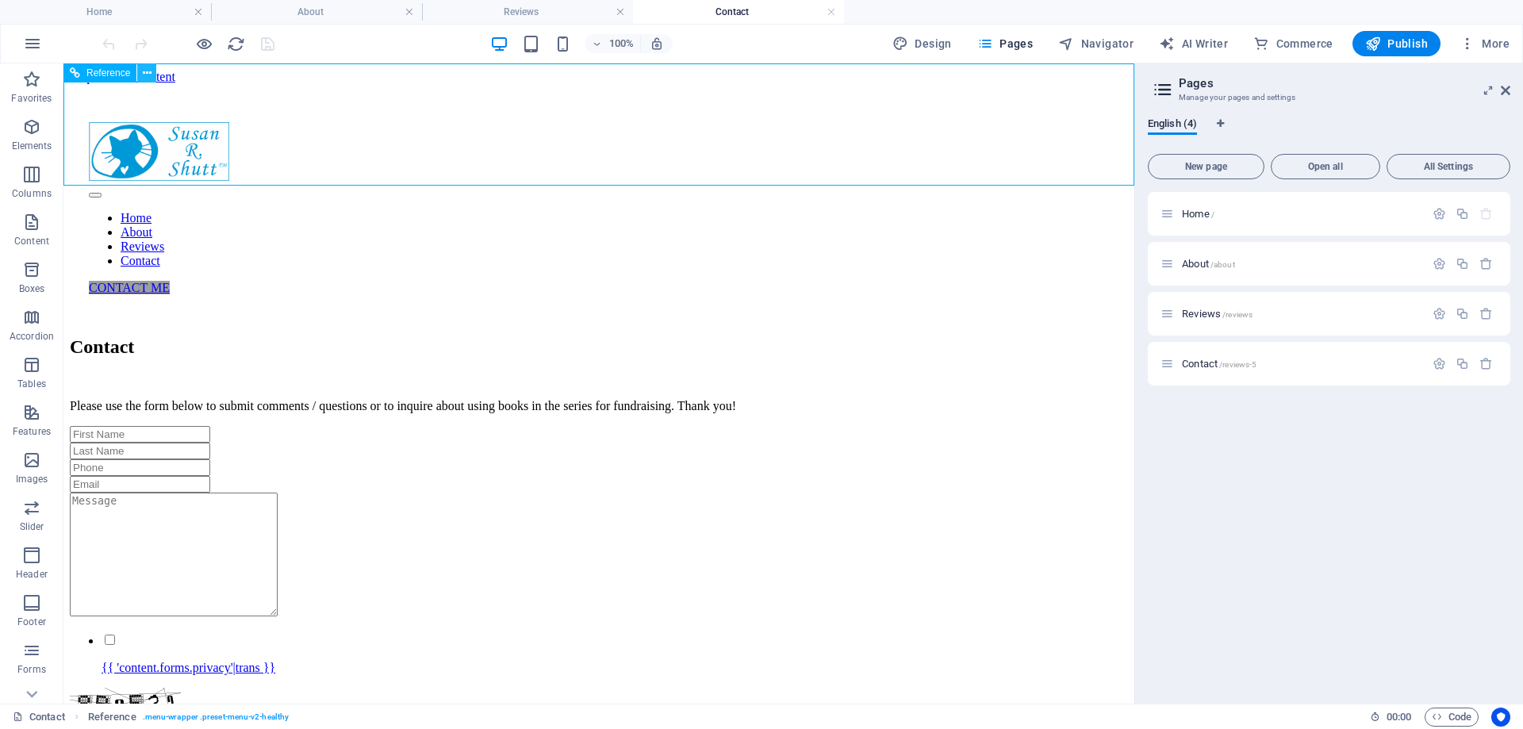
click at [153, 74] on button at bounding box center [146, 72] width 19 height 19
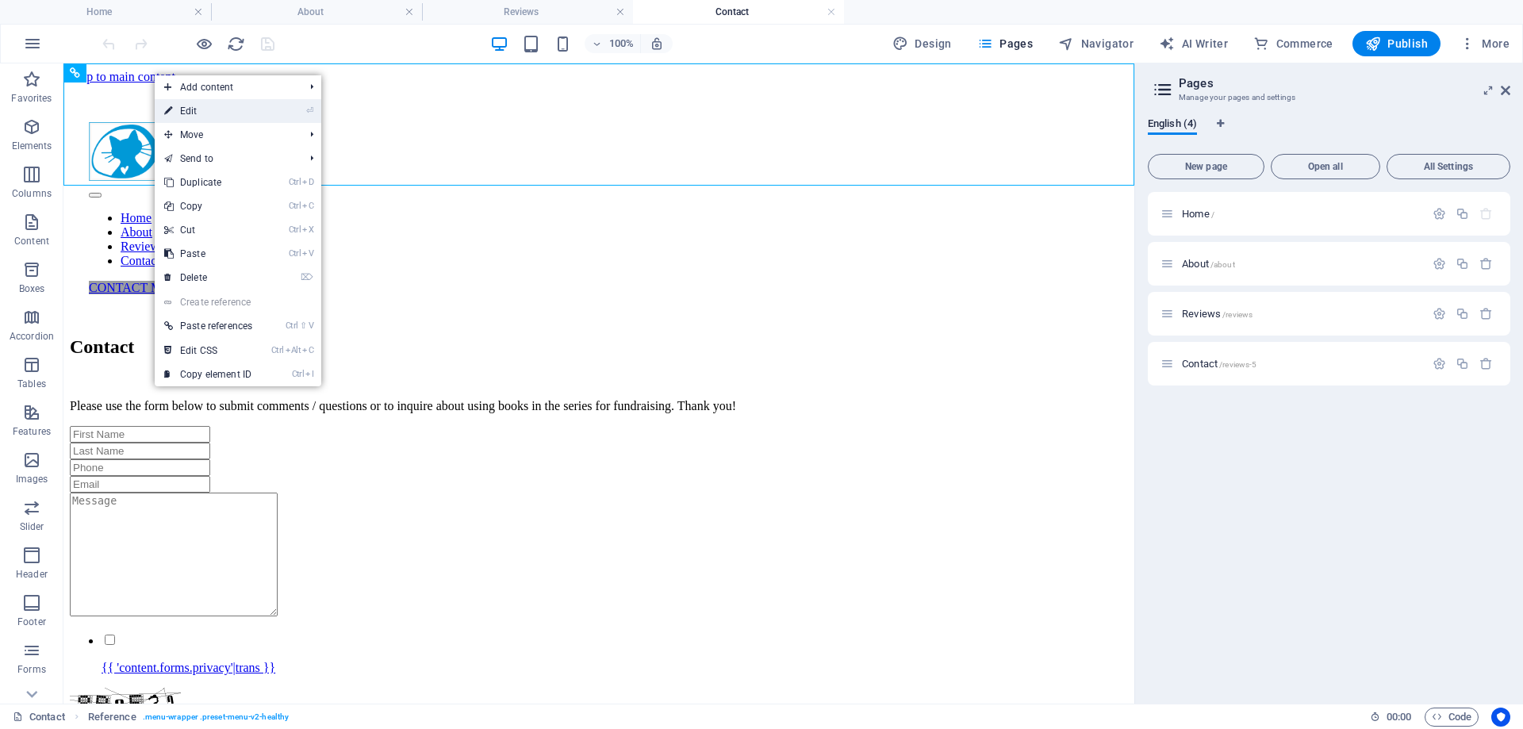
click at [199, 108] on link "⏎ Edit" at bounding box center [208, 111] width 107 height 24
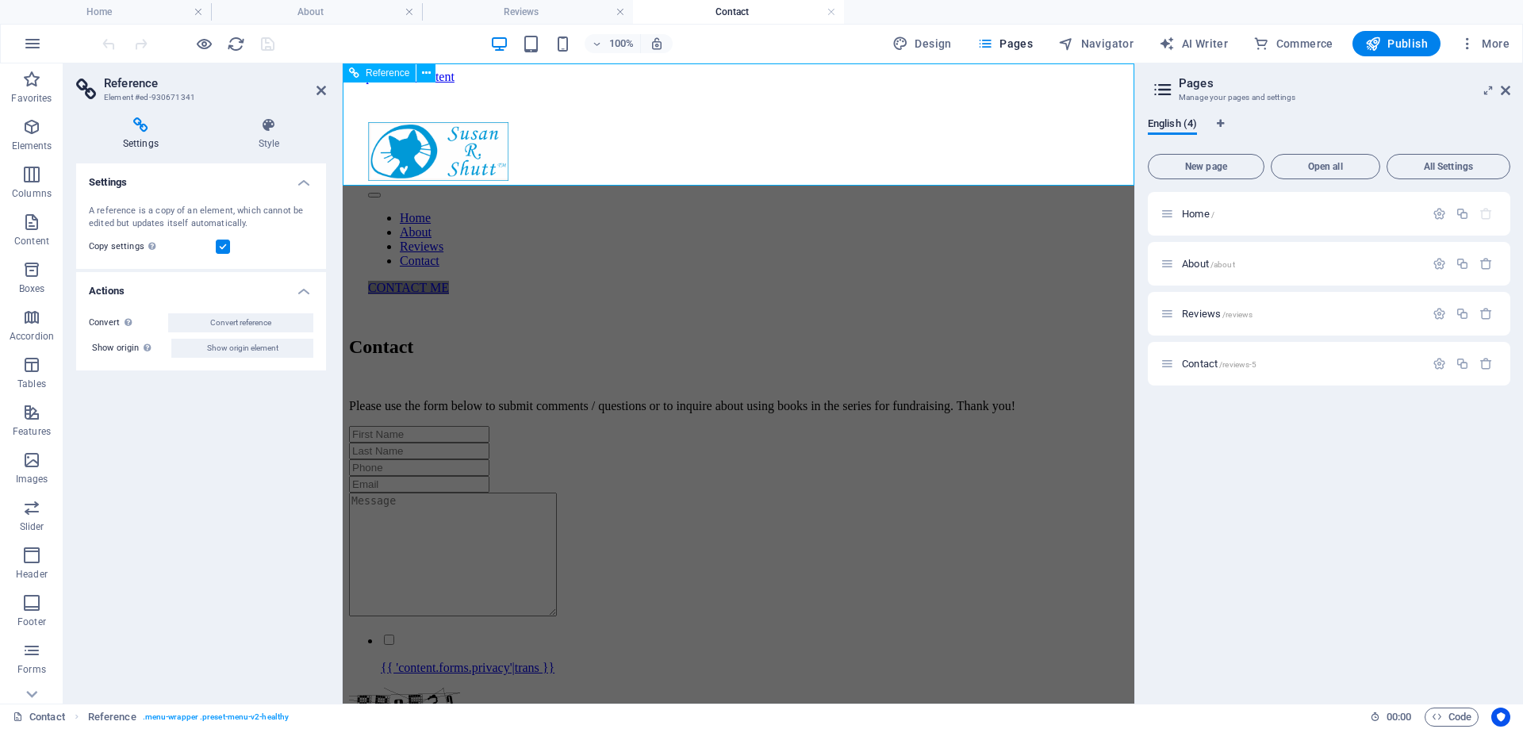
click at [1027, 281] on div "CONTACT ME" at bounding box center [738, 288] width 741 height 14
click at [275, 126] on icon at bounding box center [269, 125] width 114 height 16
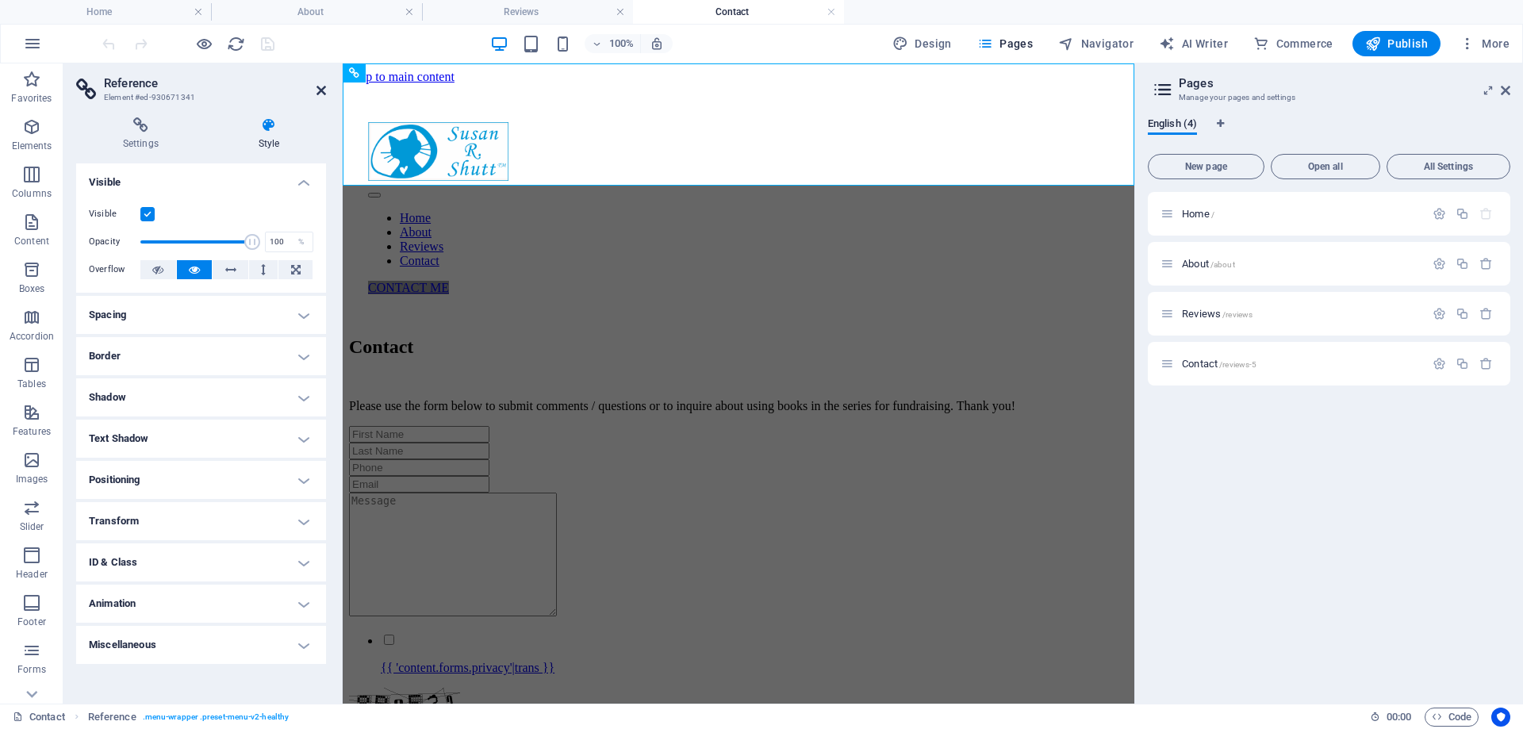
click at [322, 87] on icon at bounding box center [321, 90] width 10 height 13
